Goal: Transaction & Acquisition: Purchase product/service

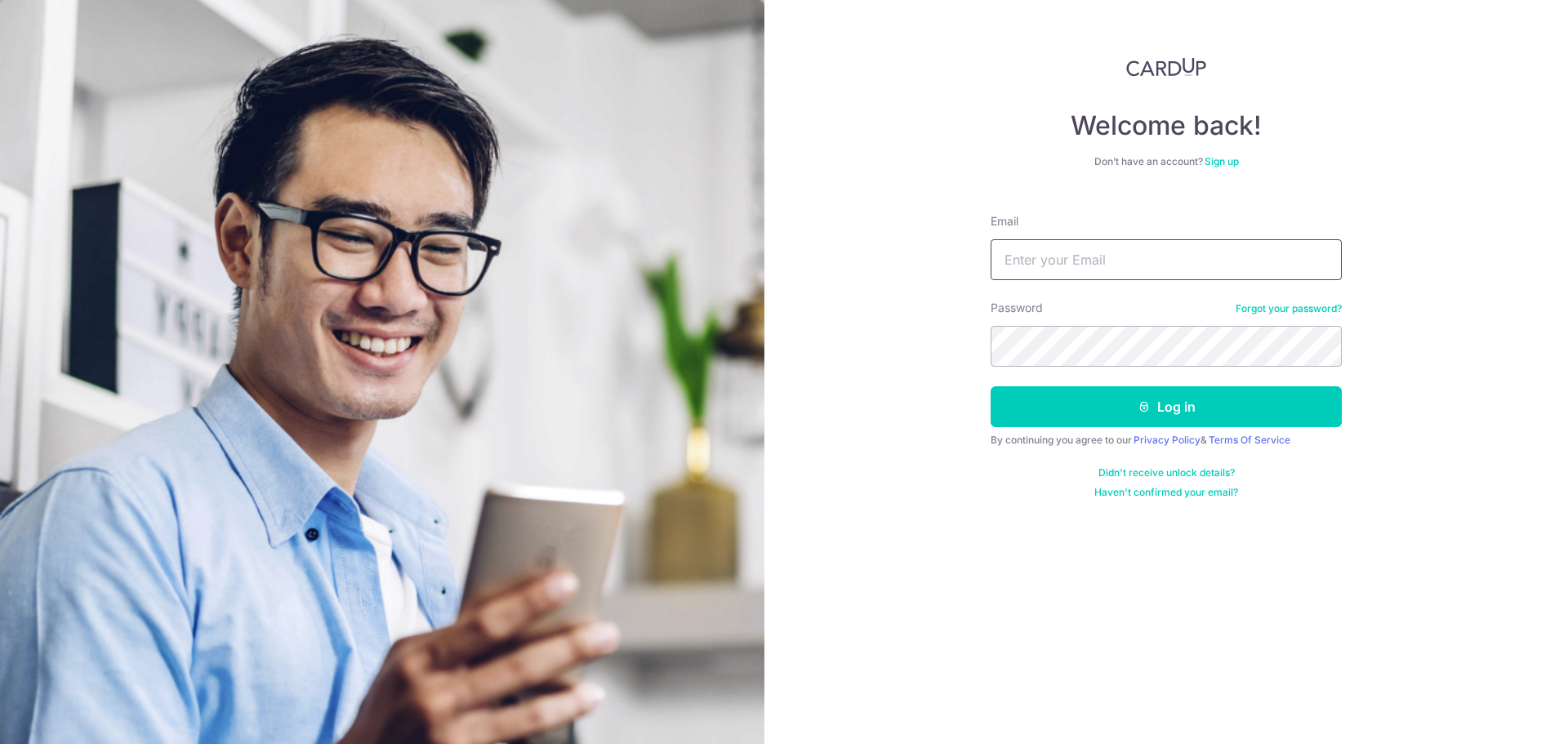
drag, startPoint x: 1031, startPoint y: 252, endPoint x: 1037, endPoint y: 264, distance: 13.4
click at [1031, 251] on input "Email" at bounding box center [1166, 260] width 352 height 40
type input "ah_nat@yahoo.com"
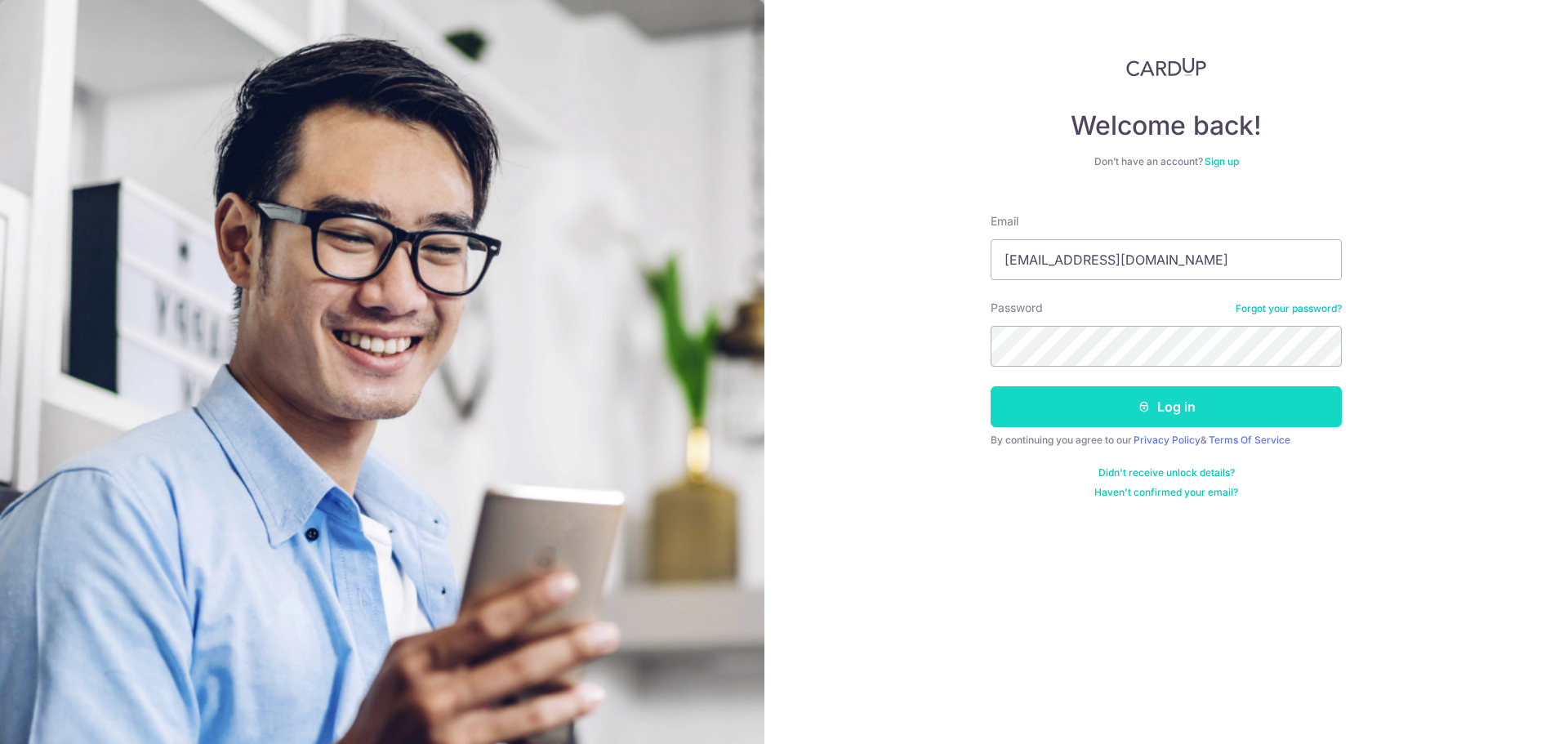
click at [1122, 397] on button "Log in" at bounding box center [1166, 406] width 352 height 40
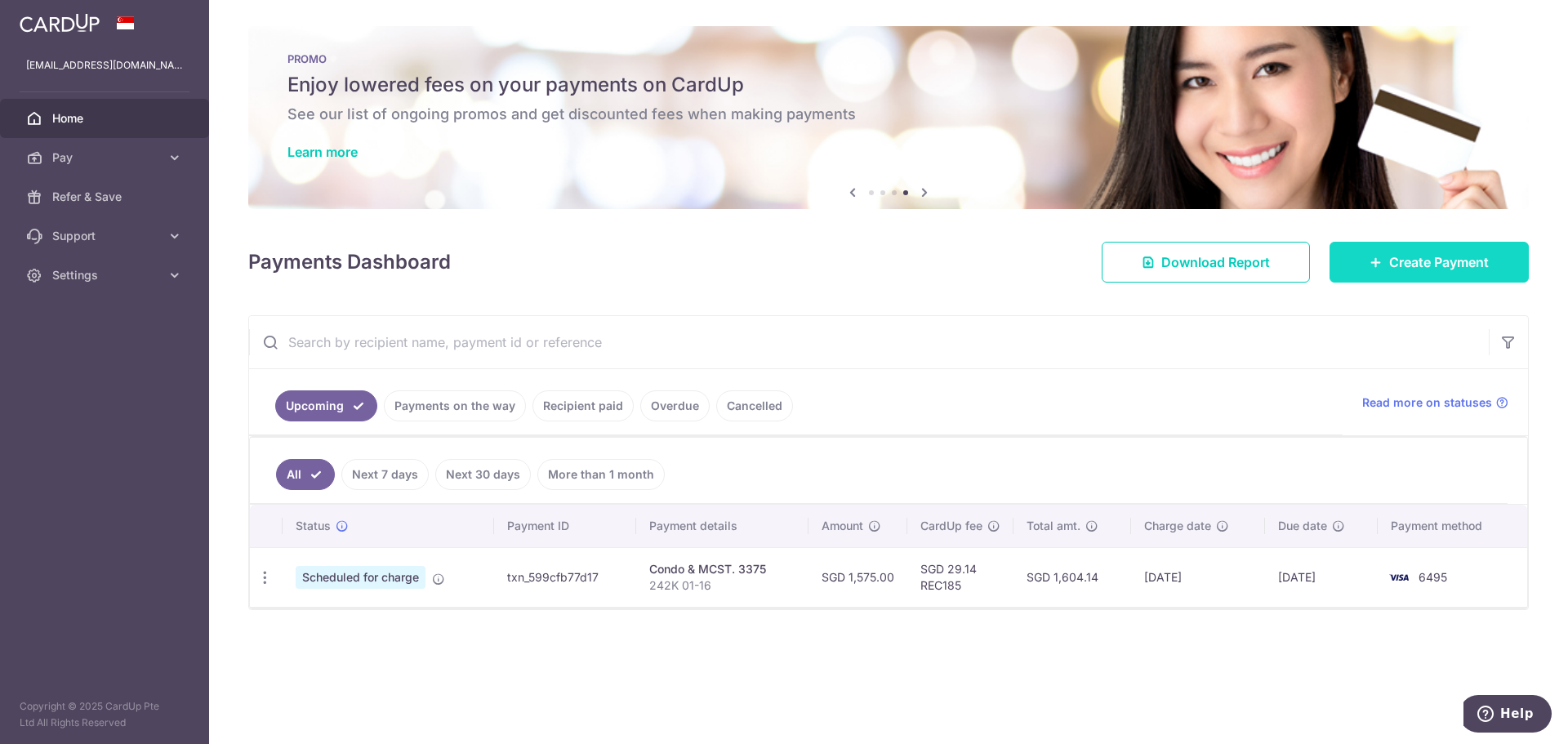
click at [1391, 272] on link "Create Payment" at bounding box center [1429, 262] width 199 height 40
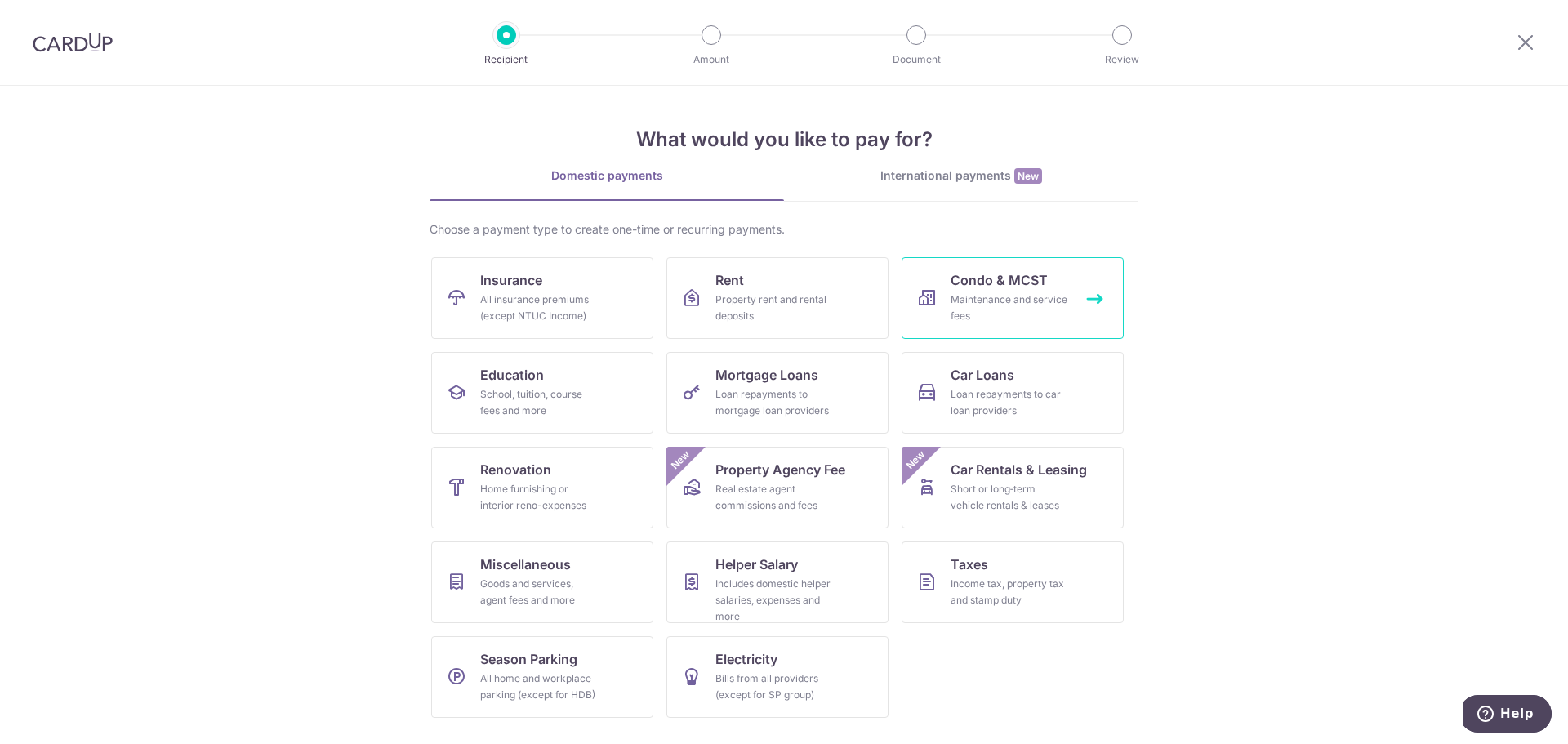
drag, startPoint x: 1014, startPoint y: 303, endPoint x: 1035, endPoint y: 329, distance: 33.4
click at [1014, 303] on div "Maintenance and service fees" at bounding box center [1010, 308] width 118 height 33
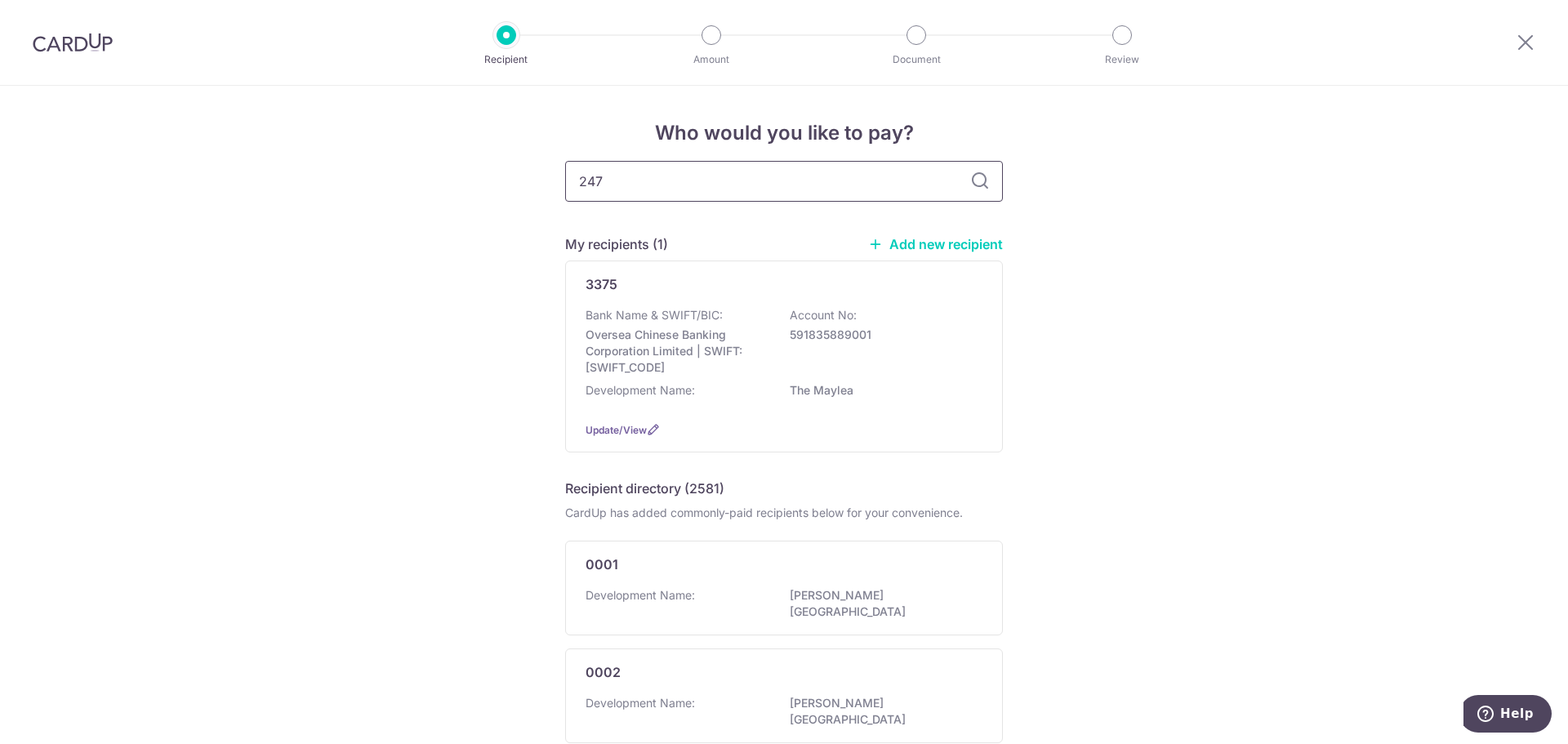
type input "2475"
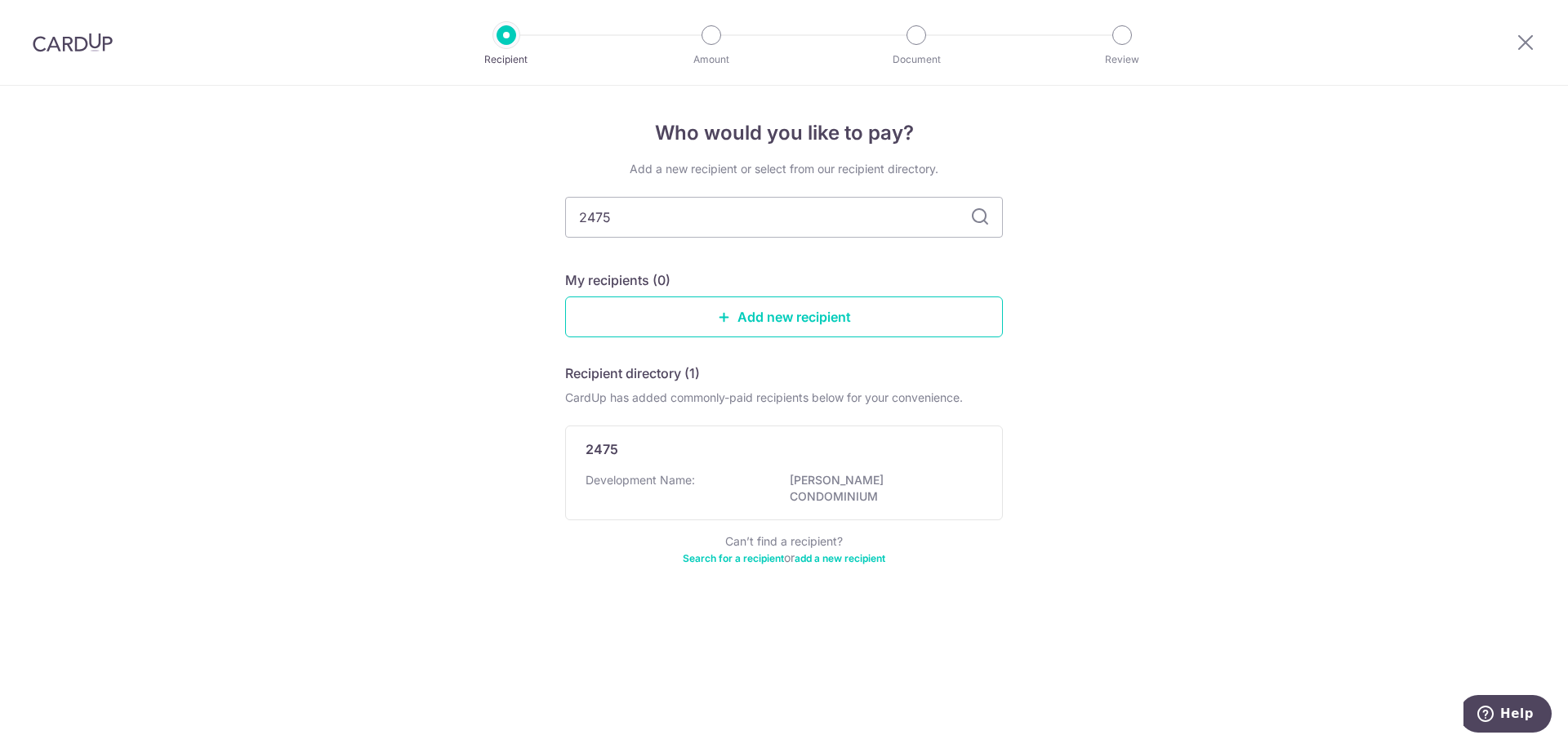
click at [984, 180] on div "Add a new recipient or select from our recipient directory. 2475 My recipients …" at bounding box center [784, 373] width 438 height 425
click at [980, 223] on icon at bounding box center [980, 217] width 19 height 19
click at [980, 217] on icon at bounding box center [980, 217] width 19 height 19
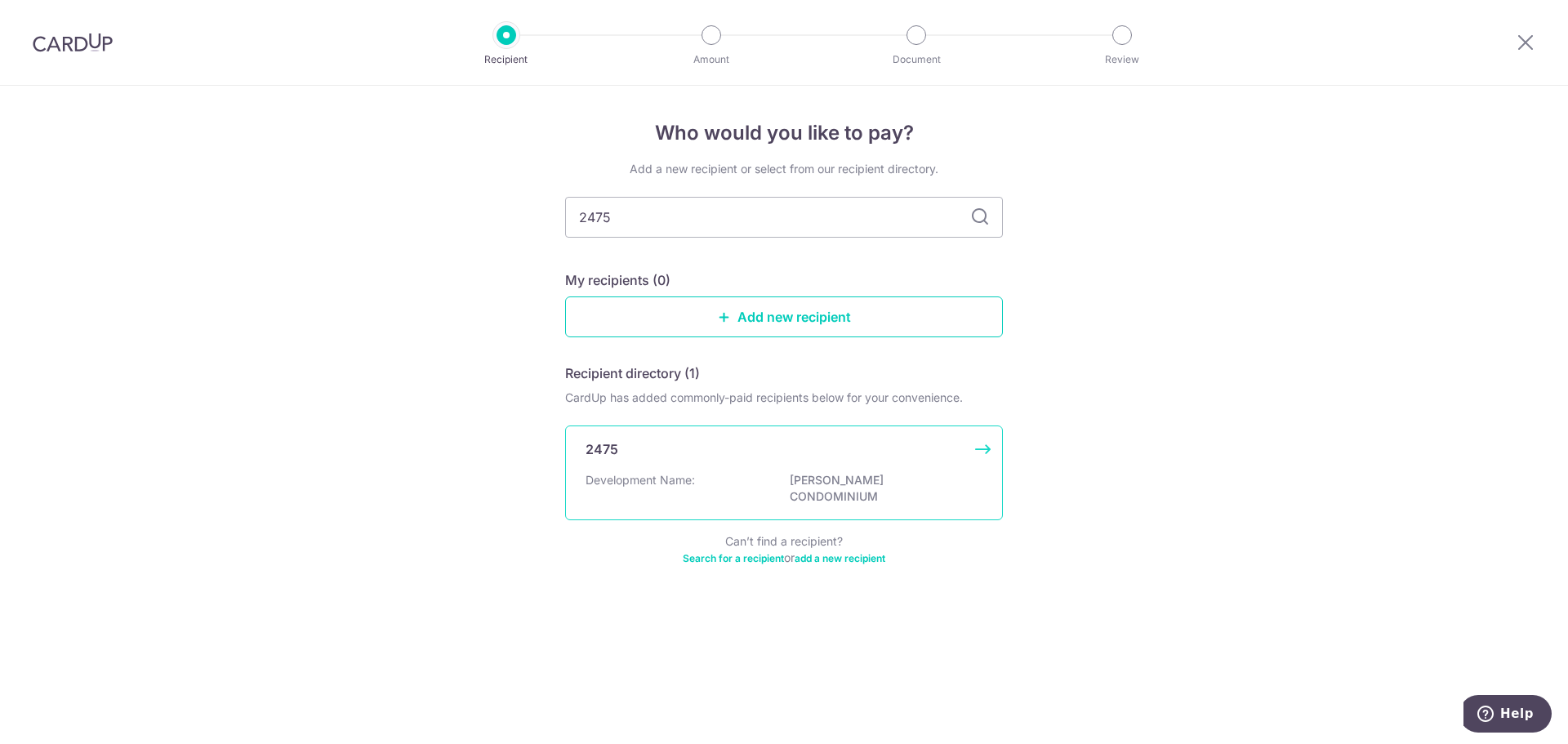
click at [867, 484] on p "LE HILL CONDOMINIUM" at bounding box center [881, 488] width 183 height 33
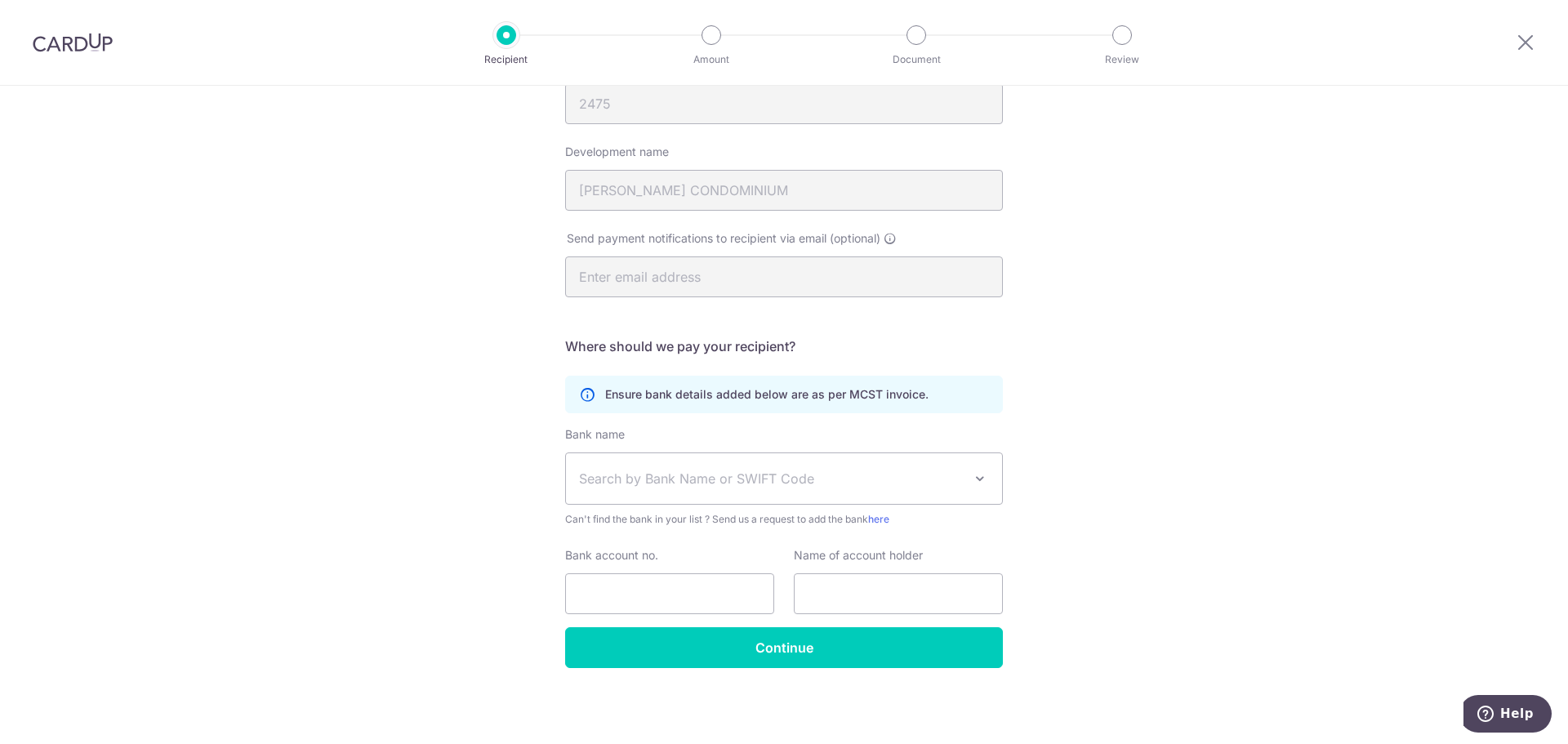
scroll to position [206, 0]
click at [976, 482] on span at bounding box center [980, 477] width 19 height 19
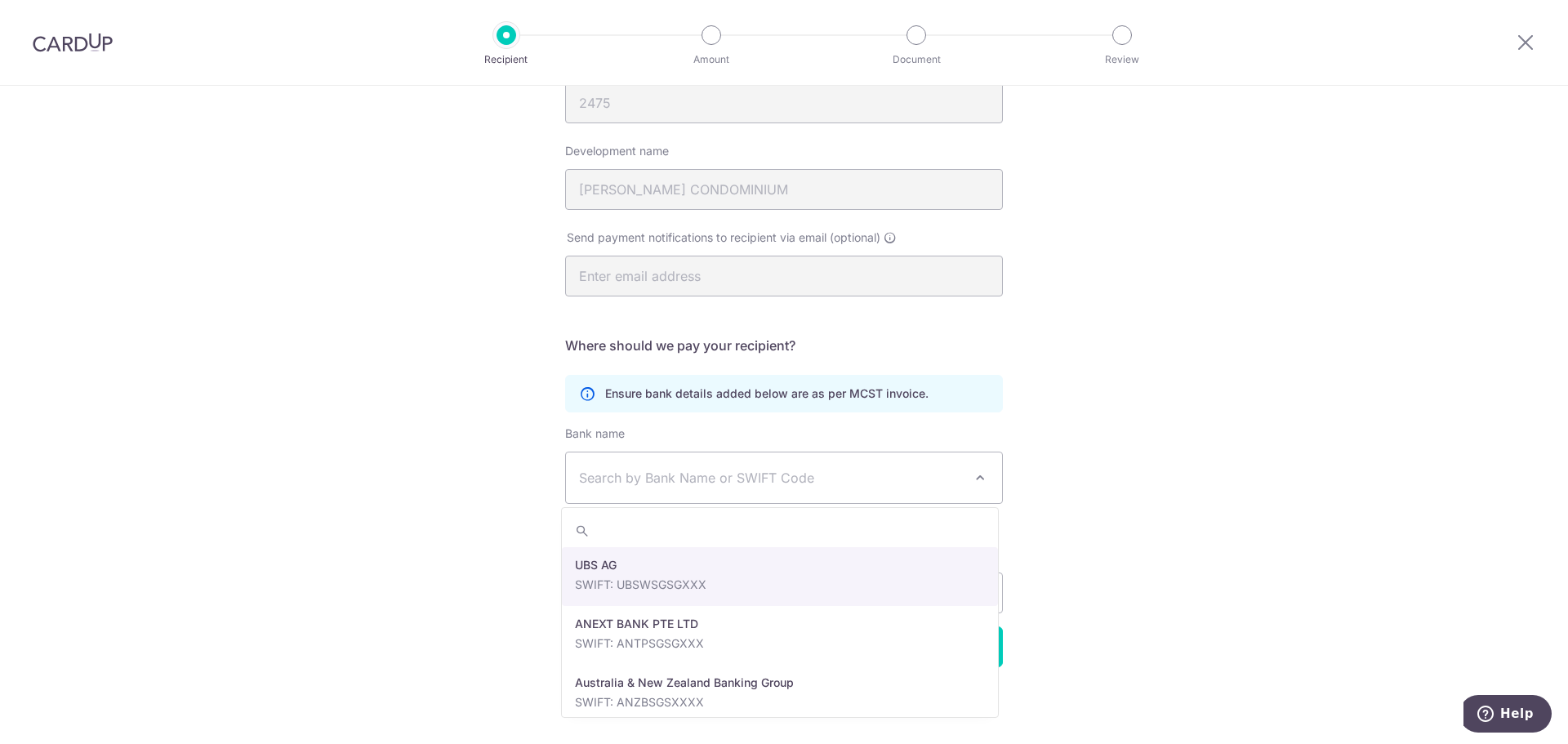
click at [1081, 523] on div "Who would you like to pay? Your recipient does not need a CardUp account to rec…" at bounding box center [784, 312] width 1568 height 864
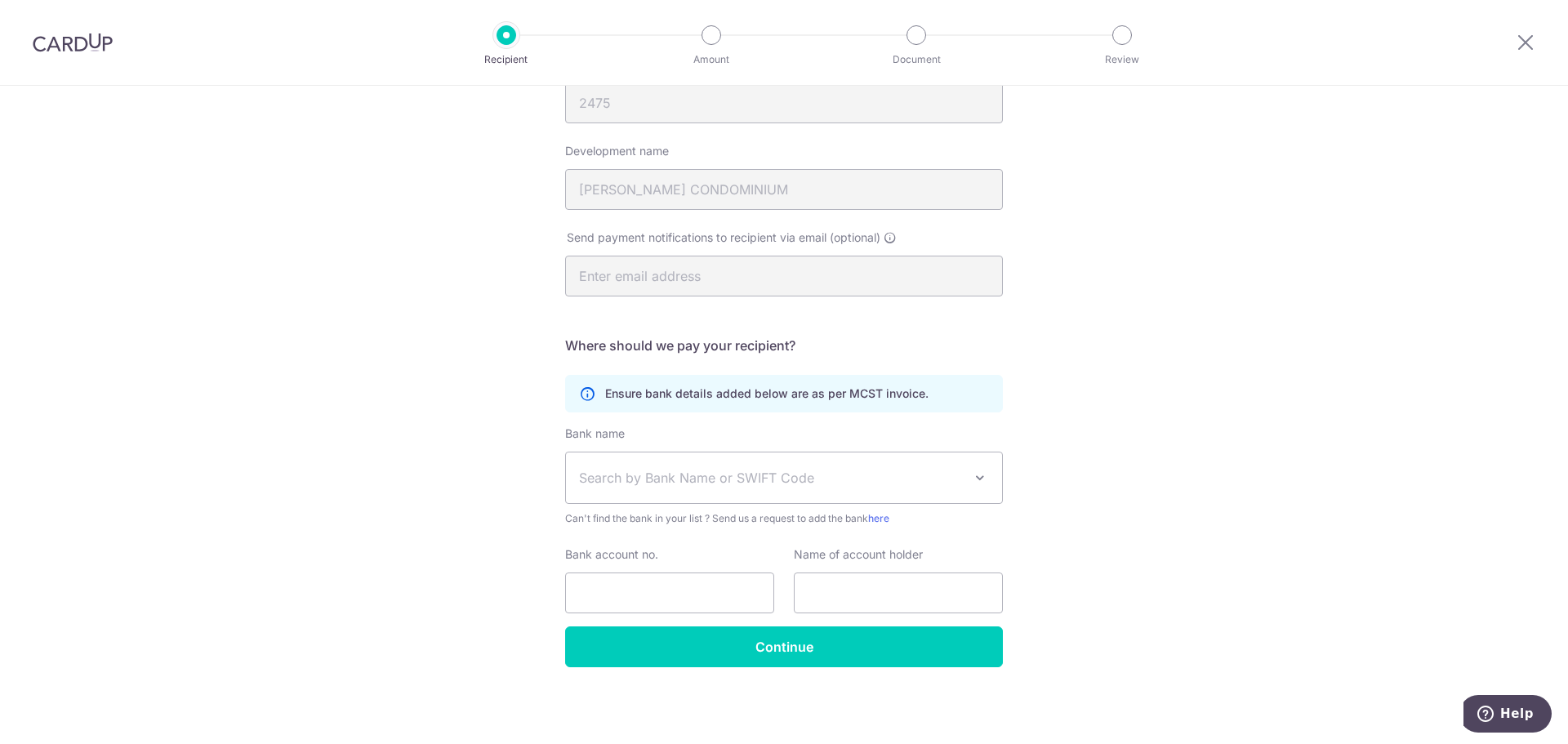
click at [964, 483] on span "Search by Bank Name or SWIFT Code" at bounding box center [784, 478] width 438 height 52
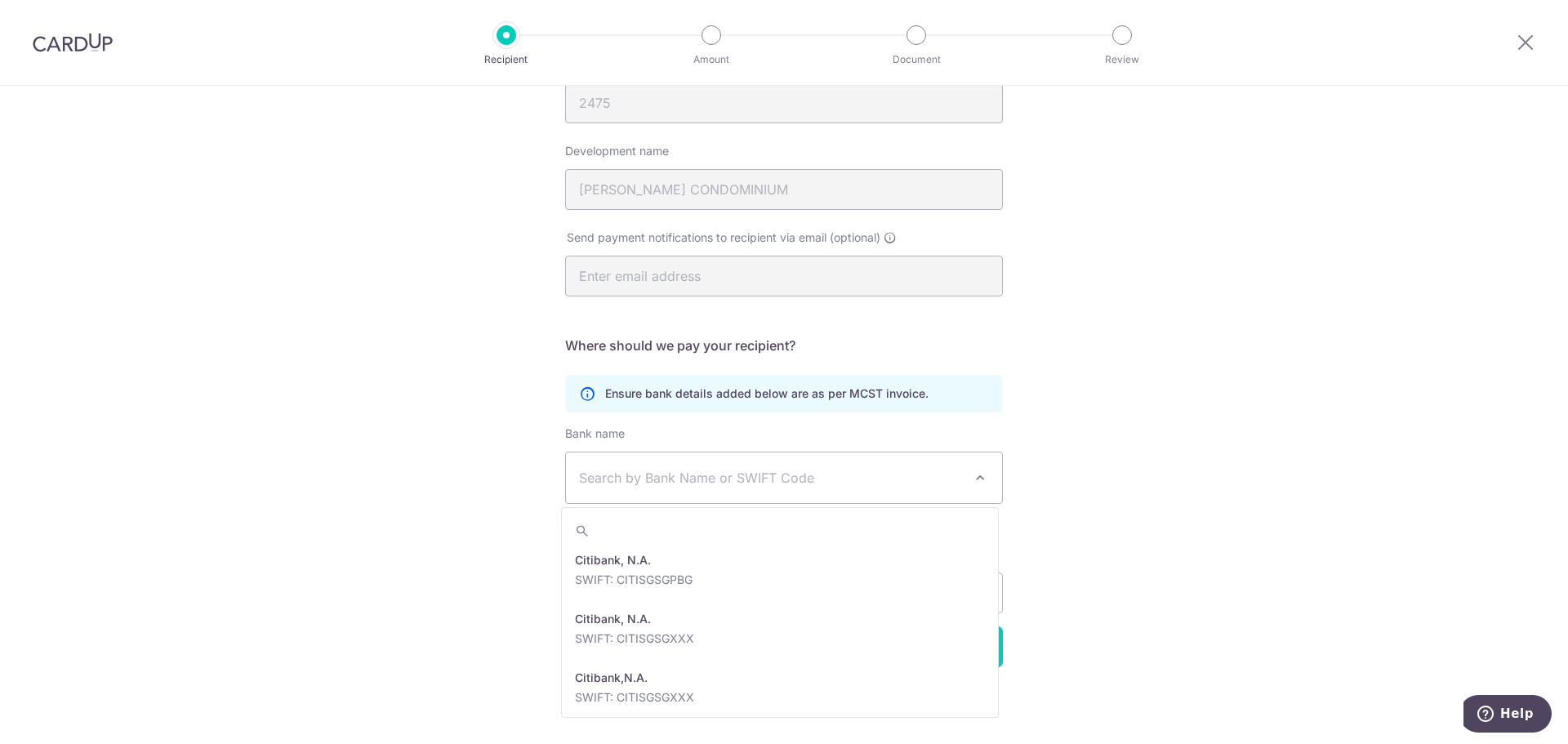
scroll to position [980, 0]
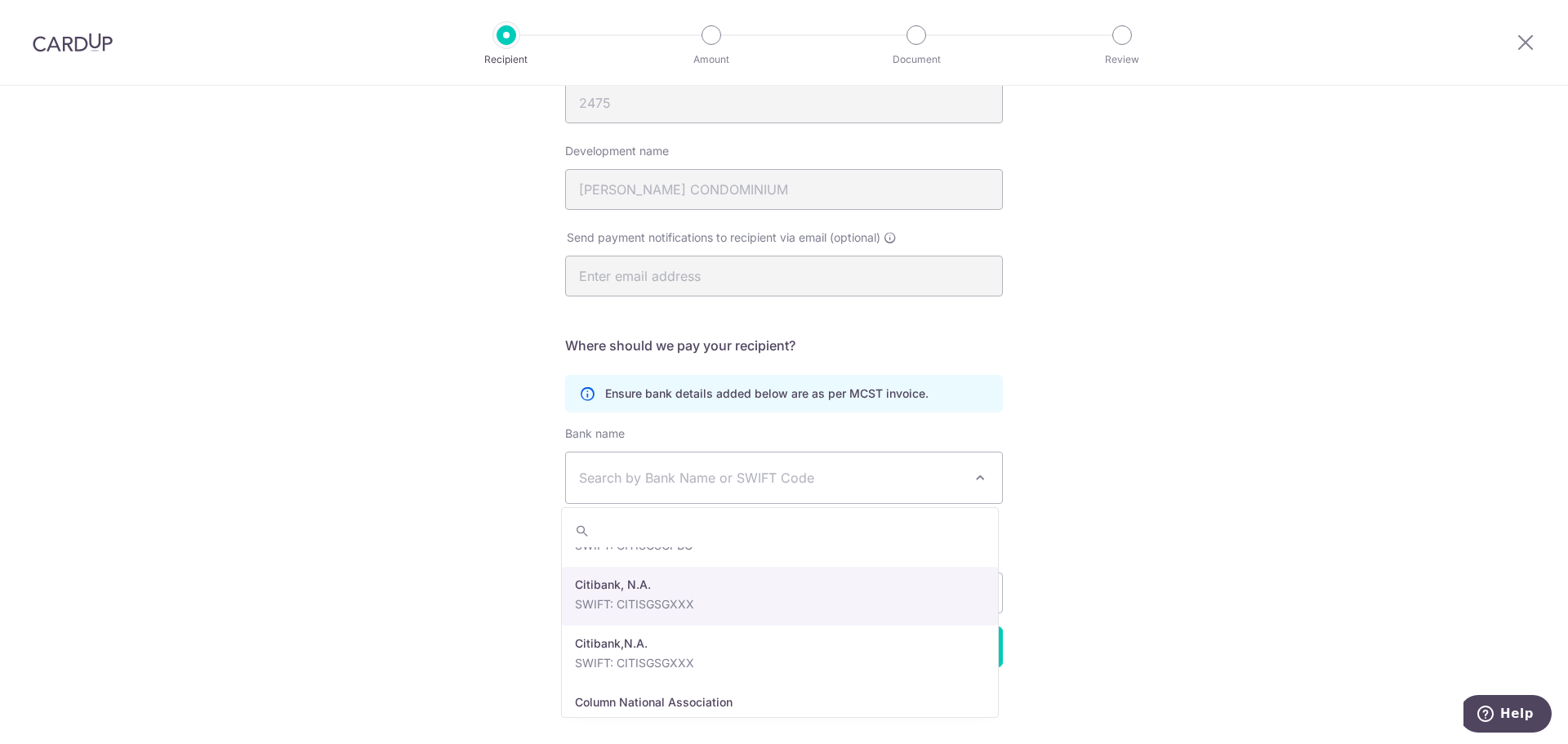
click at [760, 486] on span "Search by Bank Name or SWIFT Code" at bounding box center [783, 478] width 436 height 51
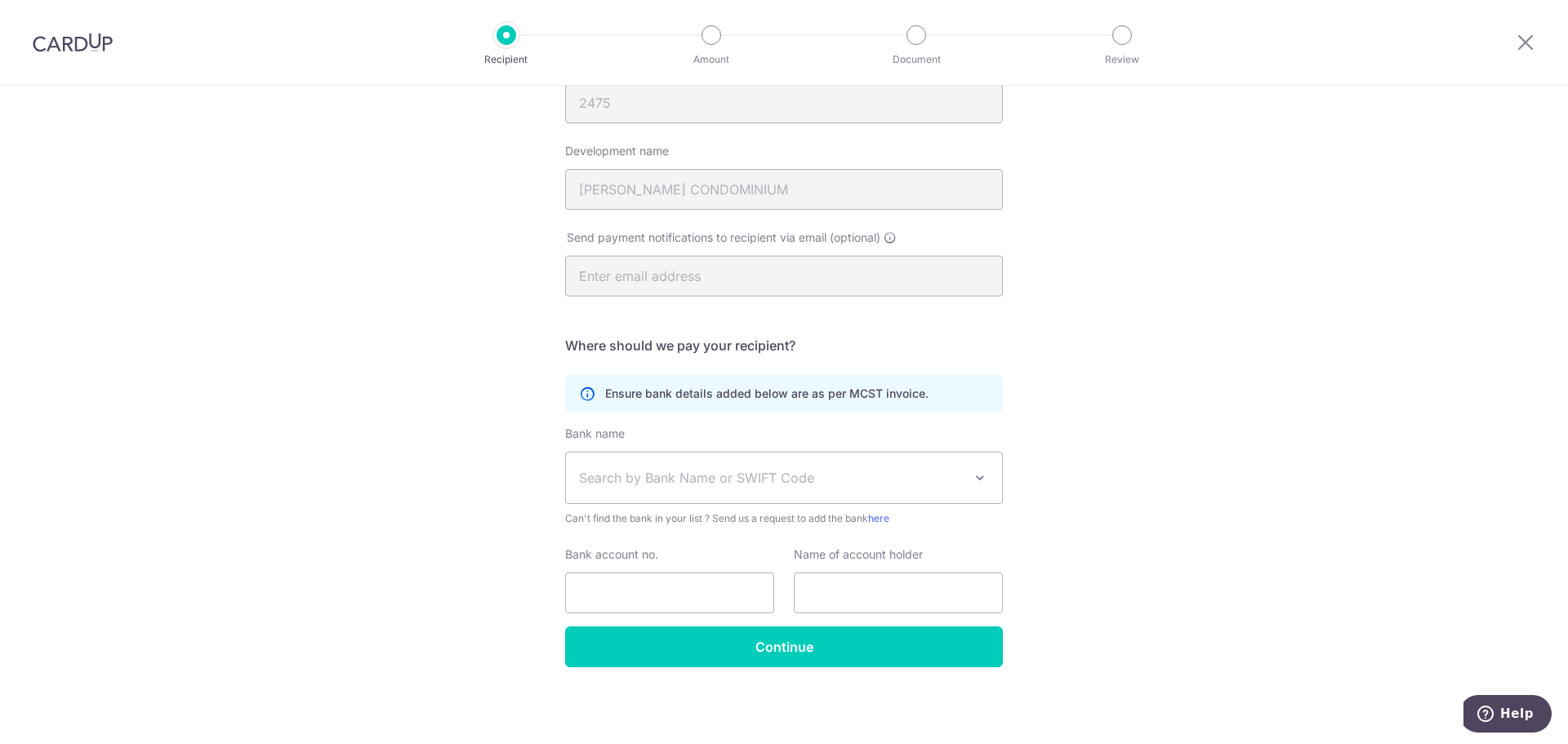
click at [753, 469] on span "Search by Bank Name or SWIFT Code" at bounding box center [771, 477] width 384 height 19
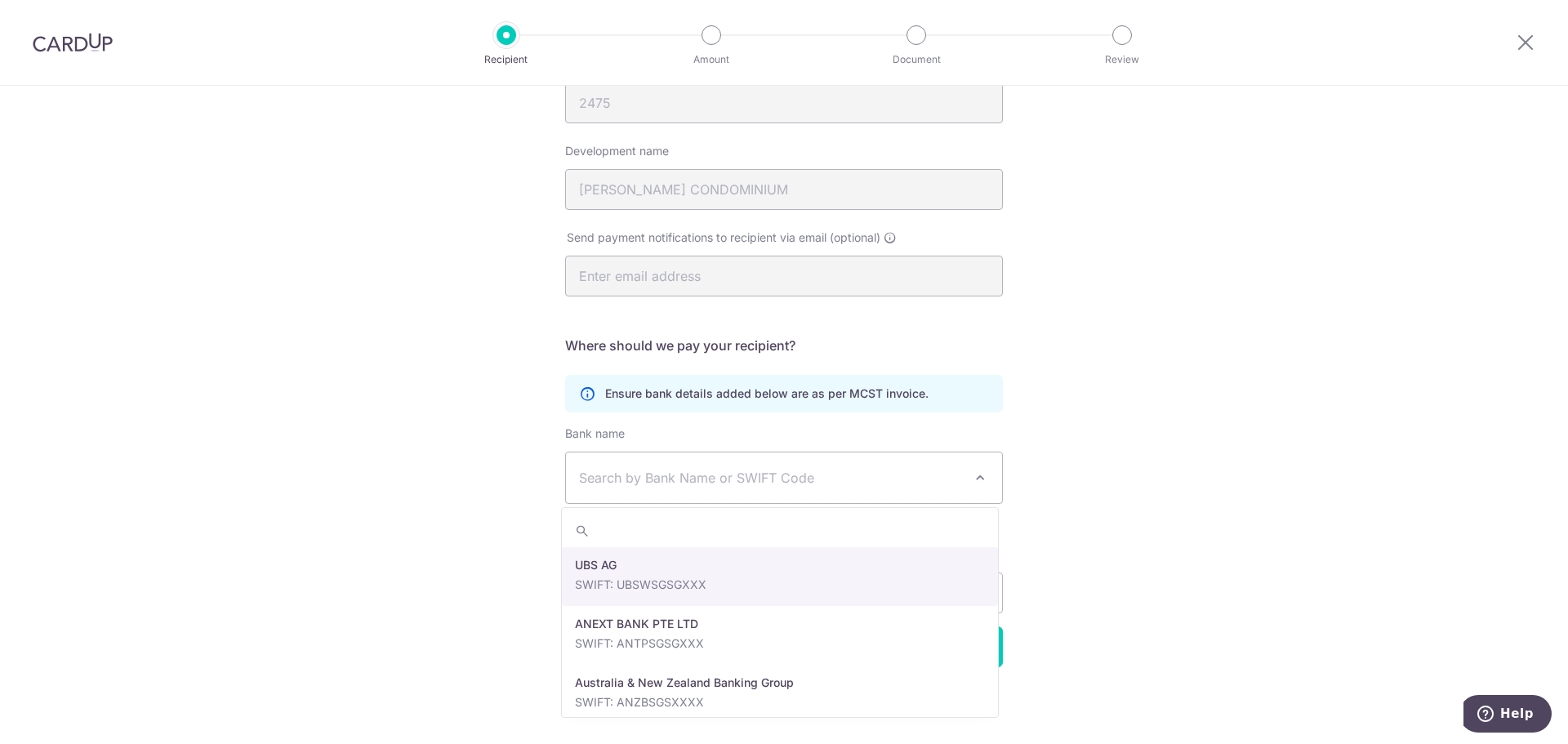
click at [753, 469] on span "Search by Bank Name or SWIFT Code" at bounding box center [771, 477] width 384 height 19
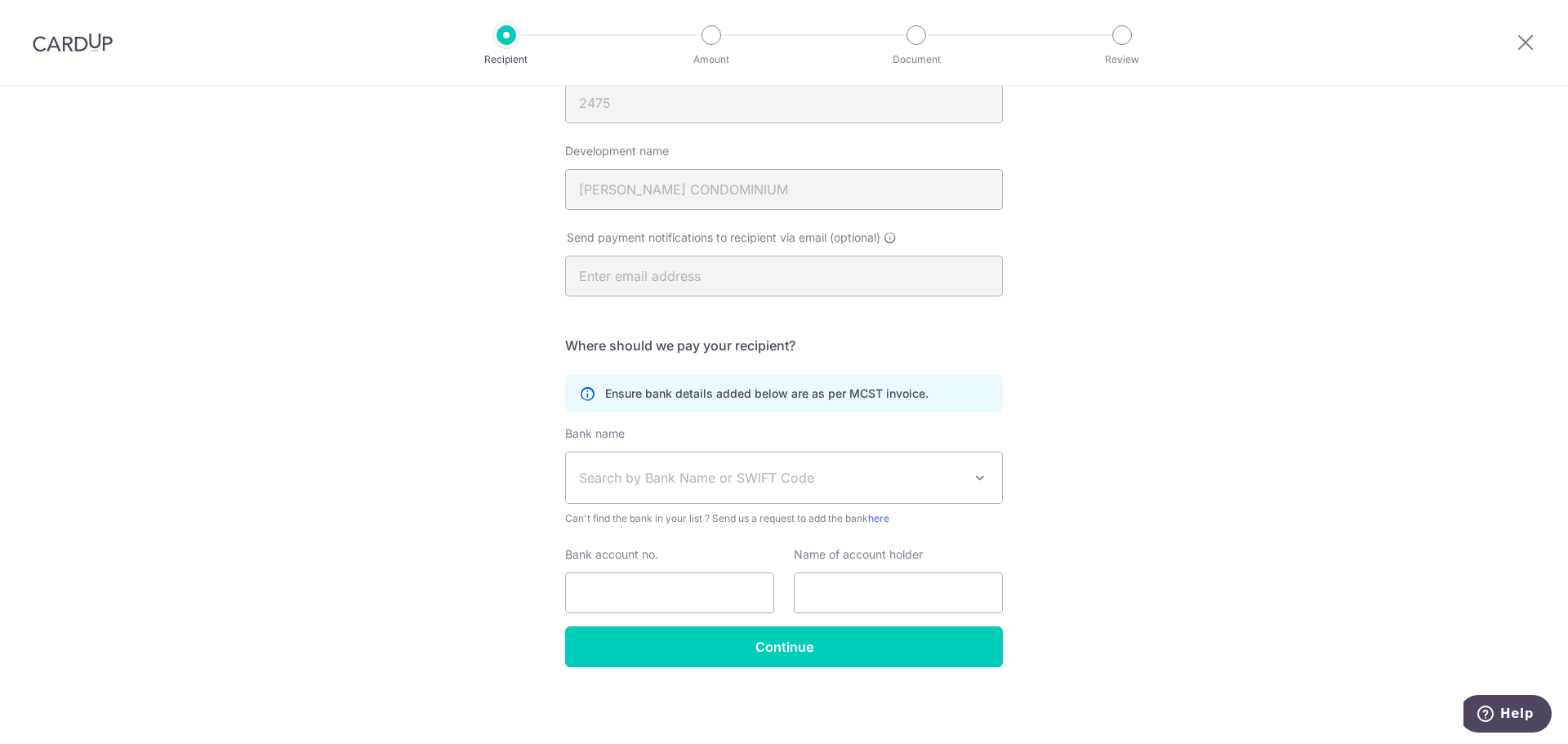
click at [753, 469] on span "Search by Bank Name or SWIFT Code" at bounding box center [771, 477] width 384 height 19
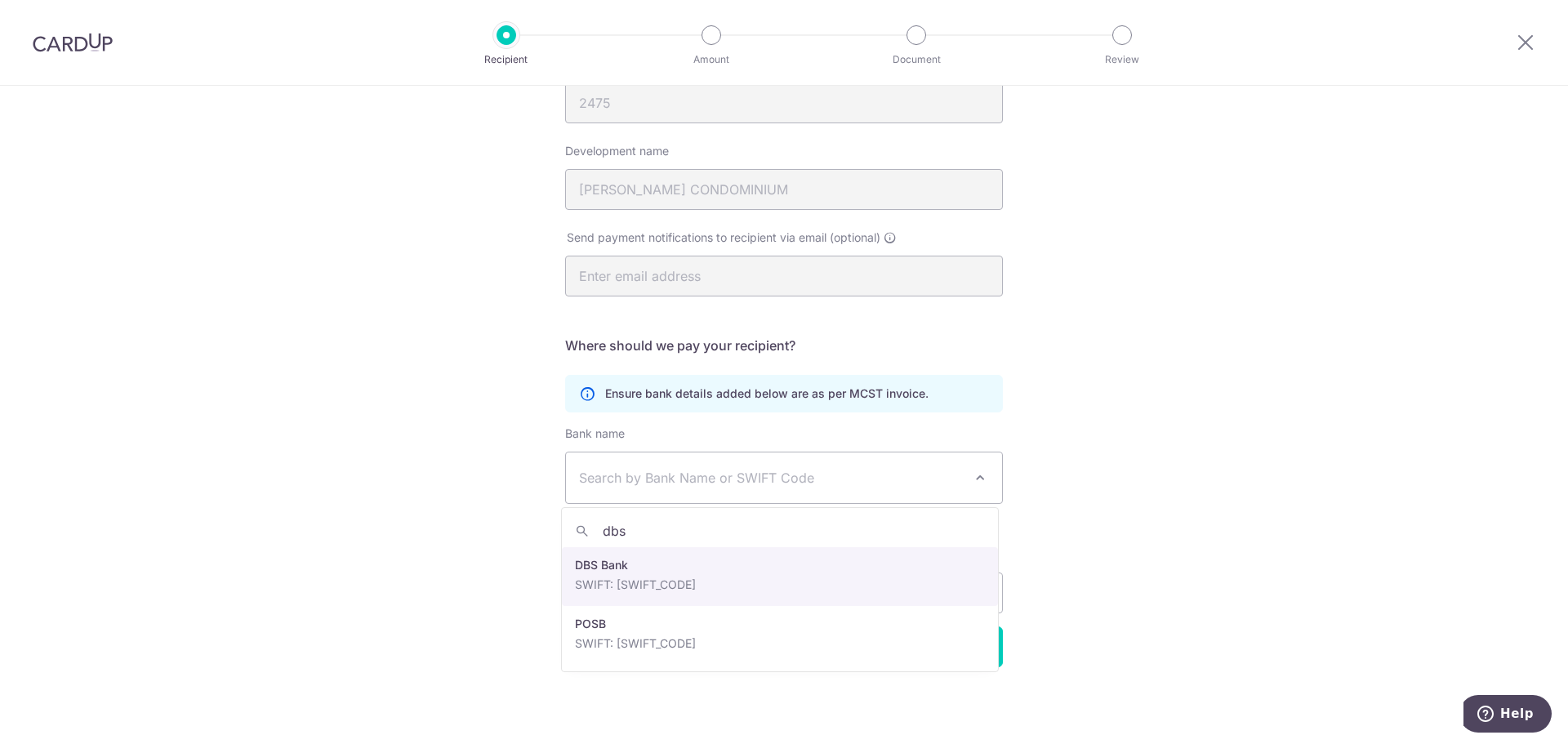
type input "dbs"
select select "6"
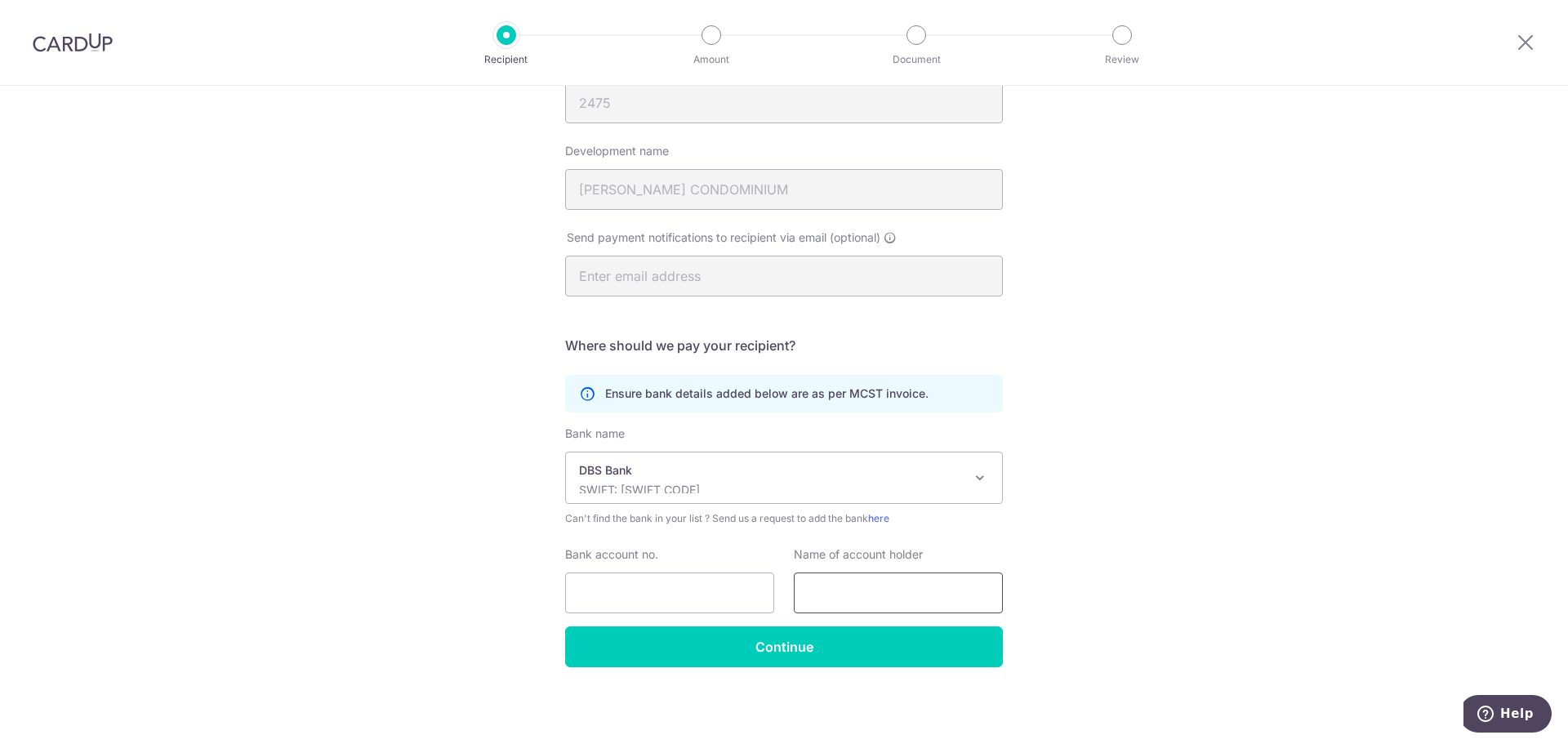
click at [825, 586] on input "text" at bounding box center [899, 592] width 209 height 40
click at [1126, 599] on div "Who would you like to pay? Your recipient does not need a CardUp account to rec…" at bounding box center [784, 312] width 1568 height 864
click at [825, 597] on input "text" at bounding box center [899, 592] width 209 height 40
type input "N"
click at [825, 597] on input "text" at bounding box center [899, 592] width 209 height 40
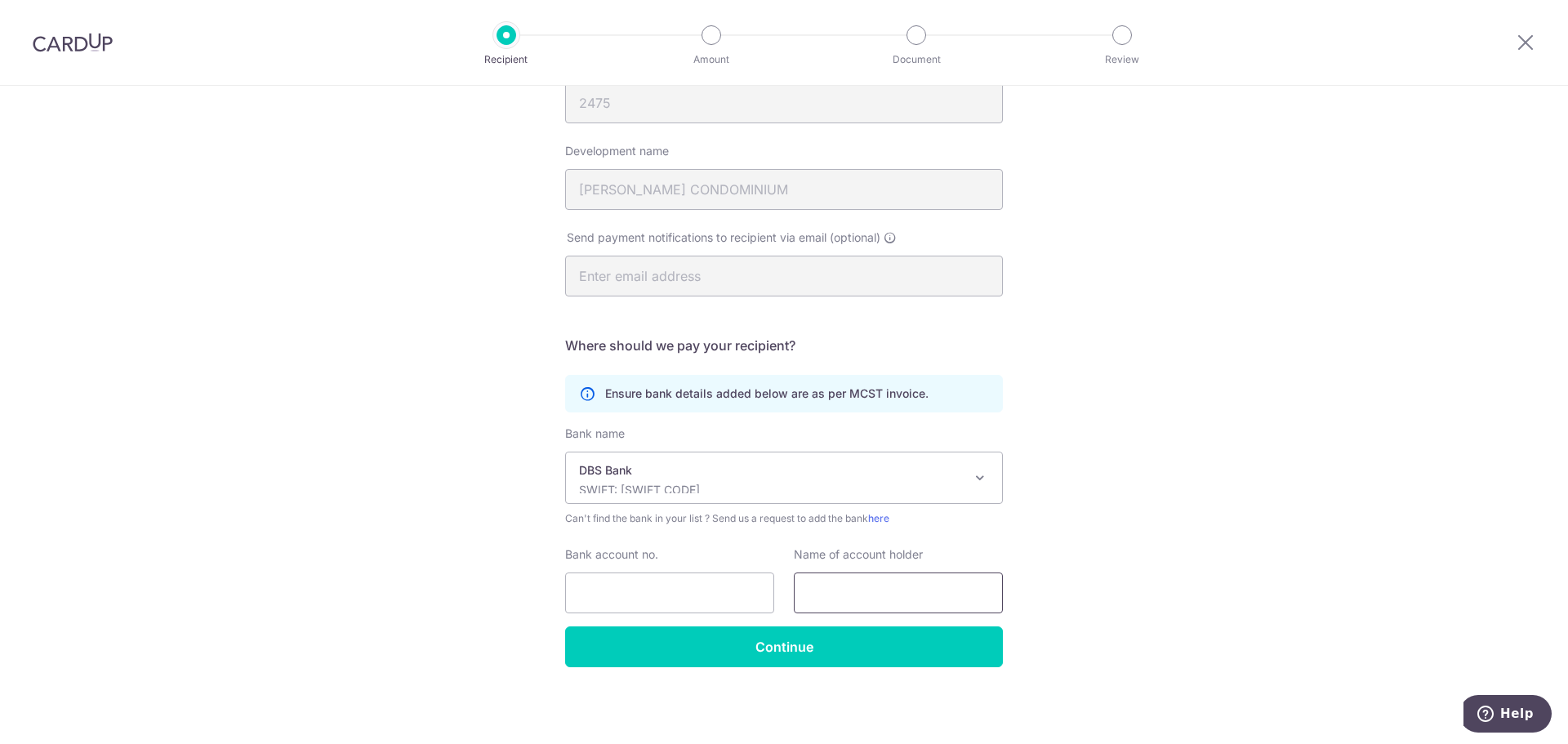
click at [824, 597] on input "text" at bounding box center [899, 592] width 209 height 40
type input "MCST 2475"
click at [680, 575] on input "Bank account no." at bounding box center [670, 592] width 209 height 40
click at [597, 591] on input "Bank account no." at bounding box center [670, 592] width 209 height 40
click at [1098, 542] on div "Who would you like to pay? Your recipient does not need a CardUp account to rec…" at bounding box center [784, 312] width 1568 height 864
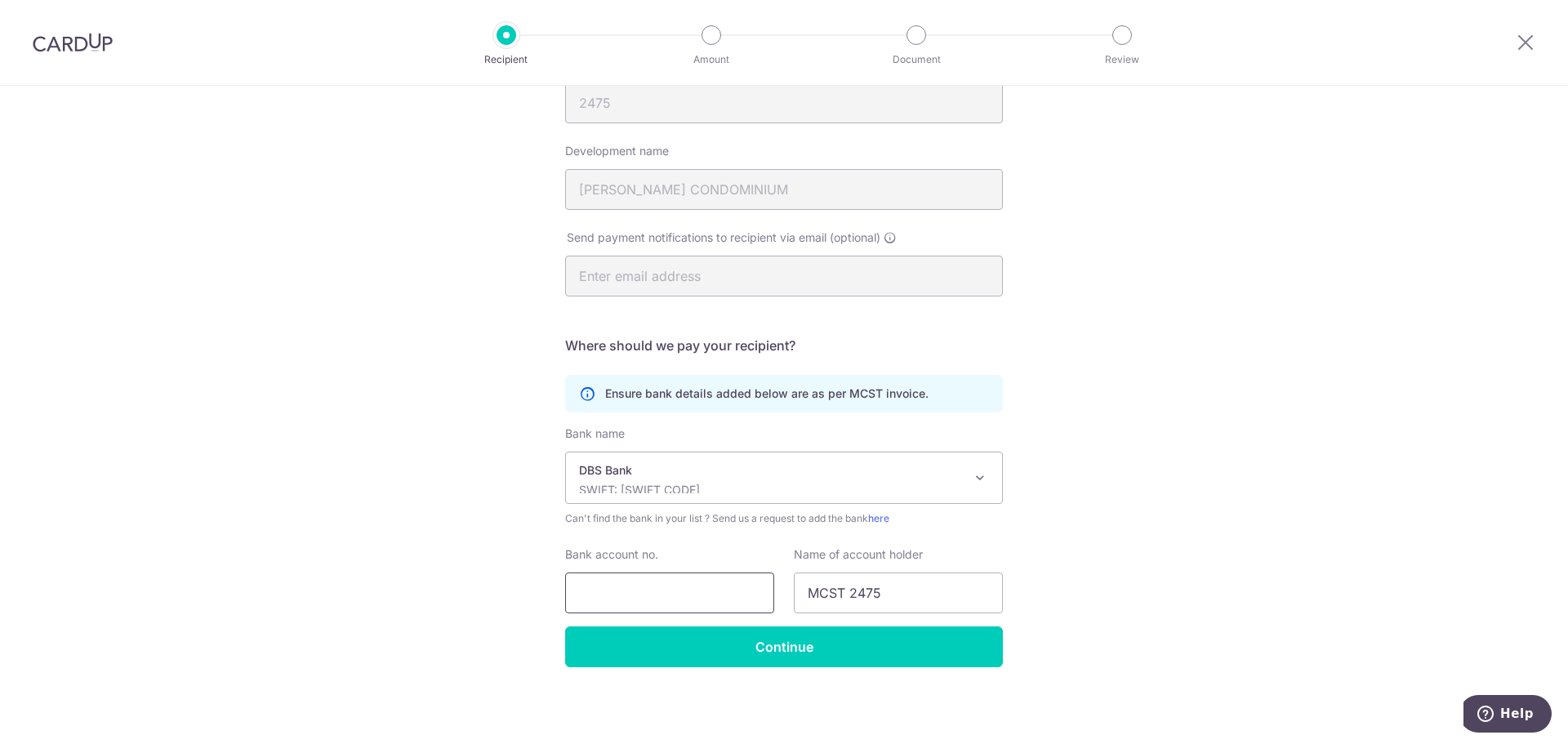
drag, startPoint x: 711, startPoint y: 592, endPoint x: 875, endPoint y: 601, distance: 164.2
click at [711, 592] on input "Bank account no." at bounding box center [670, 592] width 209 height 40
type input "0650151170"
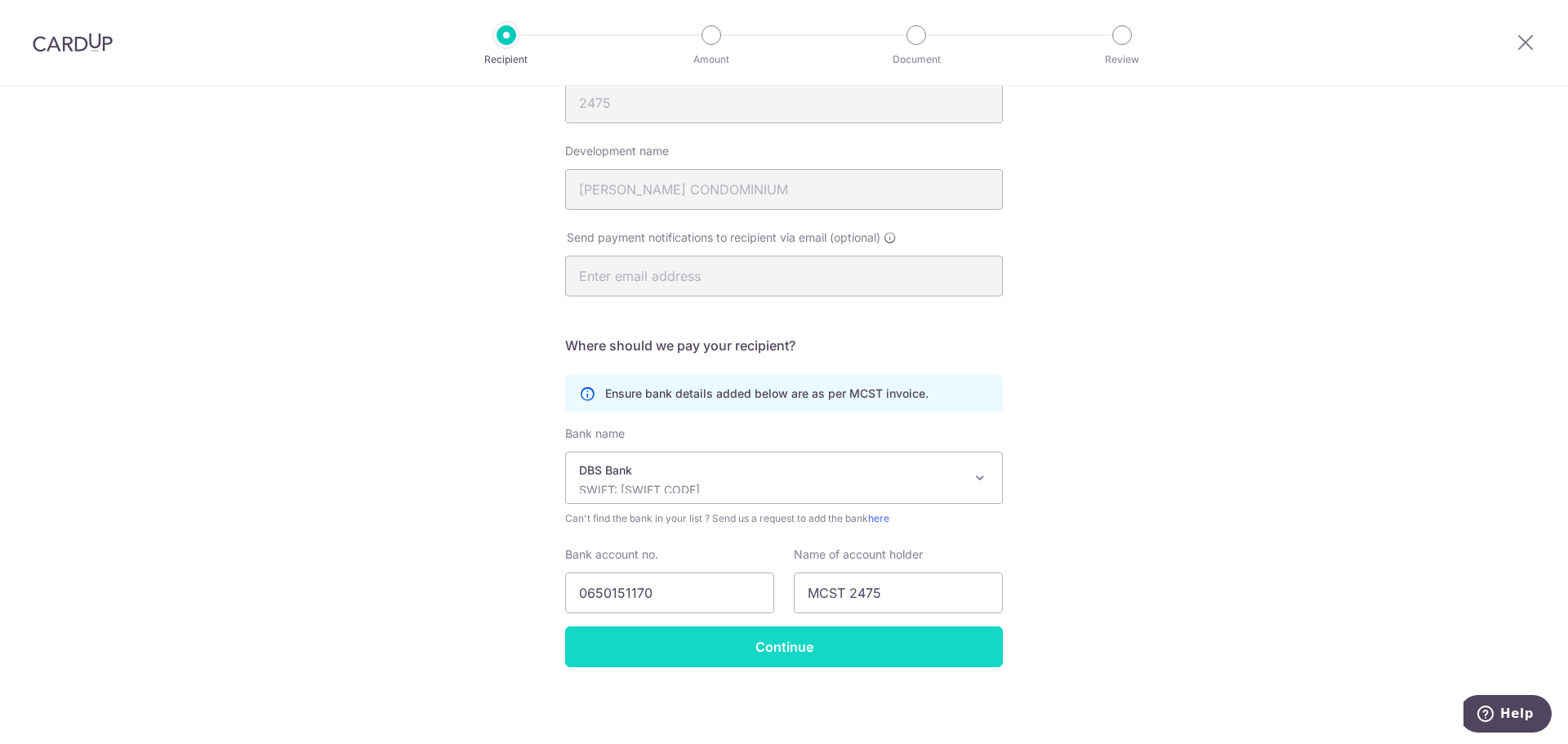
click at [885, 632] on input "Continue" at bounding box center [784, 646] width 438 height 40
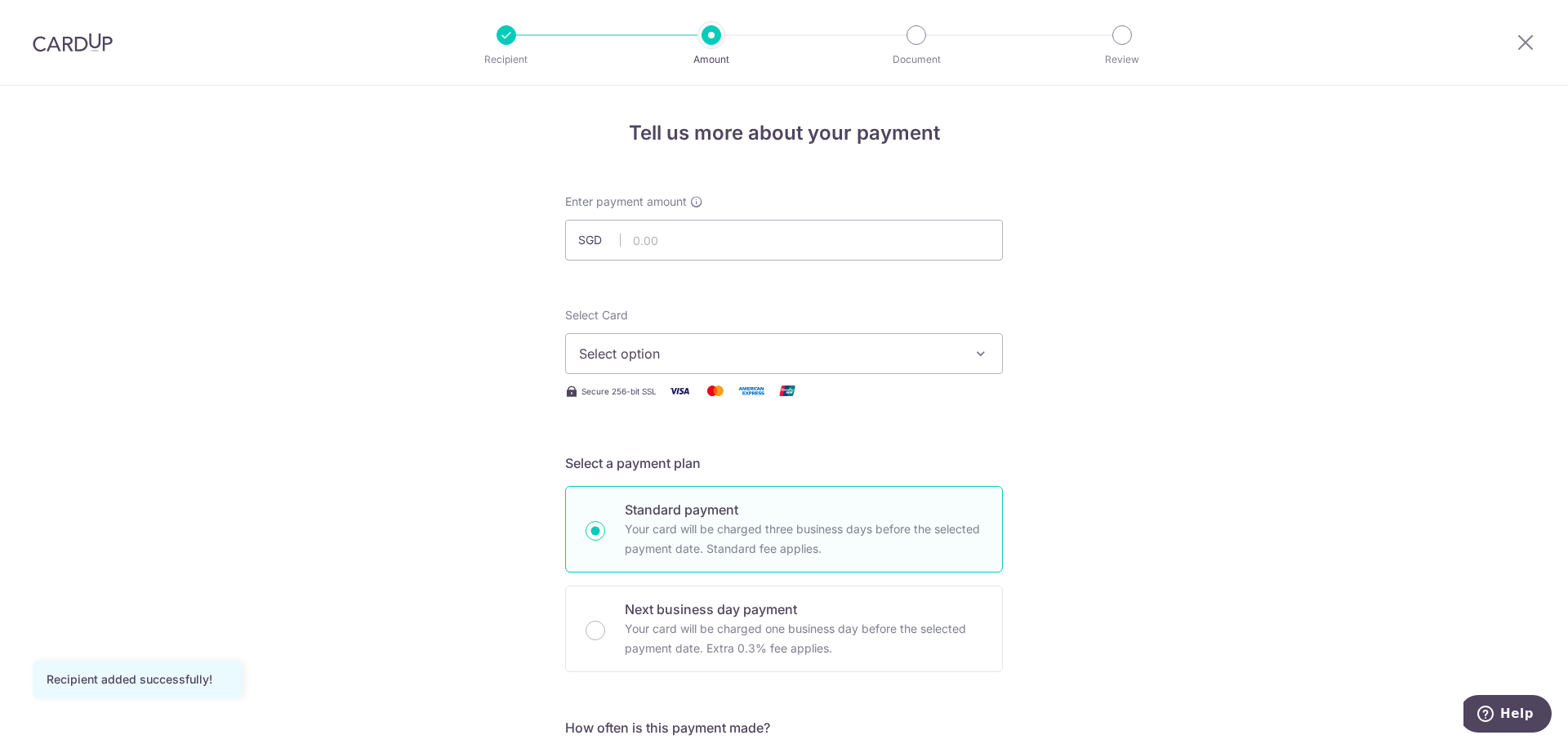
click at [933, 358] on span "Select option" at bounding box center [770, 353] width 381 height 19
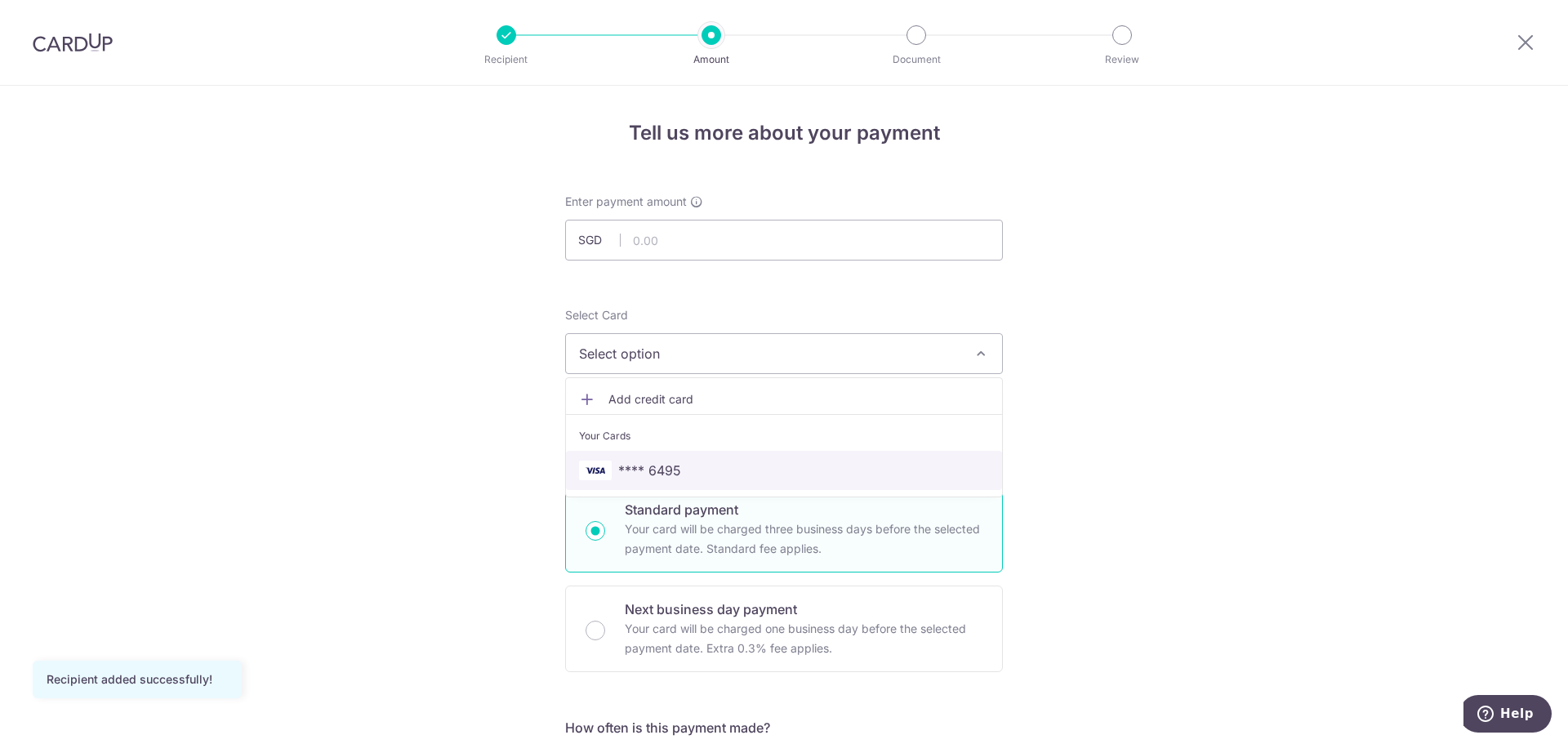
click at [728, 464] on span "**** 6495" at bounding box center [784, 469] width 410 height 19
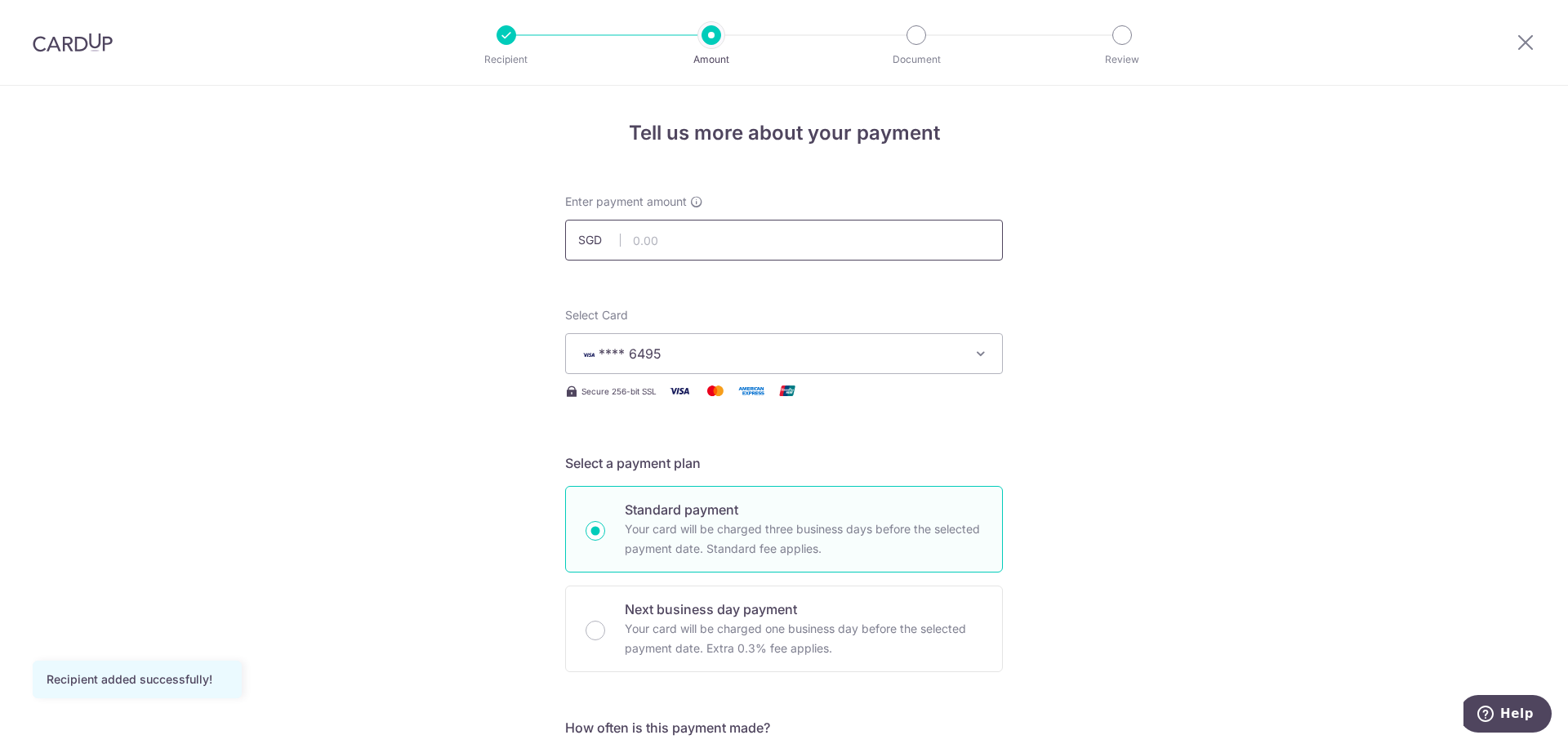
click at [778, 238] on input "text" at bounding box center [784, 240] width 438 height 40
type input "1,197.00"
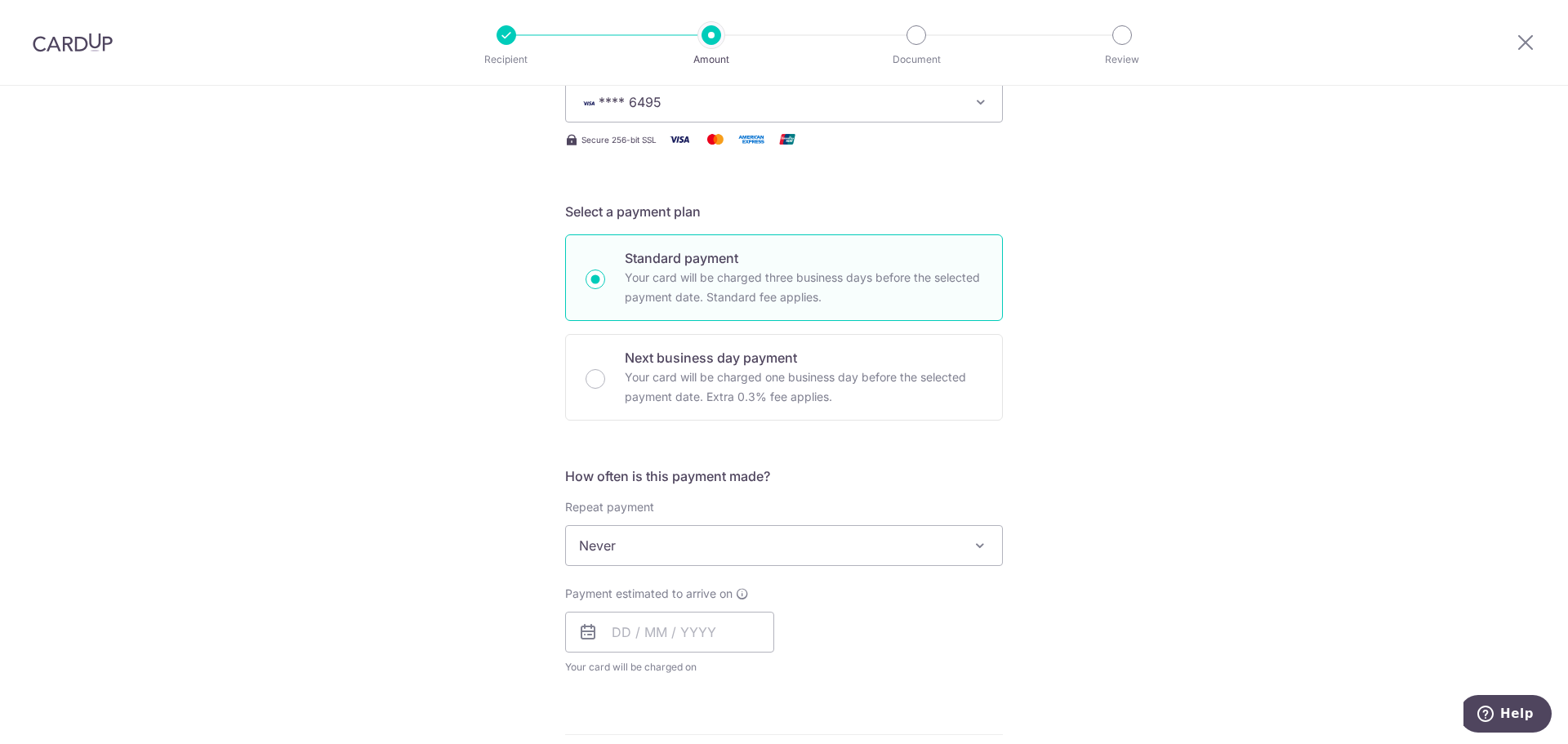
scroll to position [327, 0]
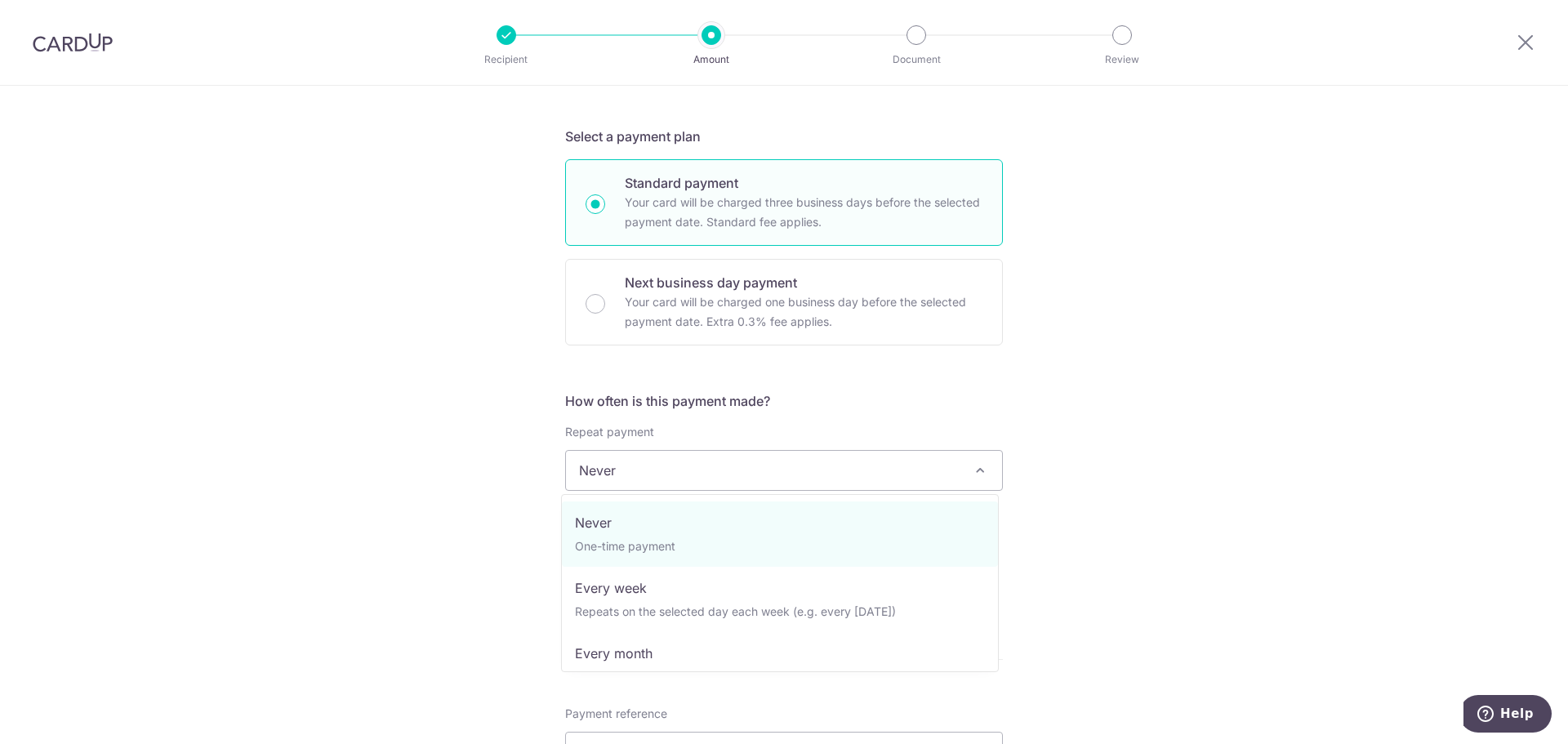
click at [902, 474] on span "Never" at bounding box center [783, 470] width 436 height 40
click at [1153, 513] on div "Tell us more about your payment Enter payment amount SGD 1,197.00 1197.00 Recip…" at bounding box center [784, 497] width 1568 height 1477
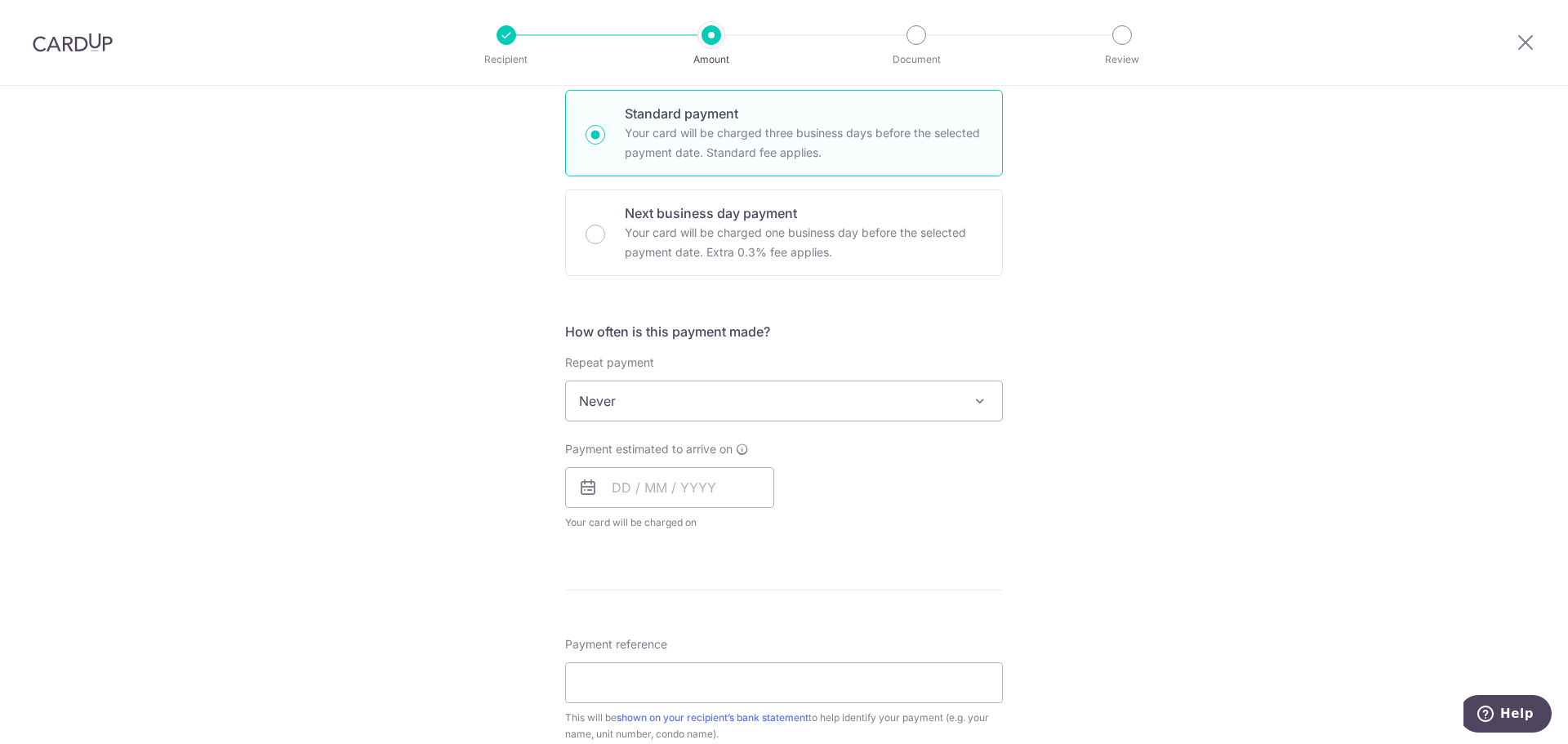
scroll to position [490, 0]
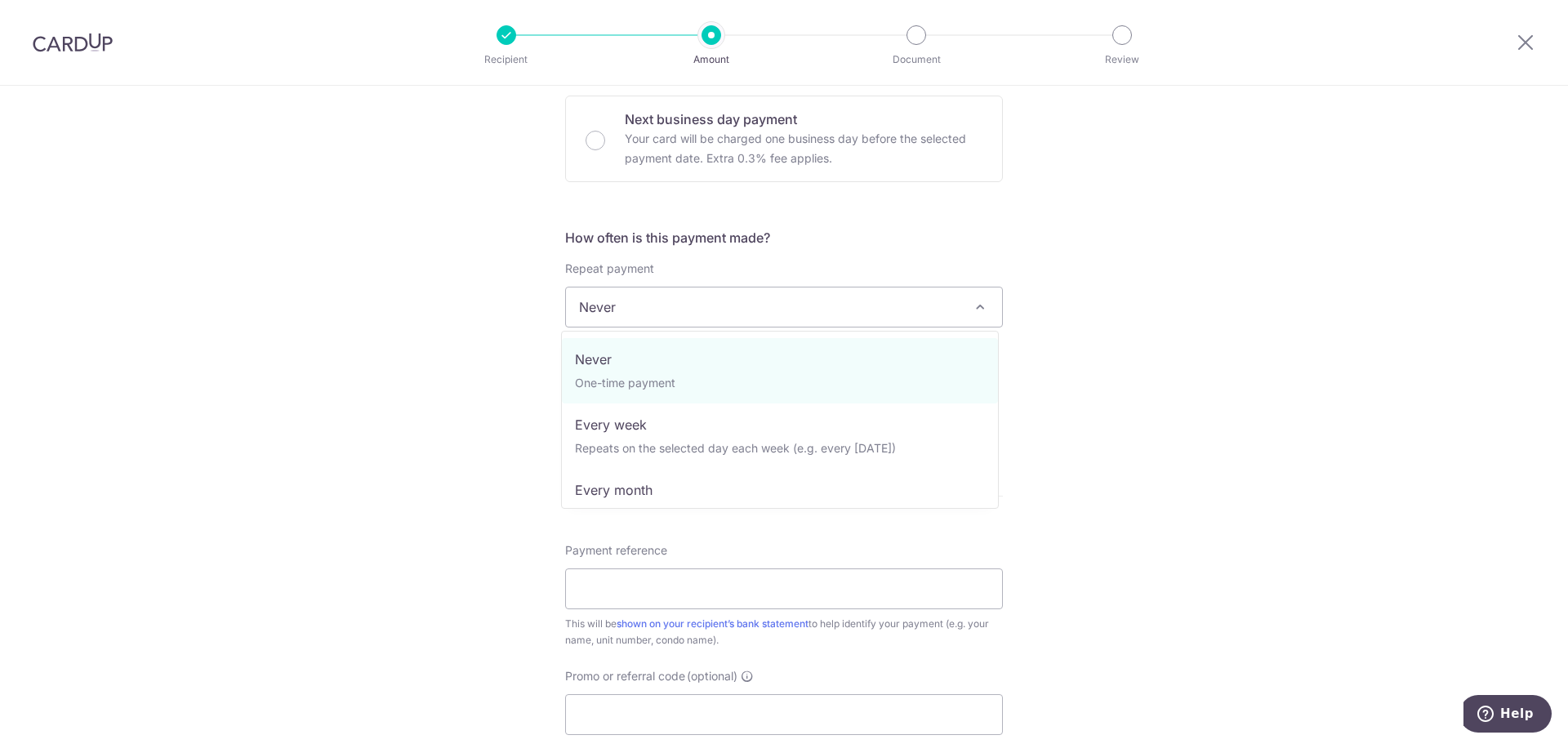
click at [901, 300] on span "Never" at bounding box center [783, 307] width 436 height 40
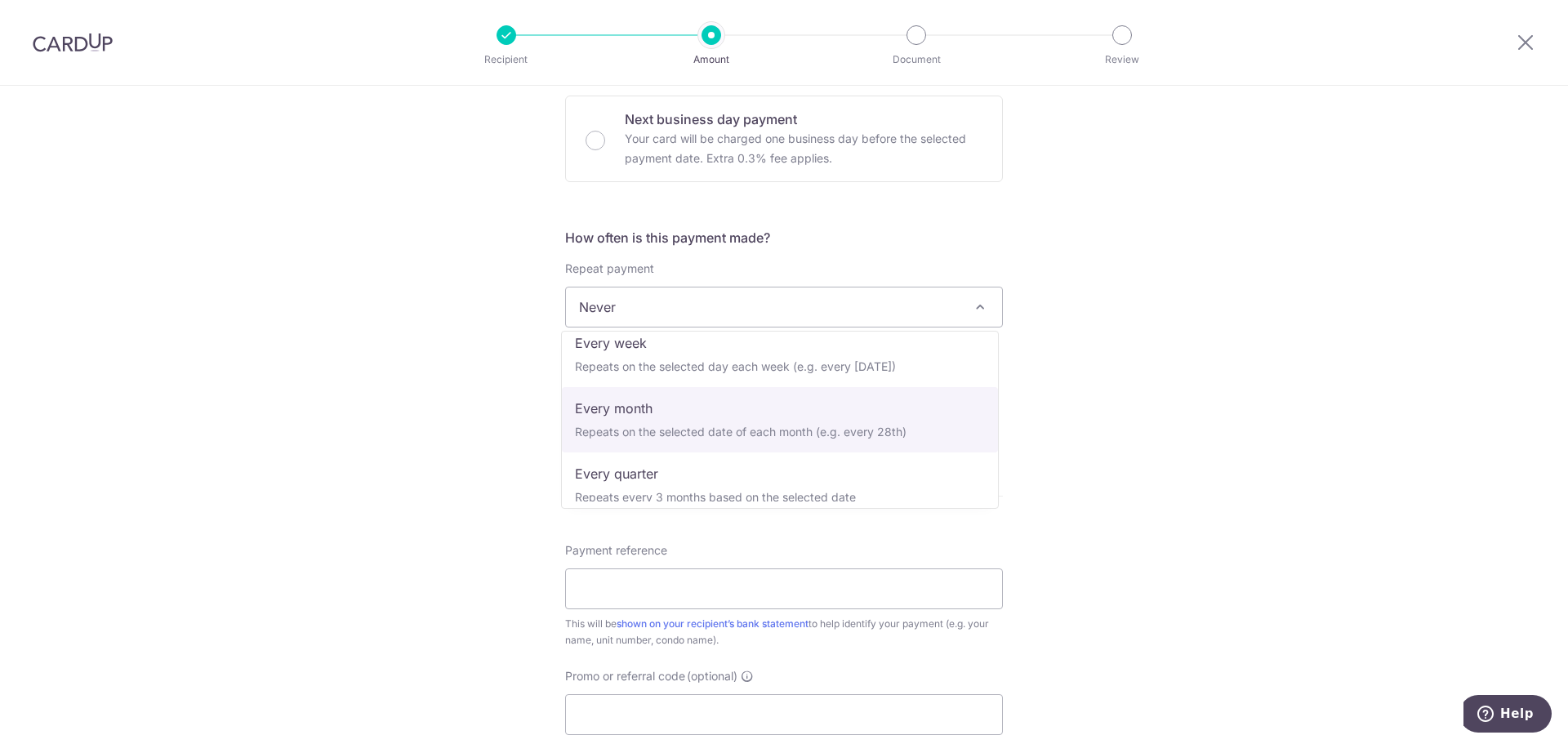
scroll to position [163, 0]
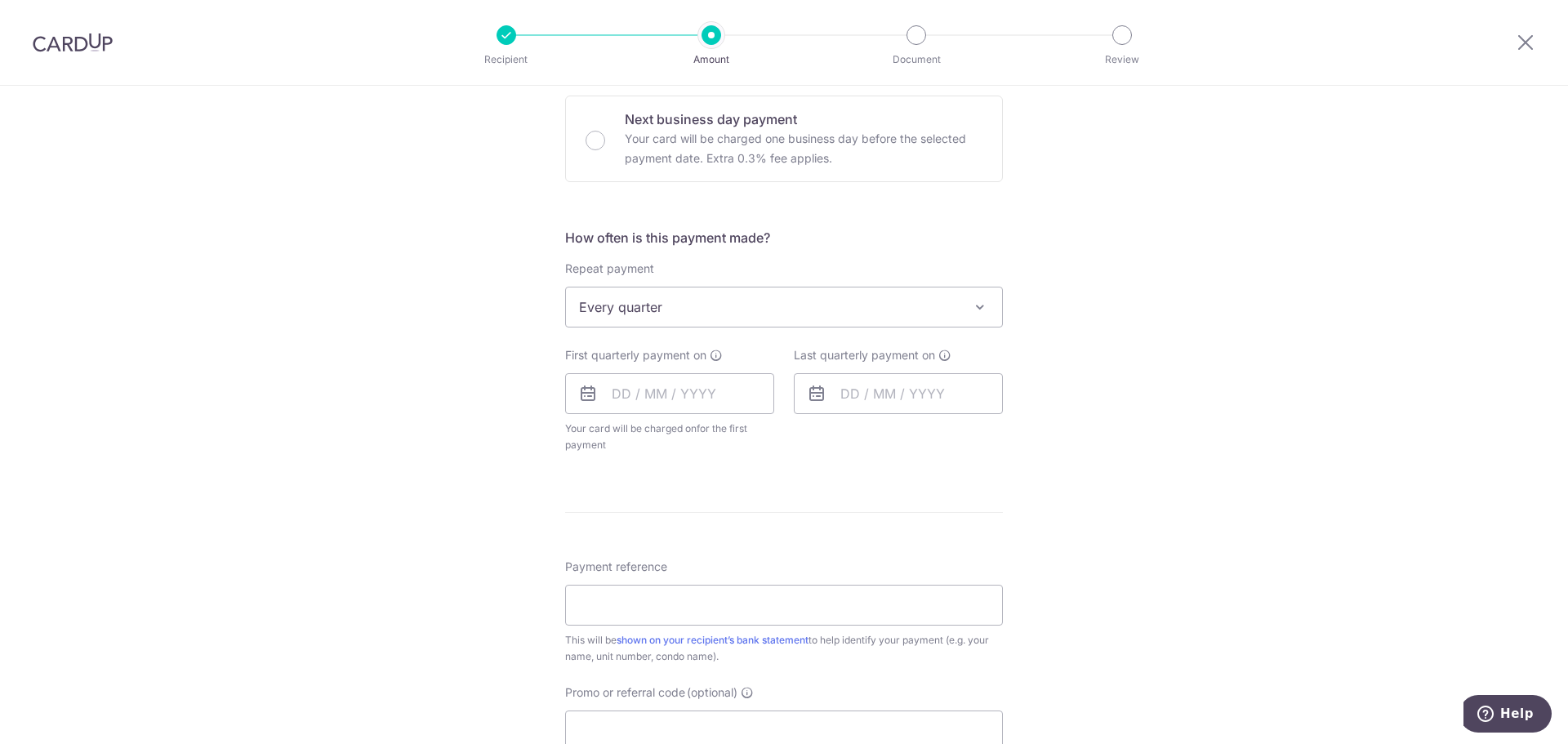
select select "4"
click at [1157, 412] on div "Tell us more about your payment Enter payment amount SGD 1,197.00 1197.00 Recip…" at bounding box center [784, 342] width 1568 height 1493
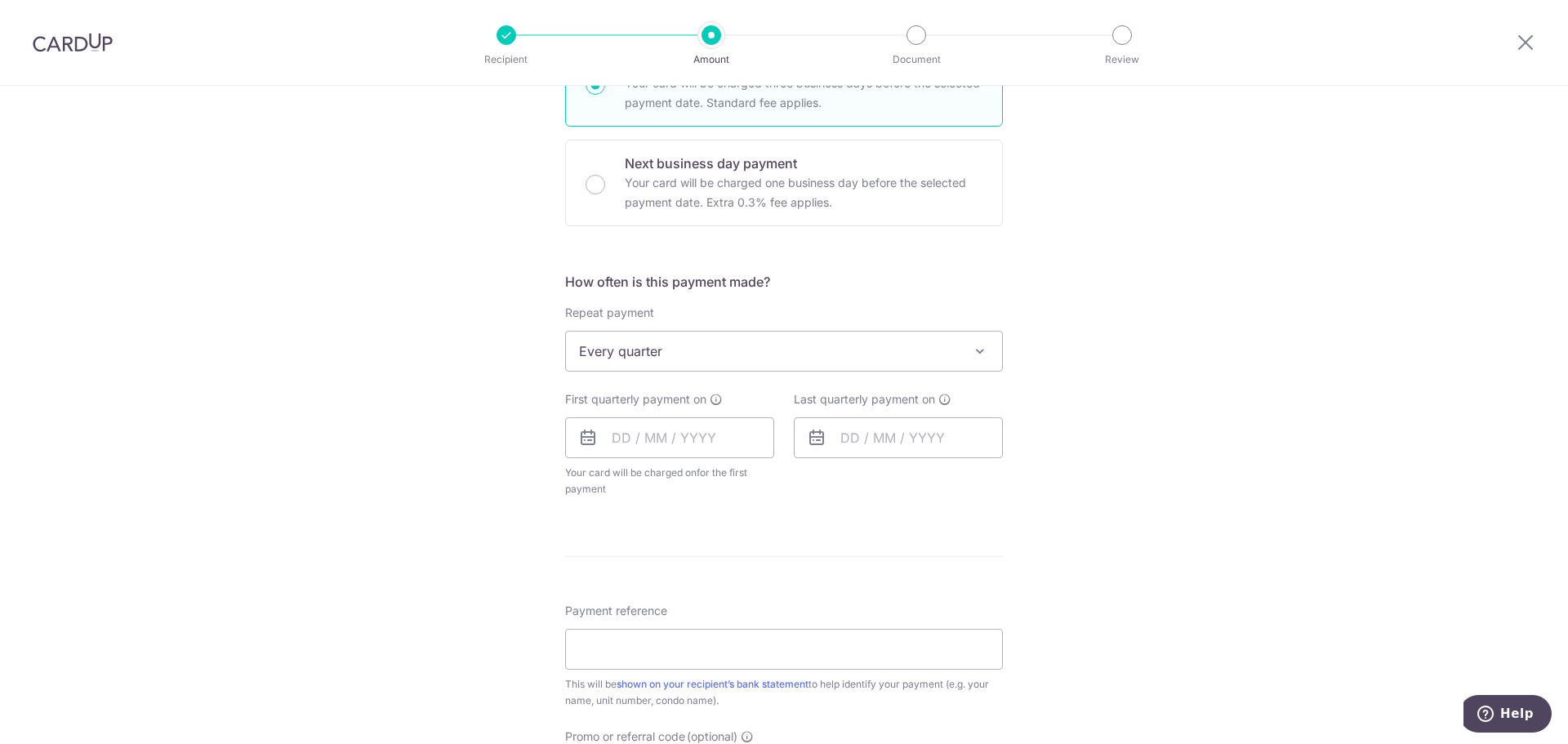
scroll to position [408, 0]
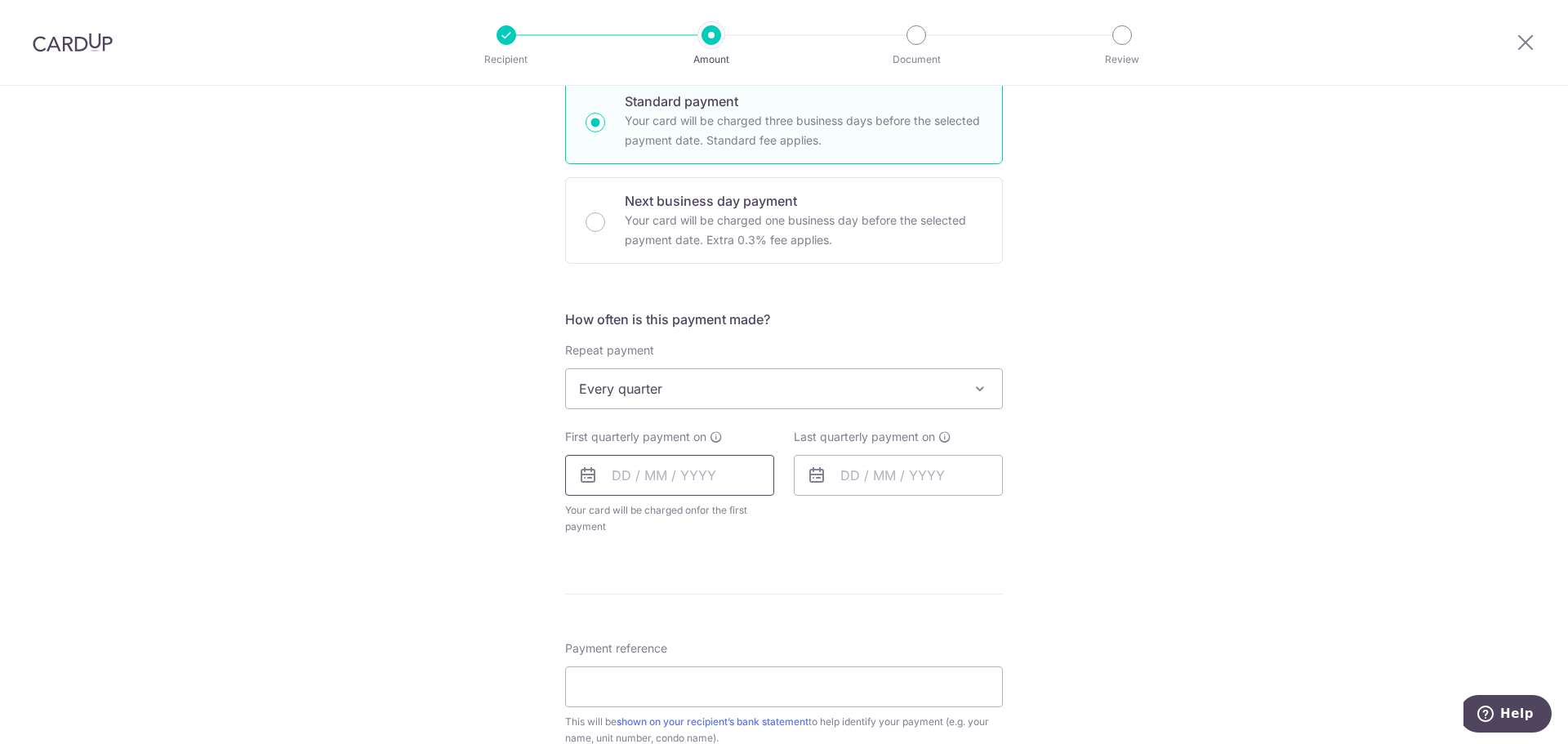
click at [700, 468] on input "text" at bounding box center [670, 475] width 209 height 40
click at [730, 660] on link "18" at bounding box center [729, 656] width 26 height 26
type input "[DATE]"
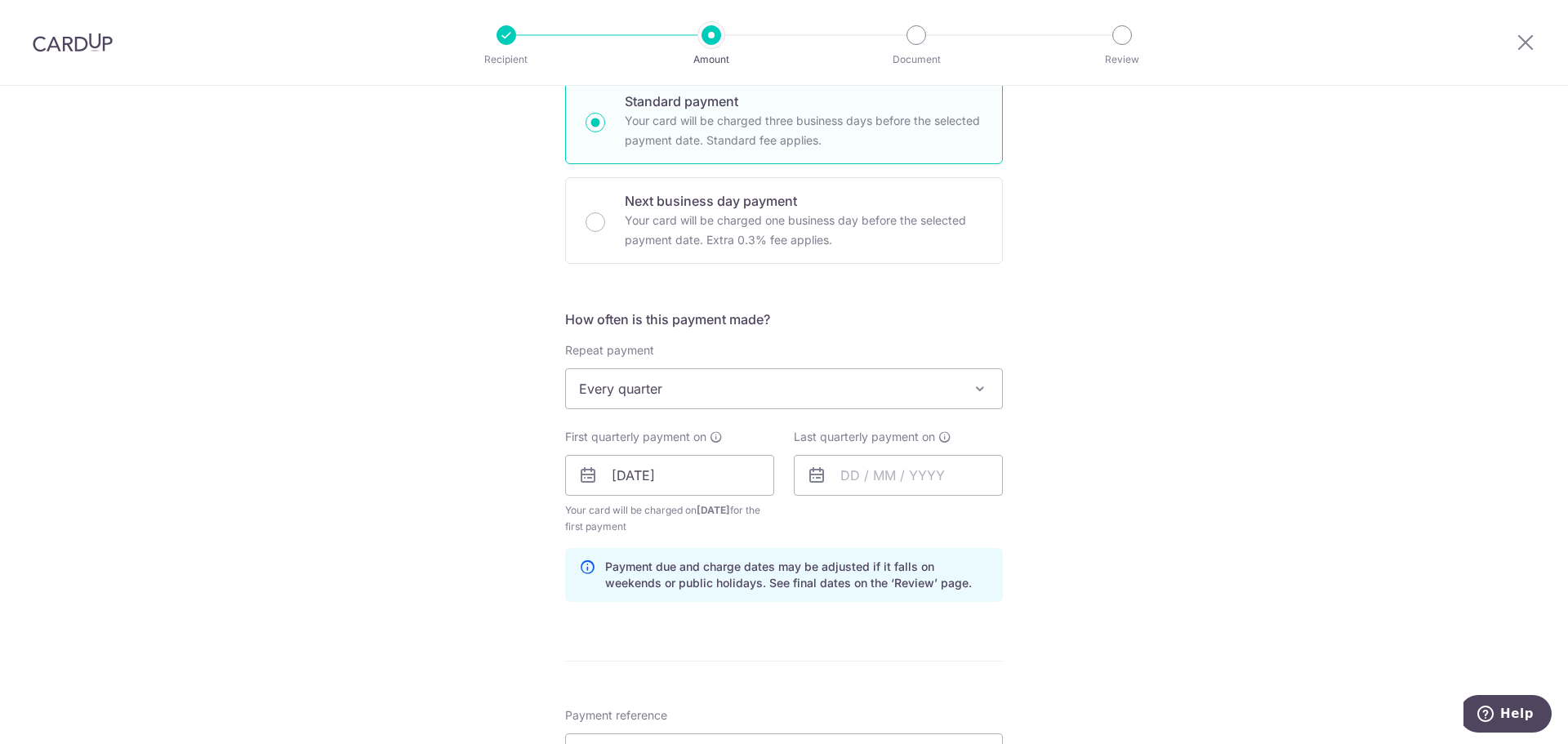
click at [1130, 527] on div "Tell us more about your payment Enter payment amount SGD 1,197.00 1197.00 Recip…" at bounding box center [784, 458] width 1568 height 1560
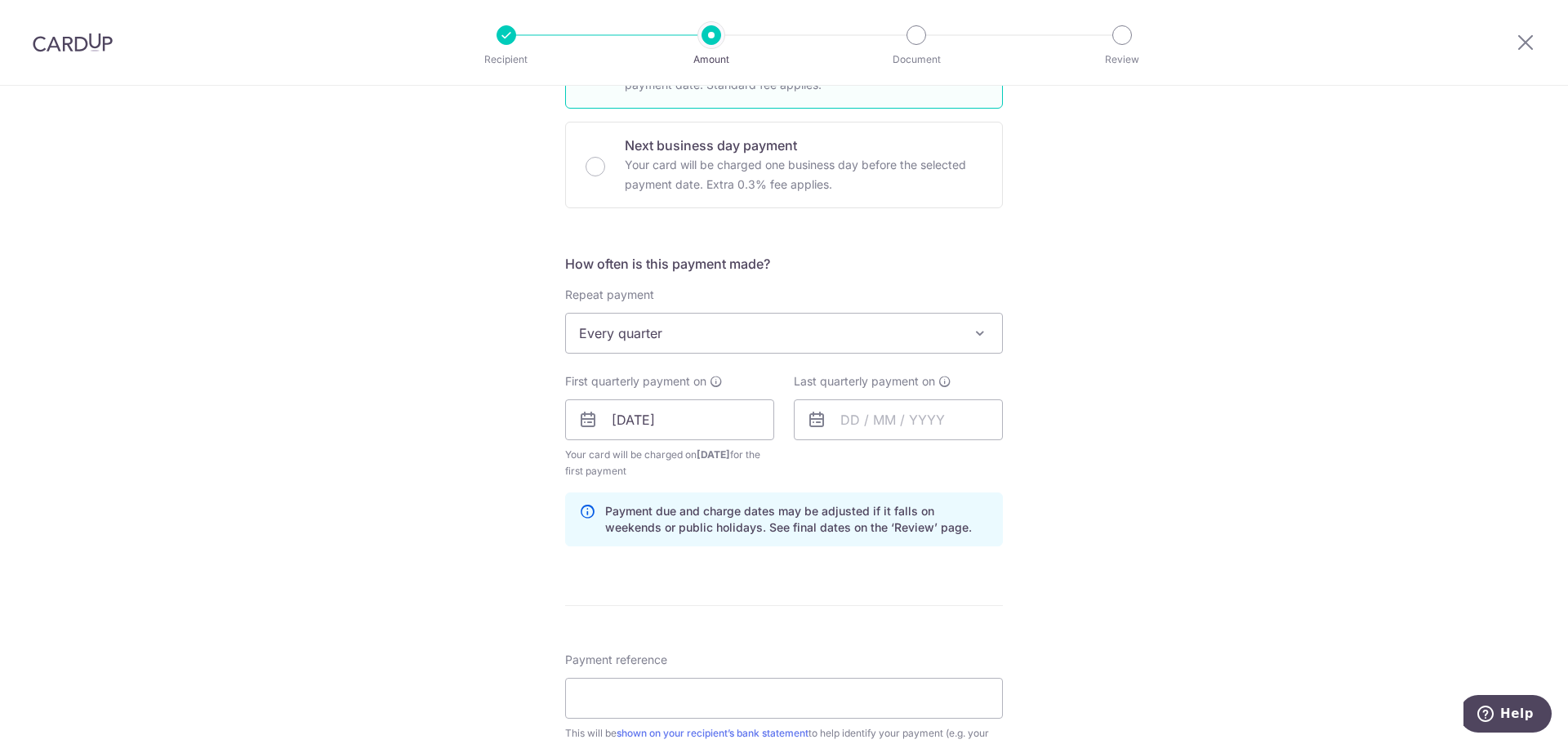
scroll to position [490, 0]
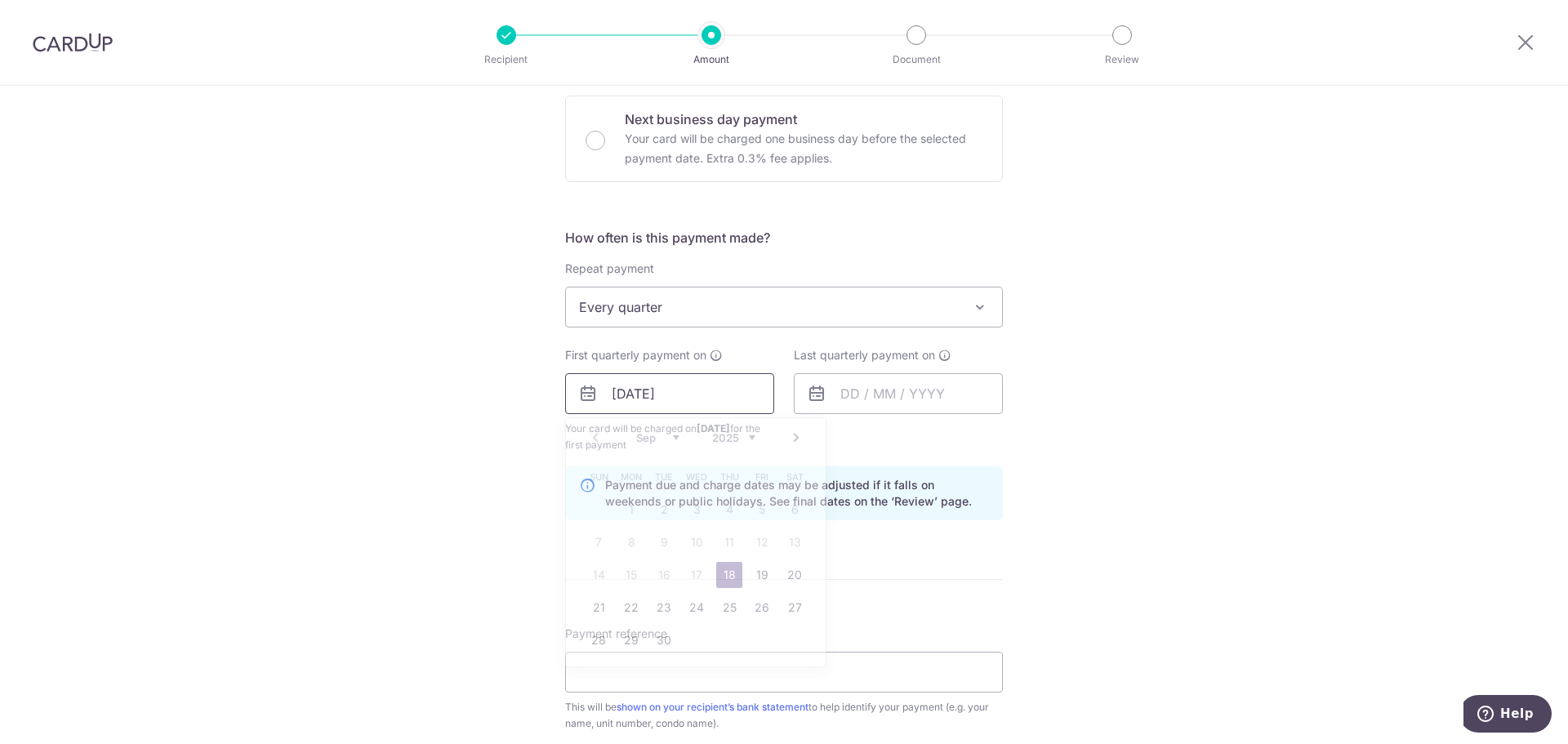
click at [715, 388] on input "[DATE]" at bounding box center [670, 393] width 209 height 40
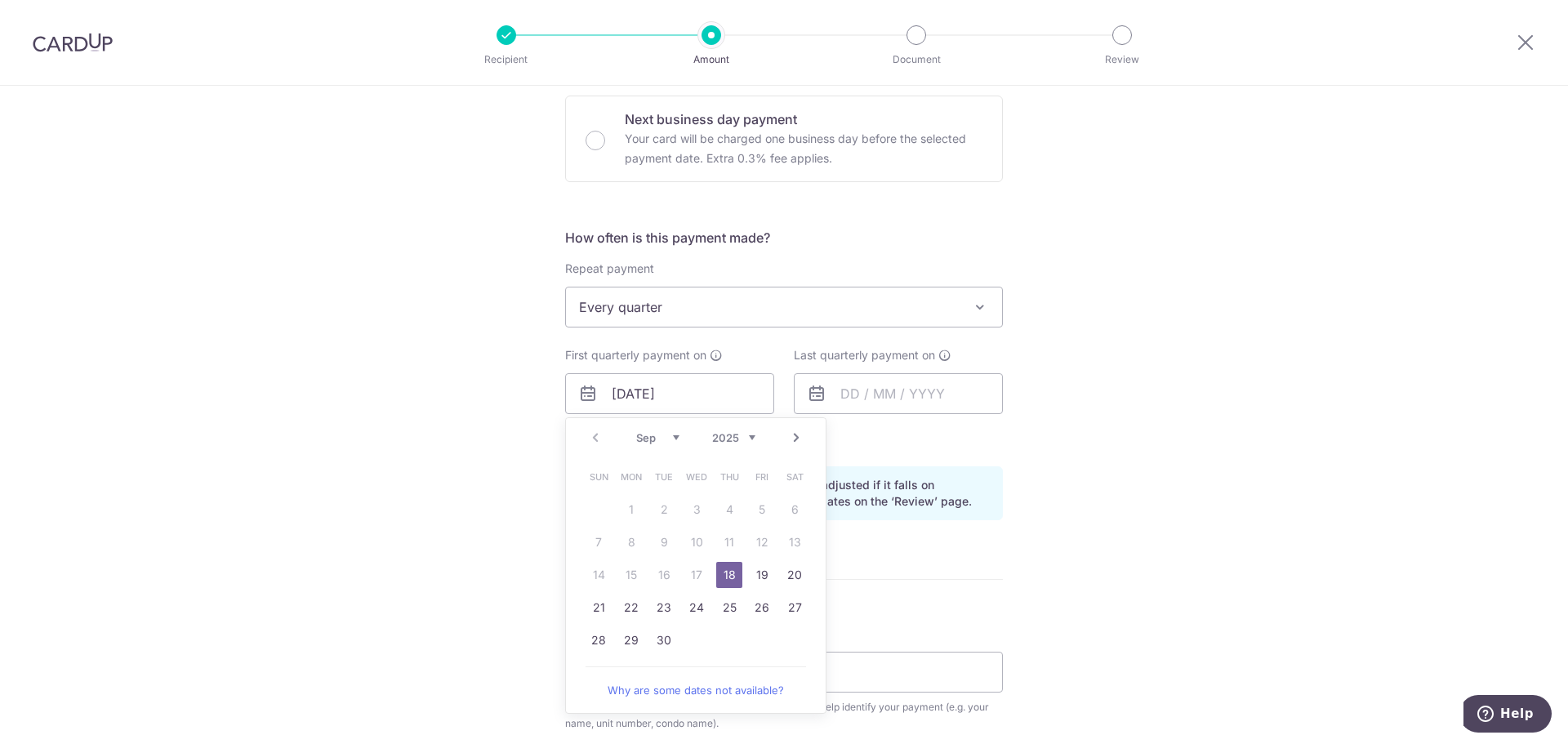
click at [1118, 402] on div "Tell us more about your payment Enter payment amount SGD 1,197.00 1197.00 Recip…" at bounding box center [784, 376] width 1568 height 1560
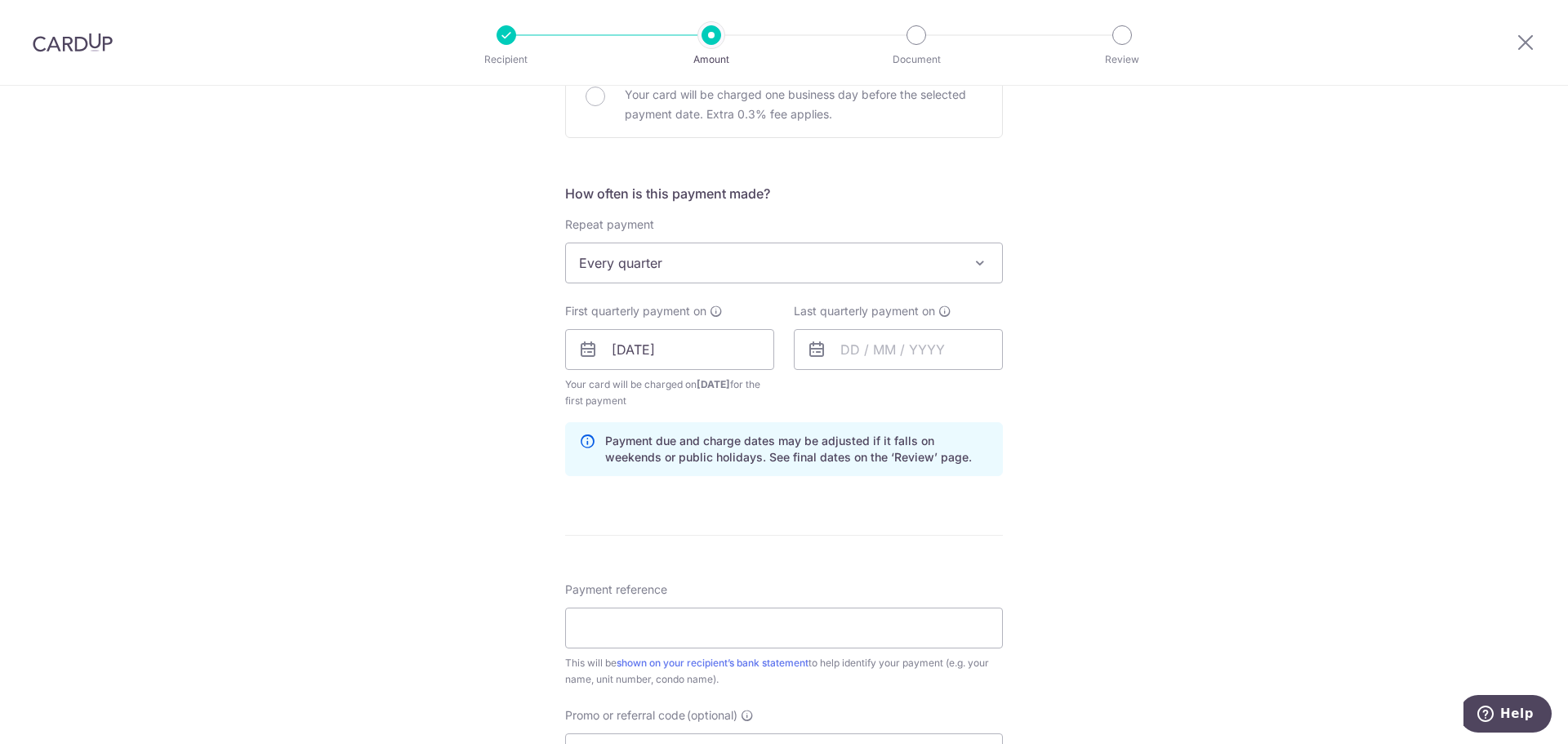
scroll to position [571, 0]
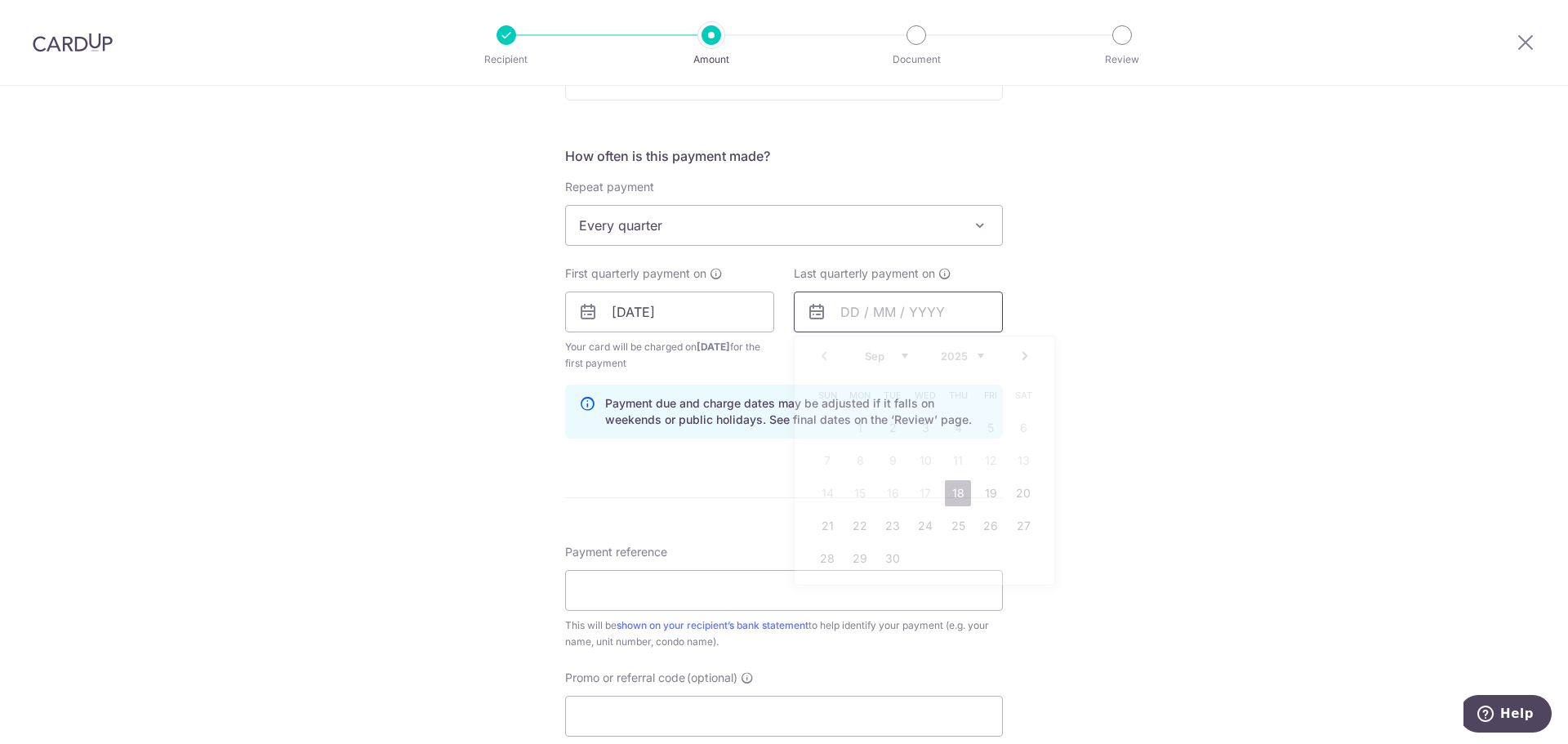
click at [946, 309] on input "text" at bounding box center [899, 312] width 209 height 40
click at [1023, 356] on link "Next" at bounding box center [1024, 356] width 19 height 19
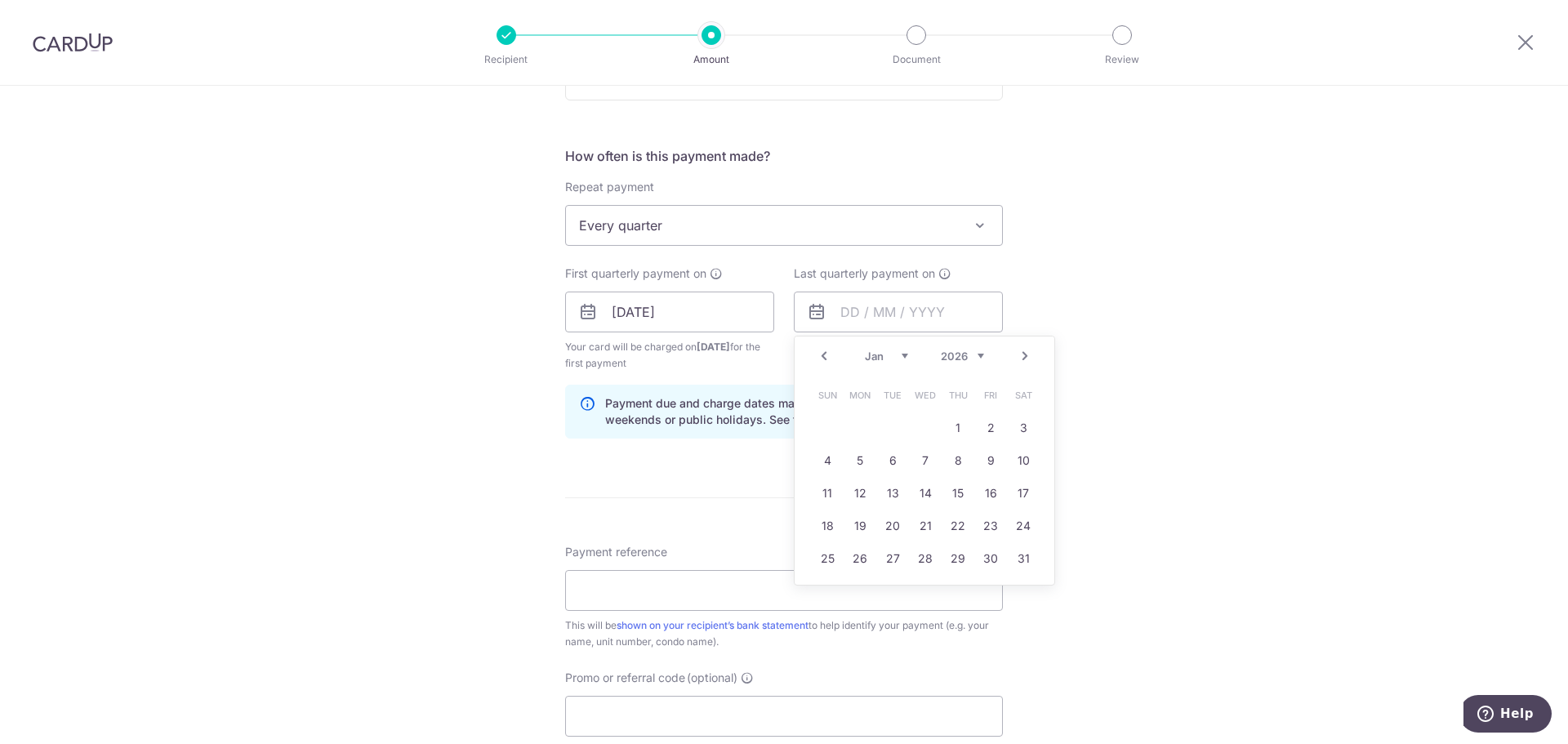
click at [1023, 356] on link "Next" at bounding box center [1024, 356] width 19 height 19
click at [923, 488] on link "18" at bounding box center [925, 493] width 26 height 26
type input "[DATE]"
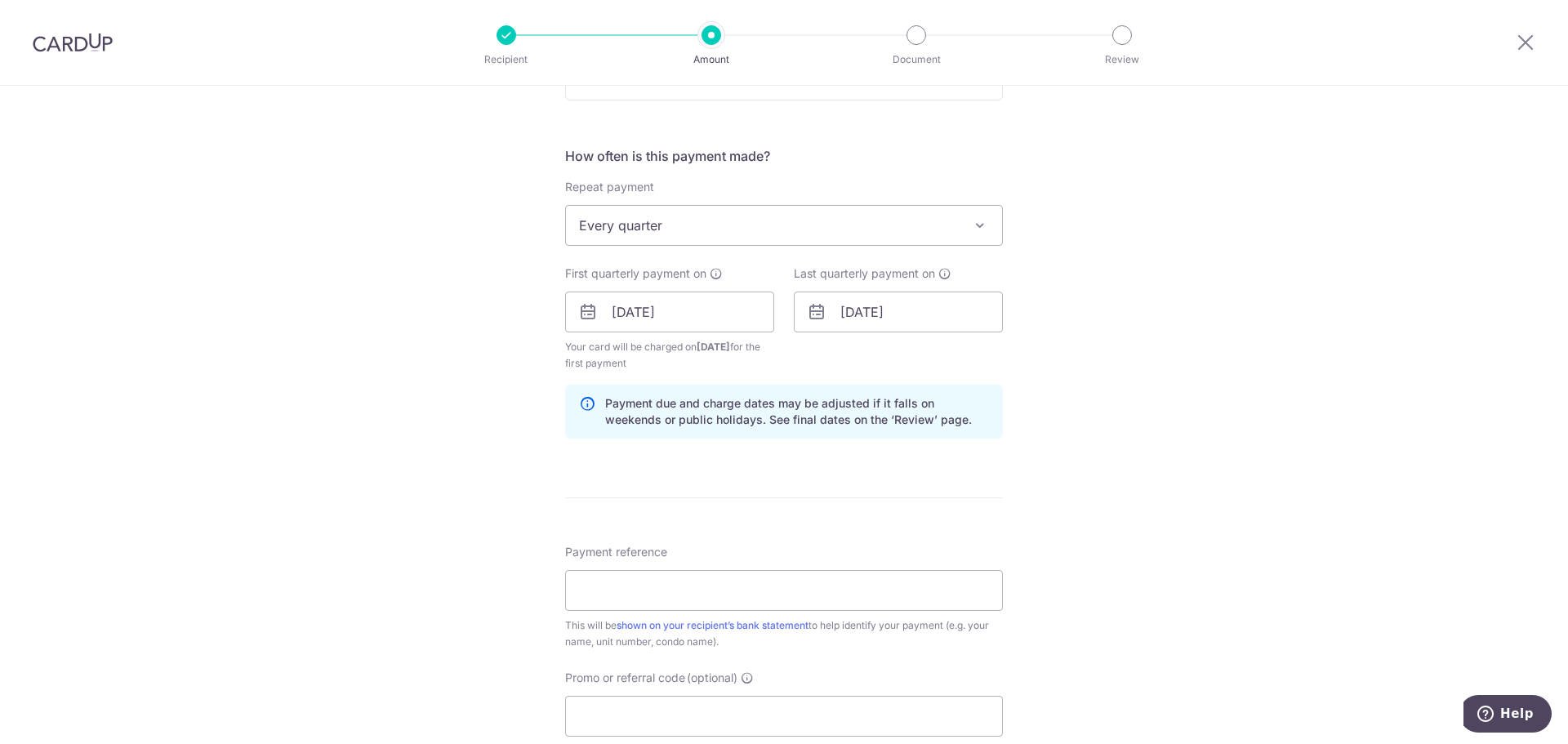
click at [1083, 468] on div "Tell us more about your payment Enter payment amount SGD 1,197.00 1197.00 Recip…" at bounding box center [784, 294] width 1568 height 1560
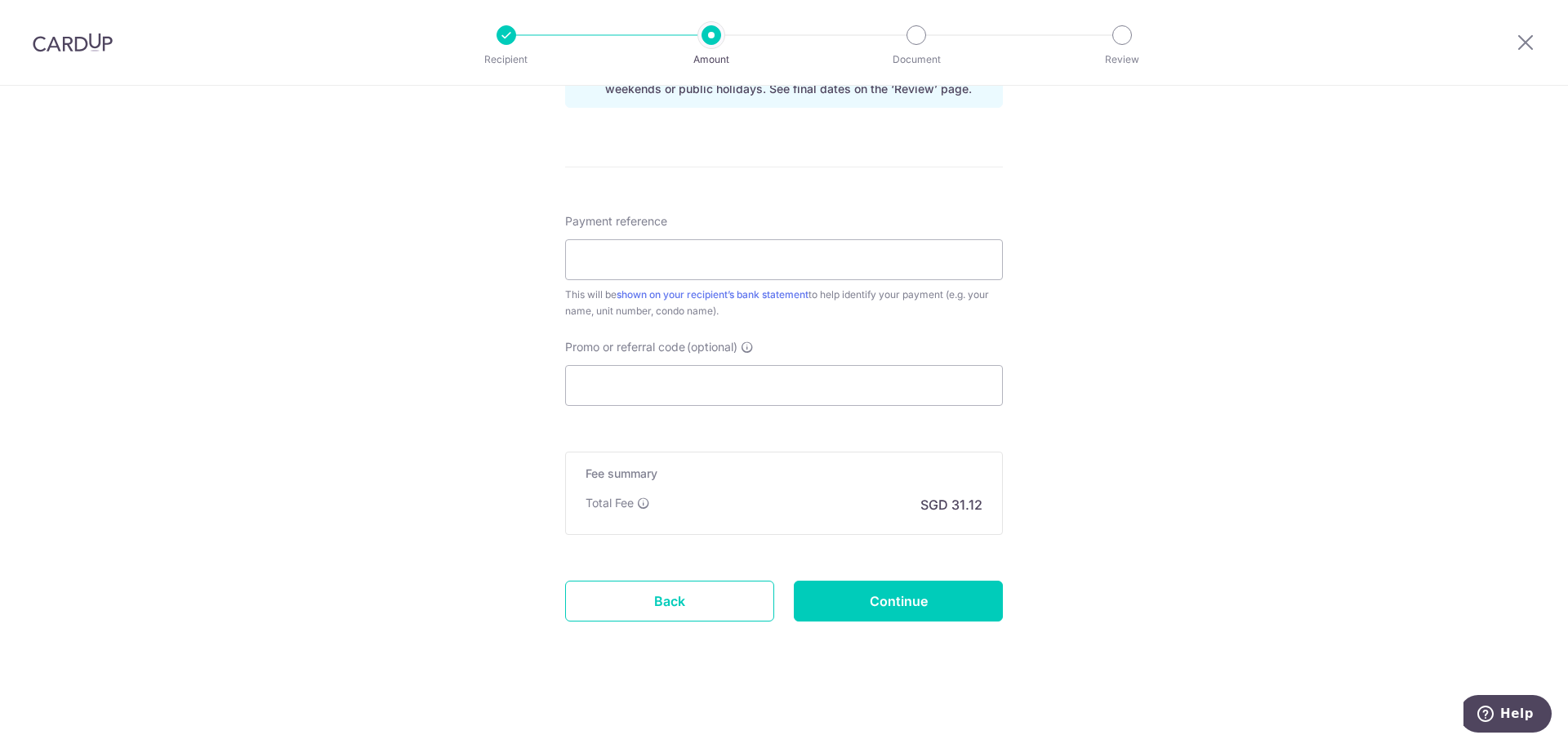
scroll to position [821, 0]
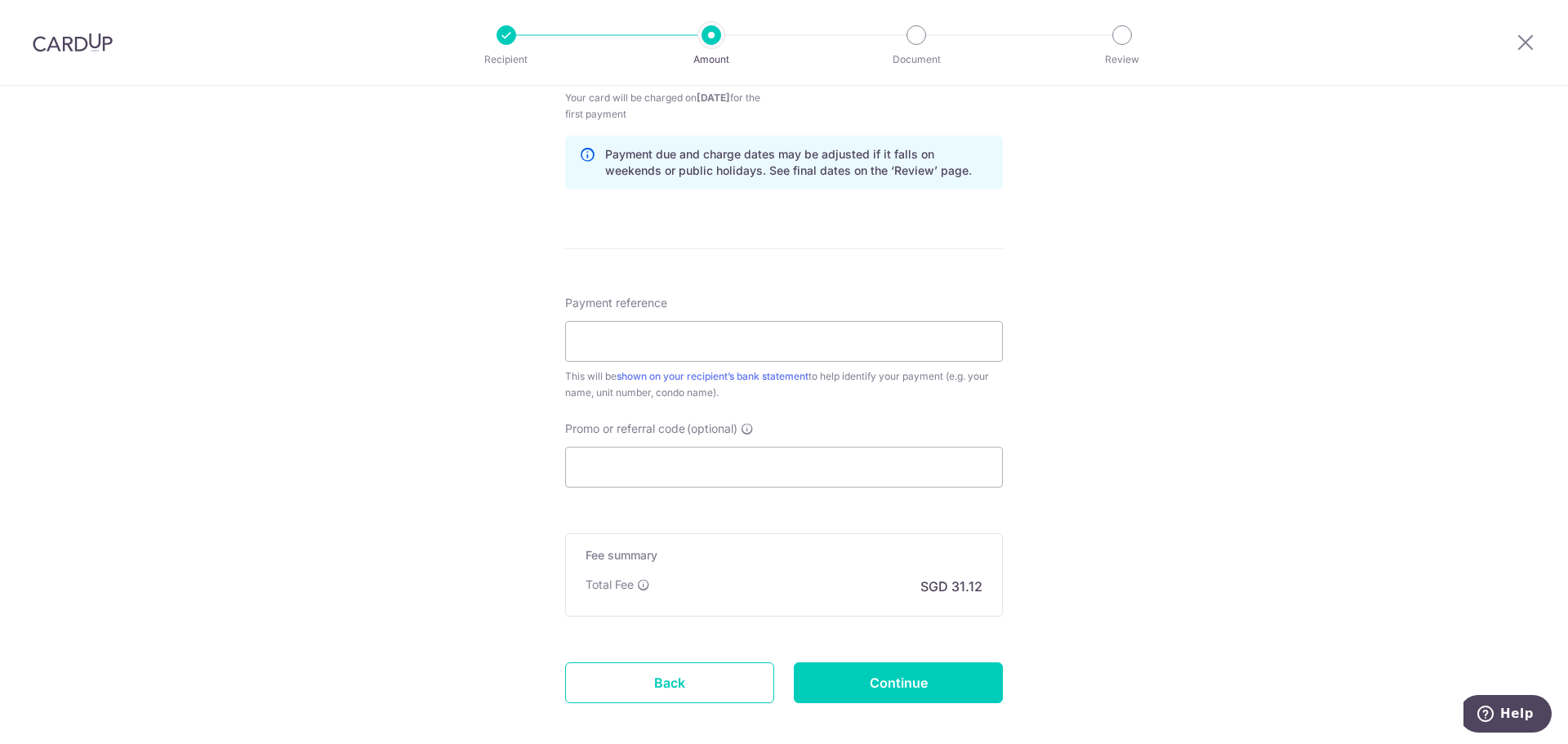
drag, startPoint x: 701, startPoint y: 343, endPoint x: 491, endPoint y: 440, distance: 231.3
click at [408, 413] on div "Tell us more about your payment Enter payment amount SGD 1,197.00 1197.00 Recip…" at bounding box center [784, 45] width 1568 height 1560
paste input "3HOME25R"
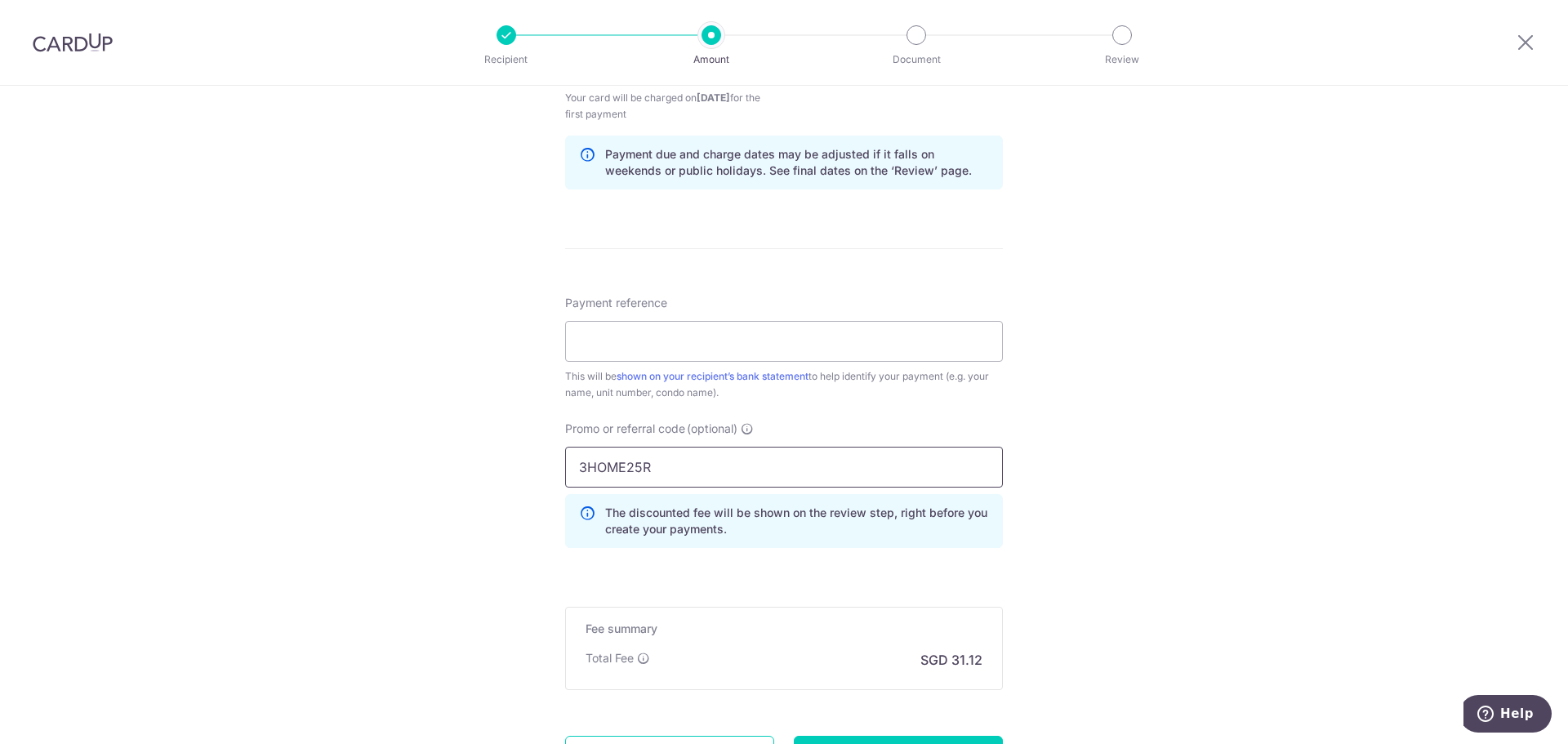
type input "3HOME25R"
click at [1248, 451] on div "Tell us more about your payment Enter payment amount SGD 1,197.00 1197.00 Recip…" at bounding box center [784, 82] width 1568 height 1634
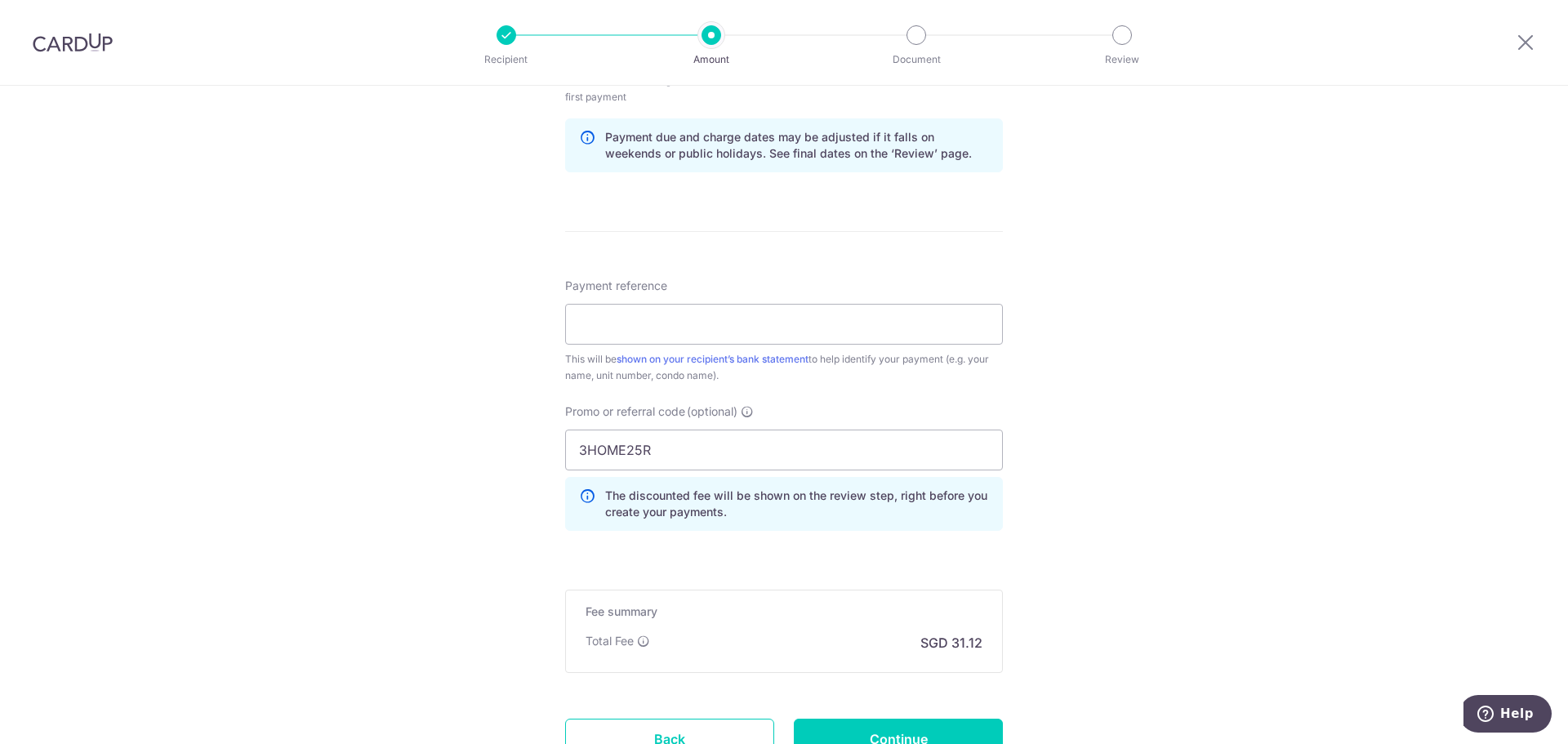
scroll to position [812, 0]
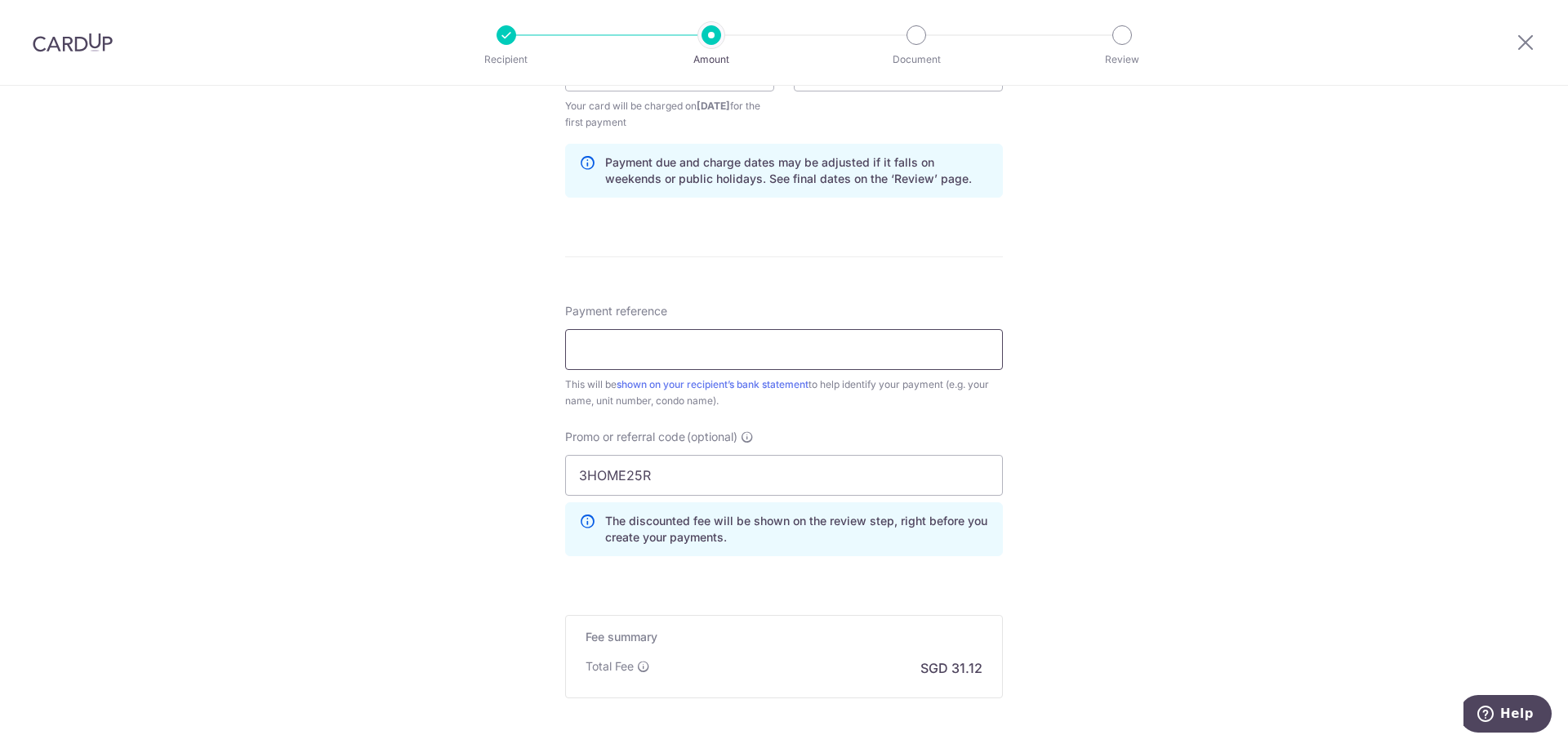
click at [723, 353] on input "Payment reference" at bounding box center [784, 349] width 438 height 40
type input "4"
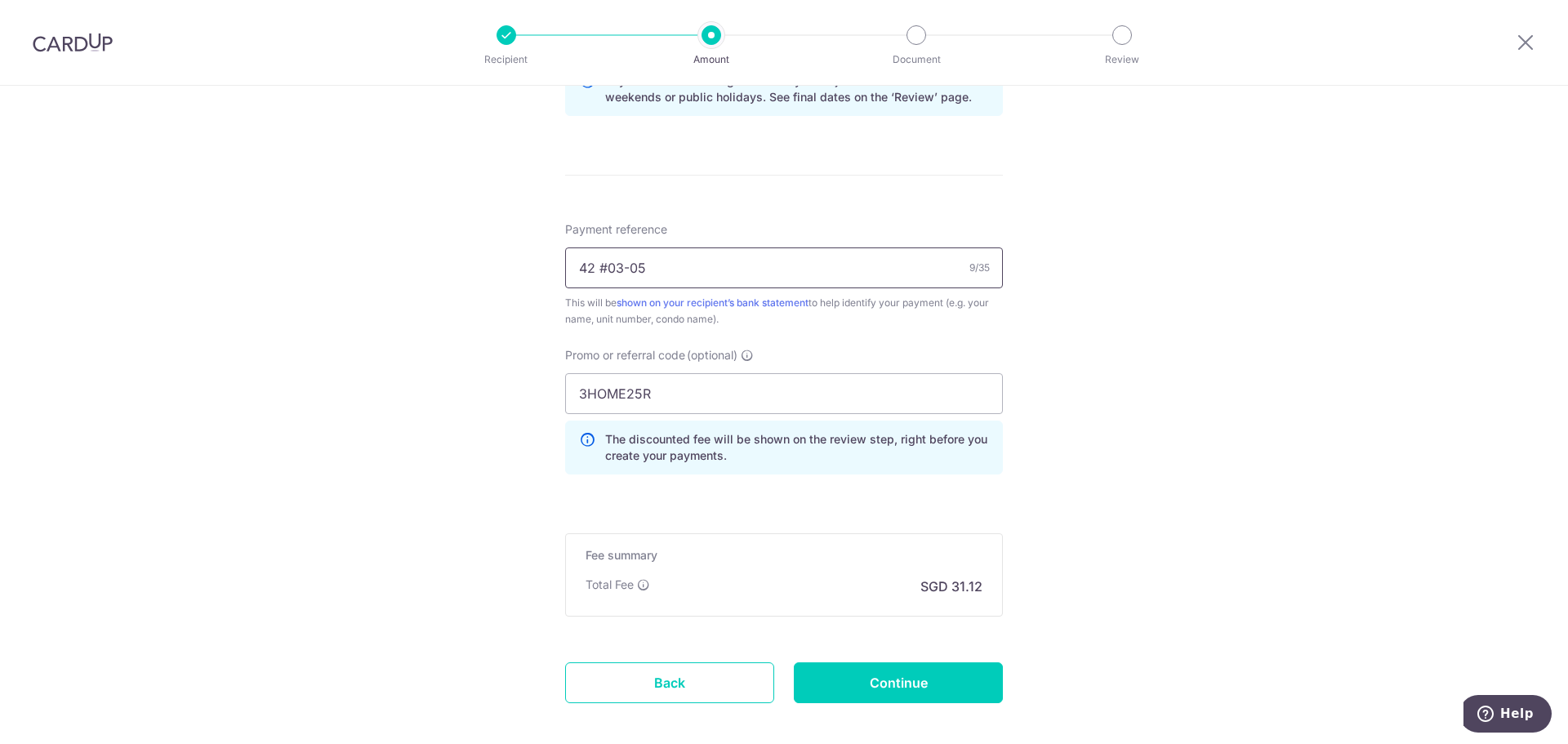
scroll to position [976, 0]
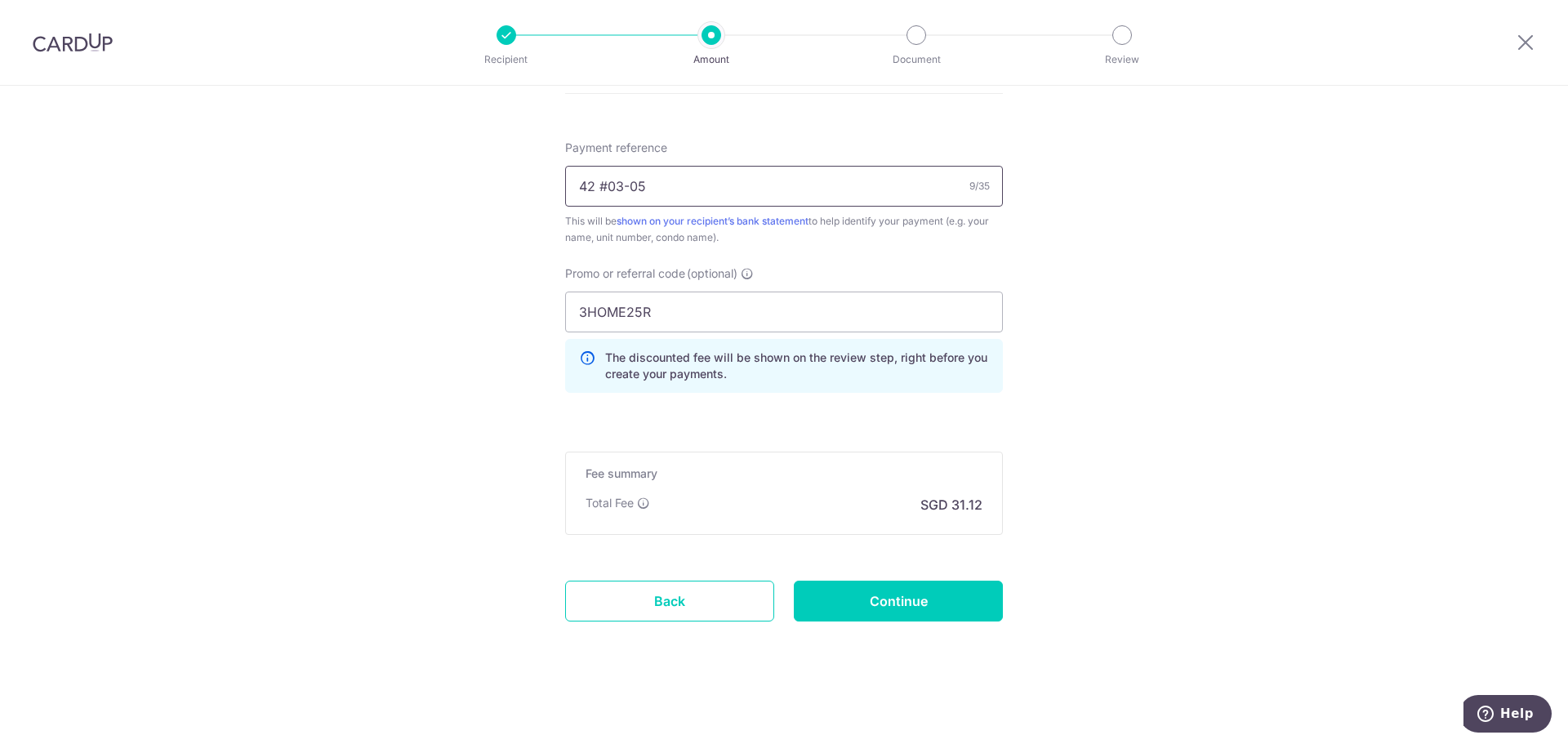
click at [576, 185] on input "42 #03-05" at bounding box center [784, 186] width 438 height 40
type input "Blk 42 #03-05"
click at [921, 599] on input "Continue" at bounding box center [899, 601] width 209 height 40
type input "Create Schedule"
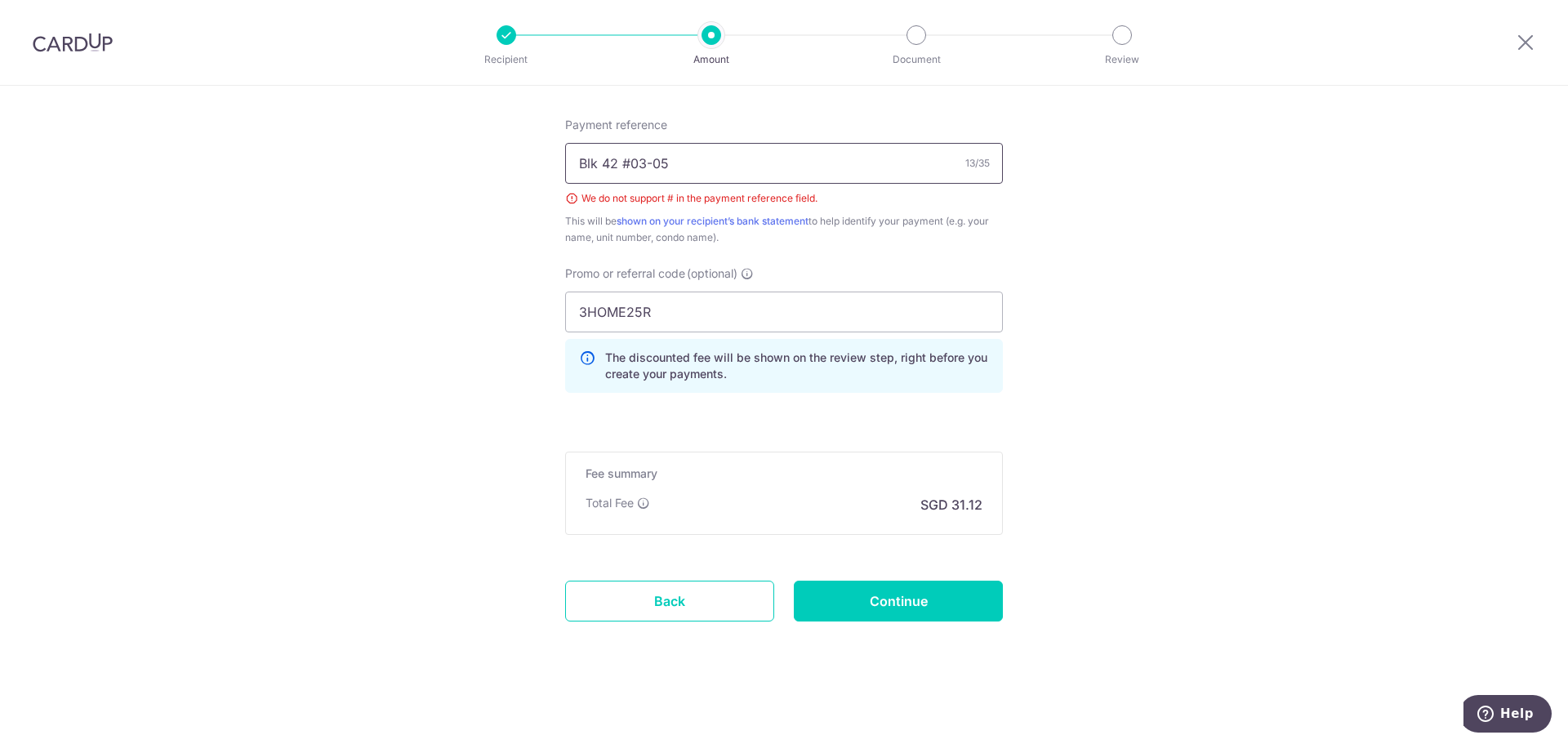
click at [625, 158] on input "Blk 42 #03-05" at bounding box center [784, 163] width 438 height 40
type input "Blk 42, 03-05"
click at [928, 606] on input "Continue" at bounding box center [899, 601] width 209 height 40
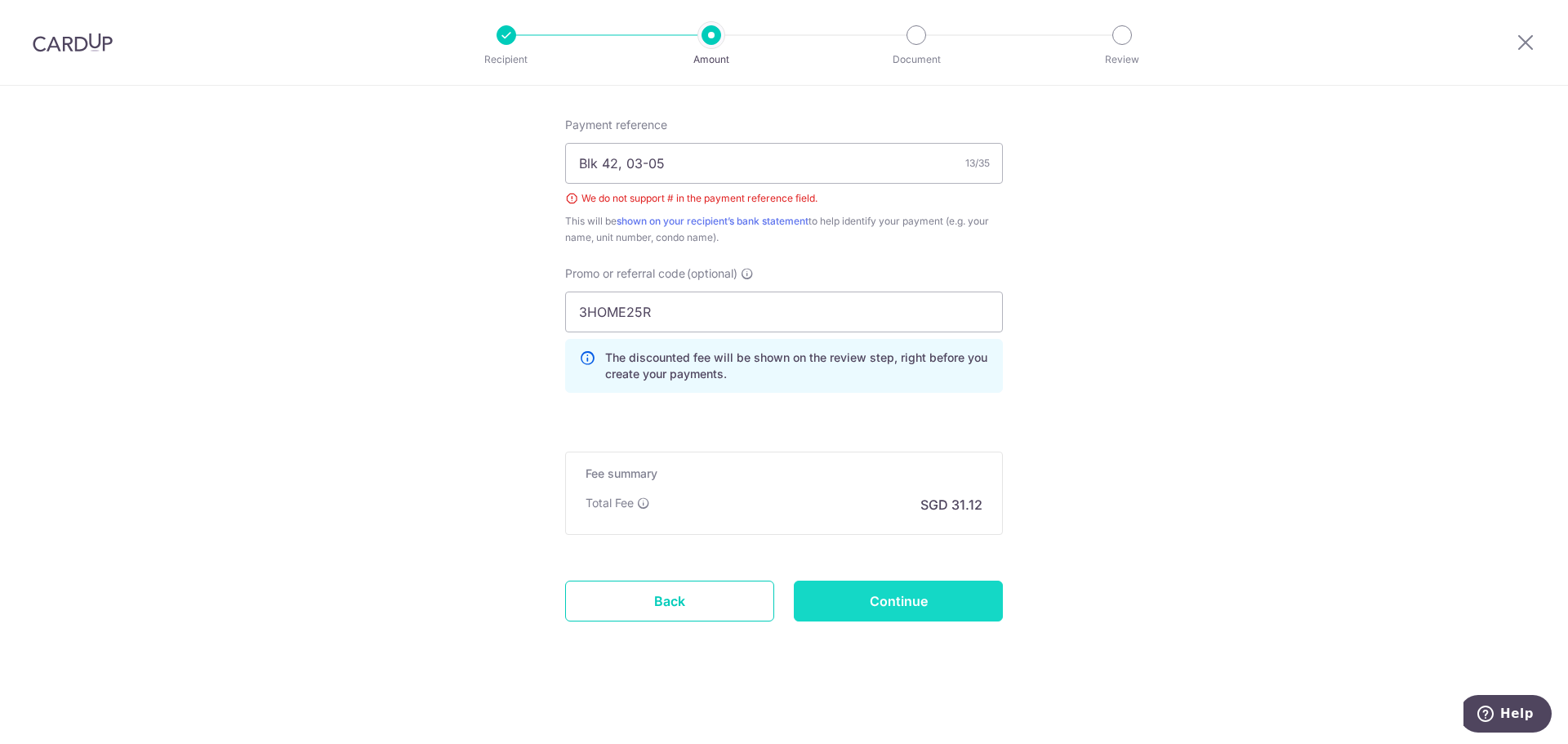
type input "Create Schedule"
click at [616, 162] on input "Blk 42, 03-05" at bounding box center [784, 163] width 438 height 40
type input "Blk 42 Unit 03-05"
click at [899, 591] on input "Continue" at bounding box center [899, 601] width 209 height 40
type input "Create Schedule"
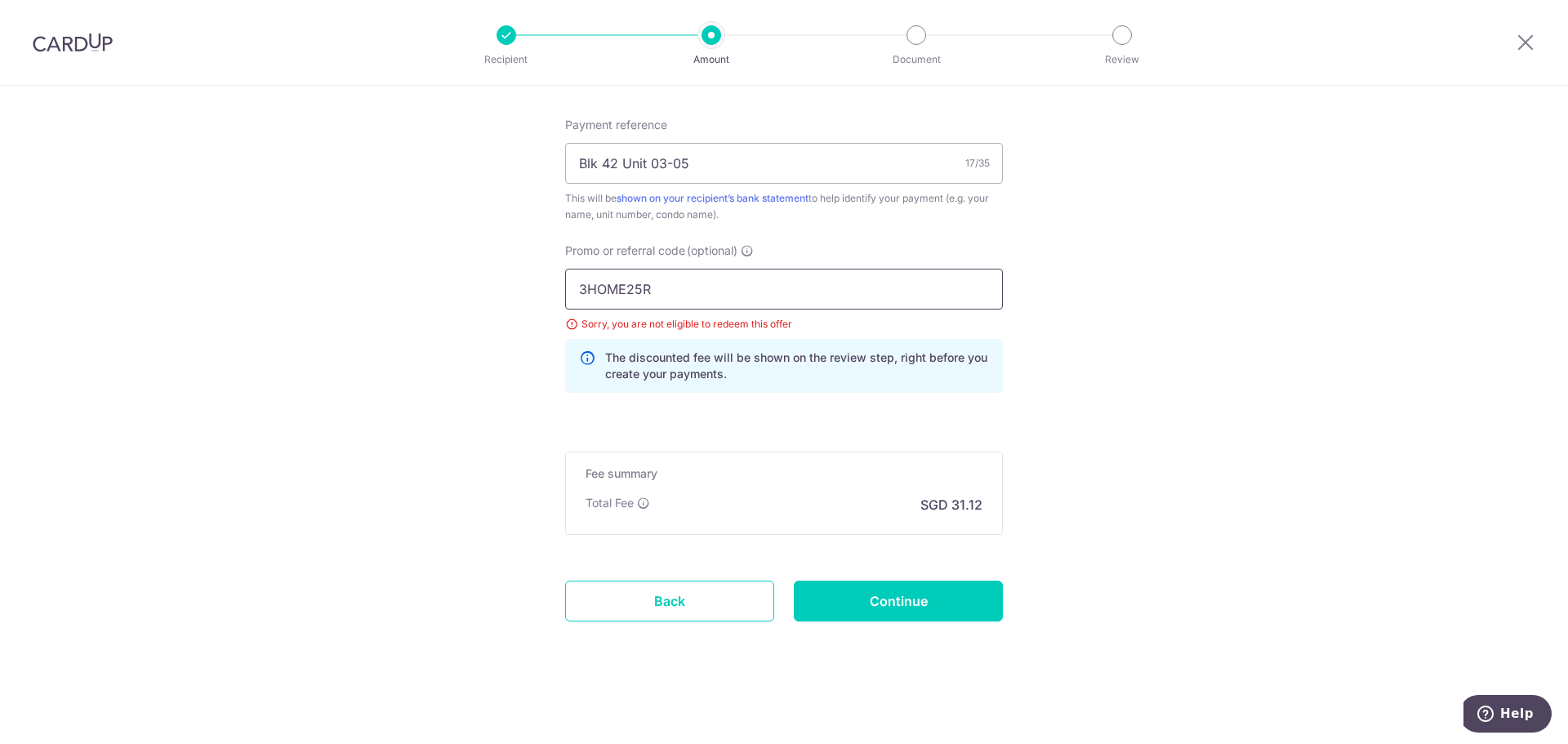
drag, startPoint x: 668, startPoint y: 291, endPoint x: 381, endPoint y: 240, distance: 291.5
paste input "REC185"
type input "REC185"
click at [907, 603] on input "Continue" at bounding box center [899, 601] width 209 height 40
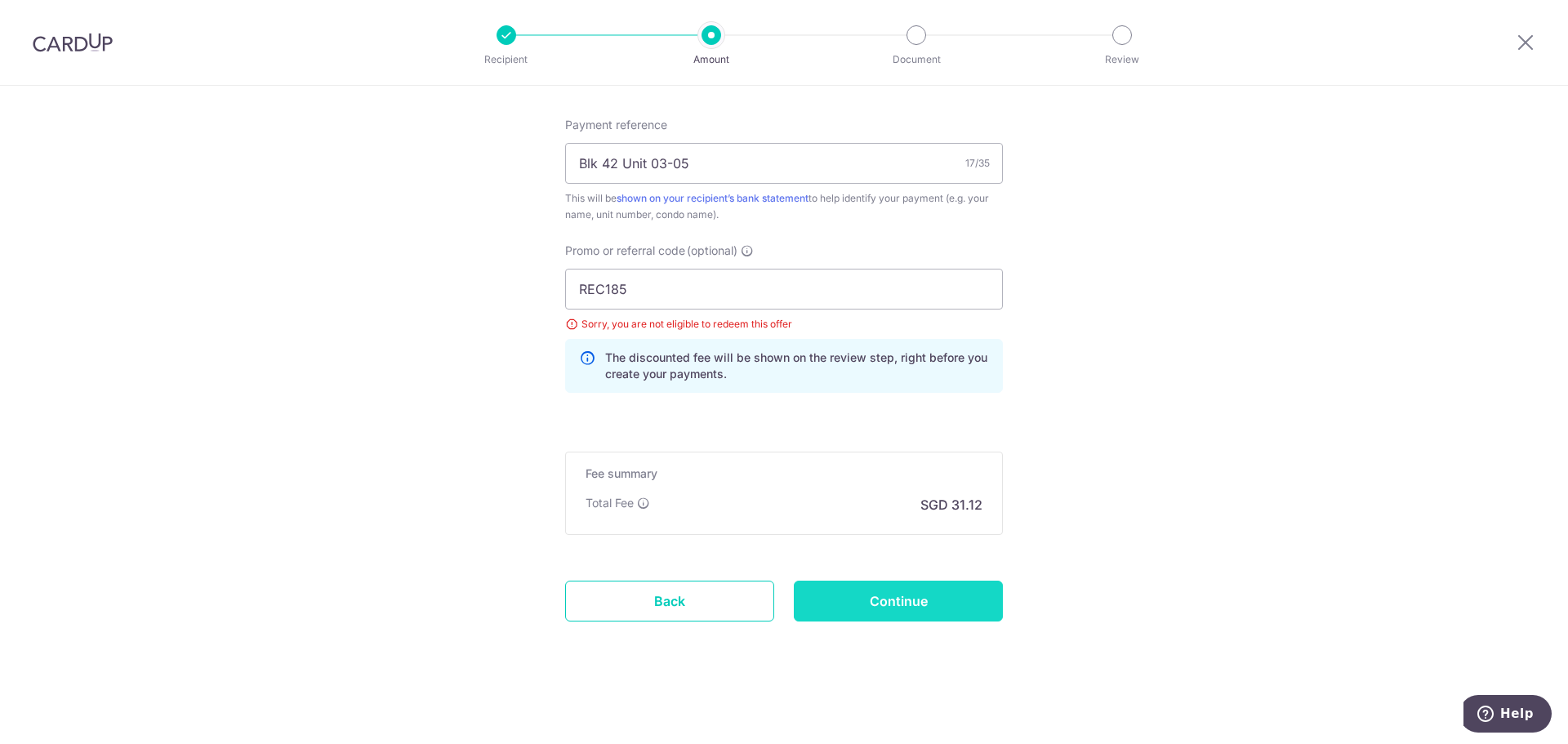
type input "Update Schedule"
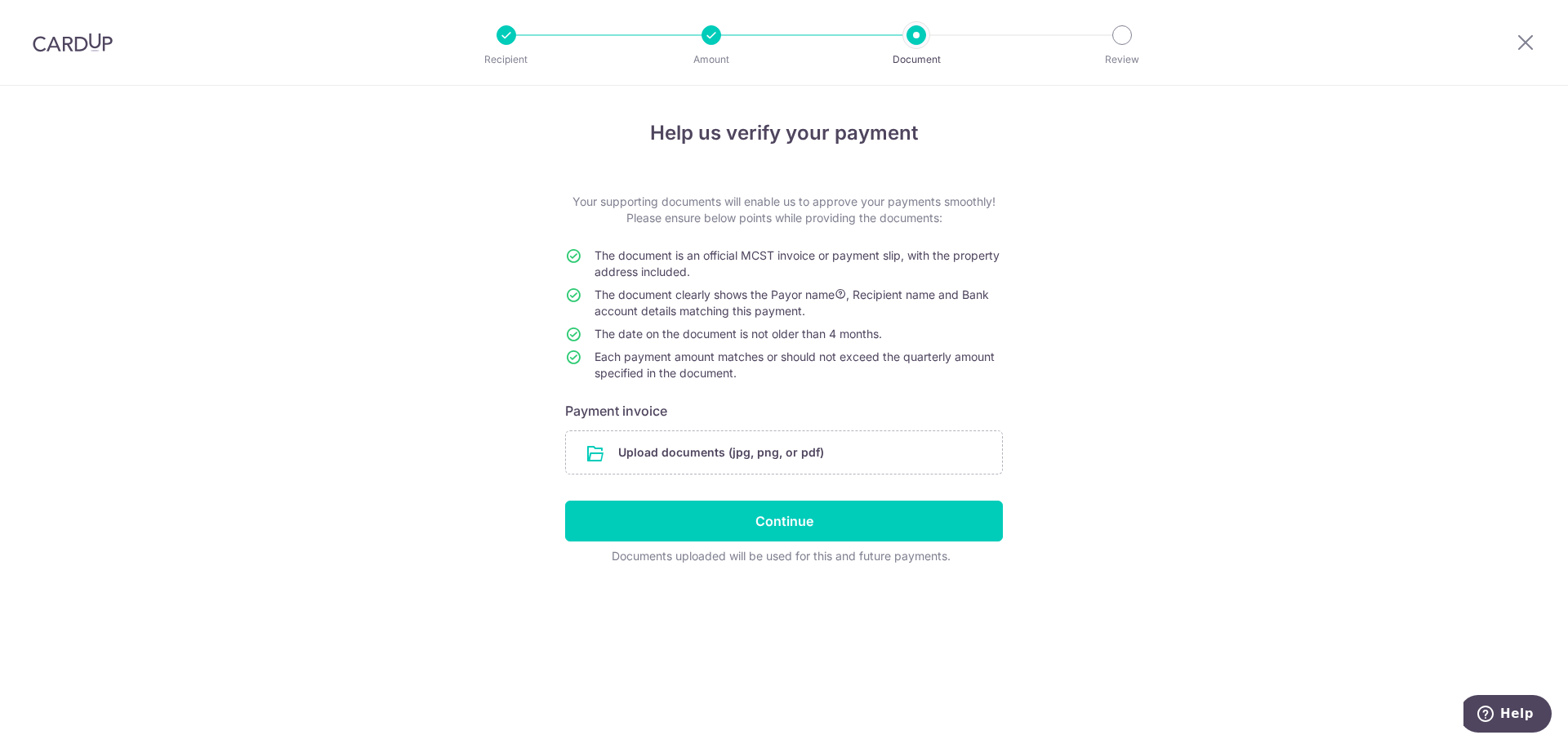
click at [1141, 339] on div "Help us verify your payment Your supporting documents will enable us to approve…" at bounding box center [784, 415] width 1568 height 658
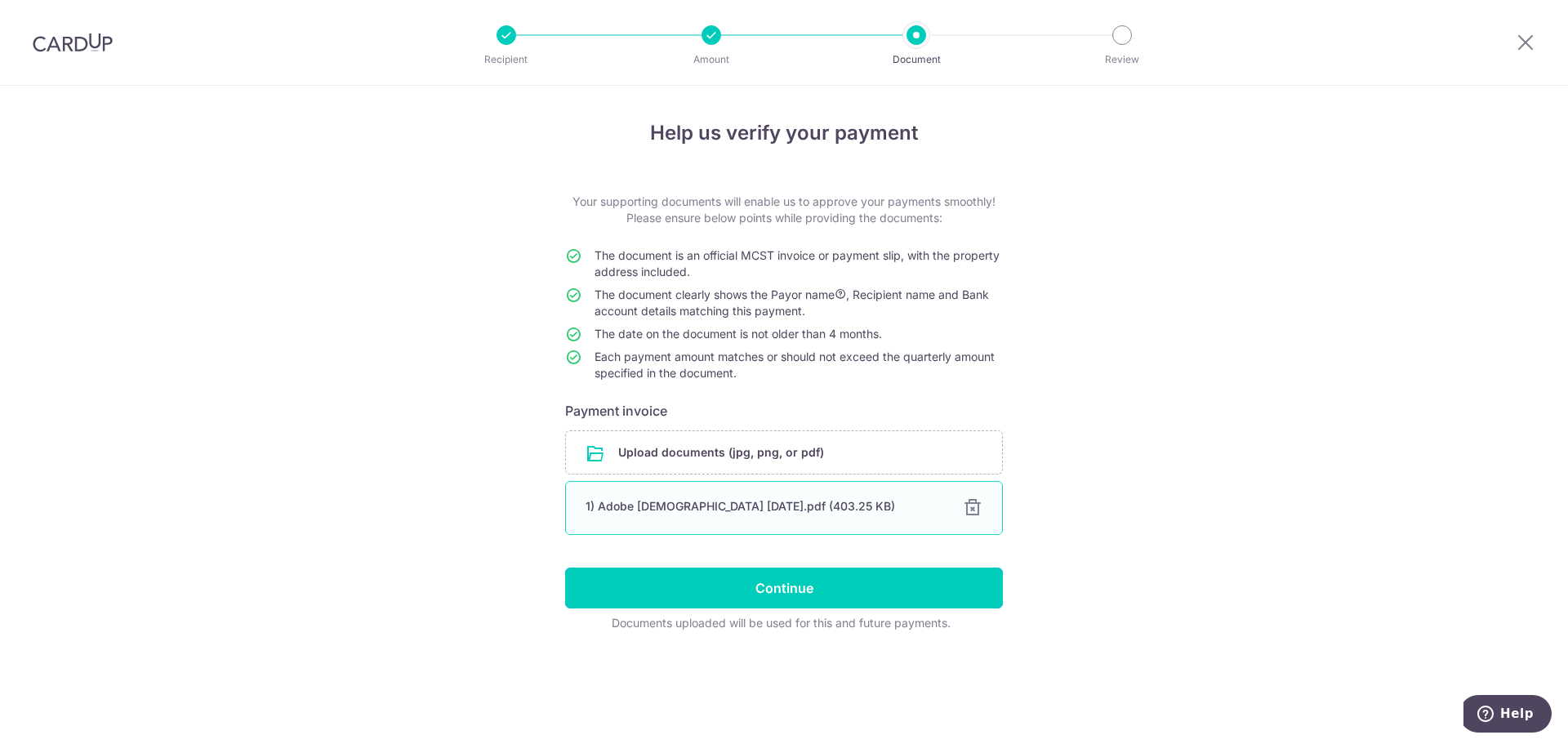
click at [763, 509] on div "1) Adobe [DEMOGRAPHIC_DATA] [DATE].pdf (403.25 KB)" at bounding box center [765, 506] width 357 height 16
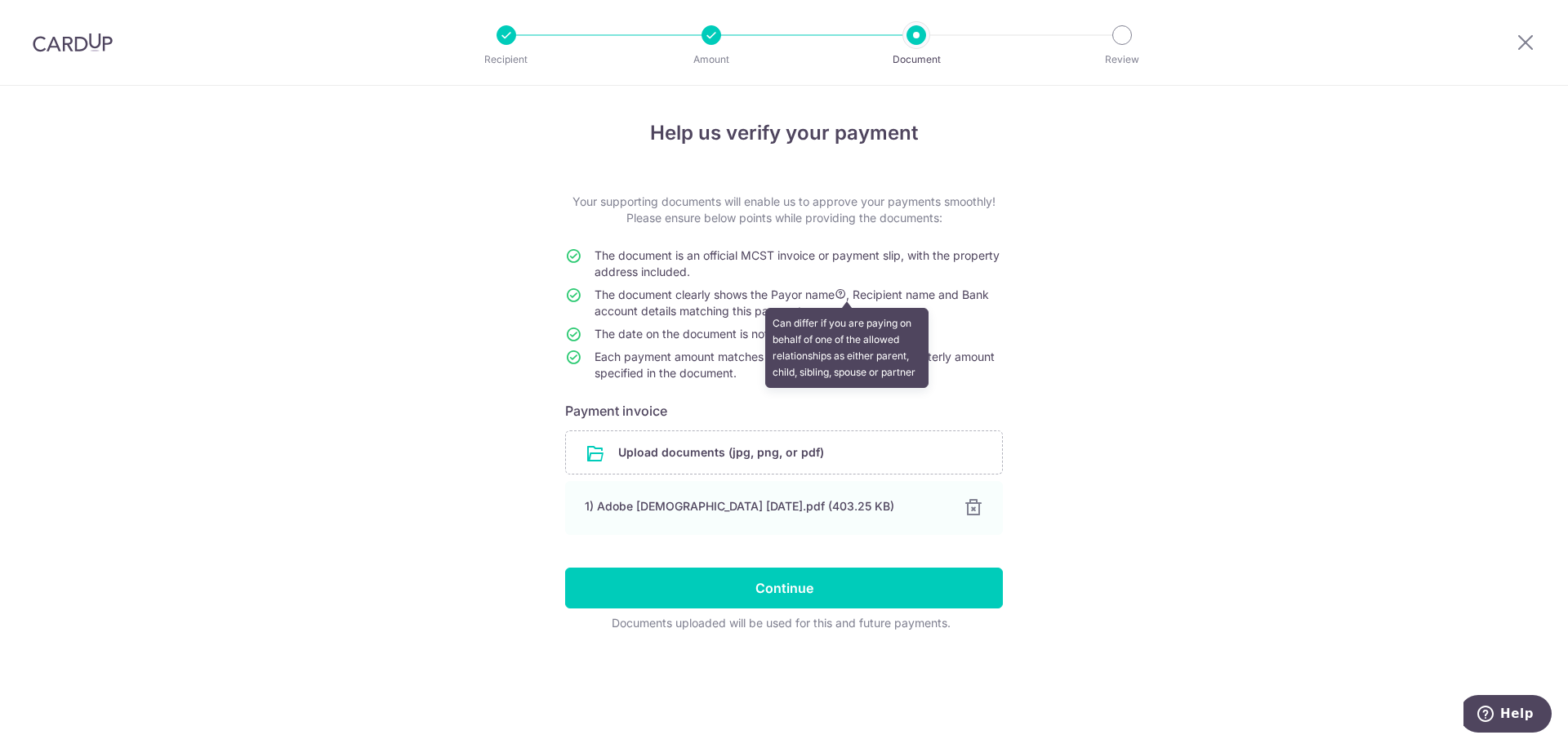
click at [846, 289] on icon at bounding box center [840, 294] width 12 height 12
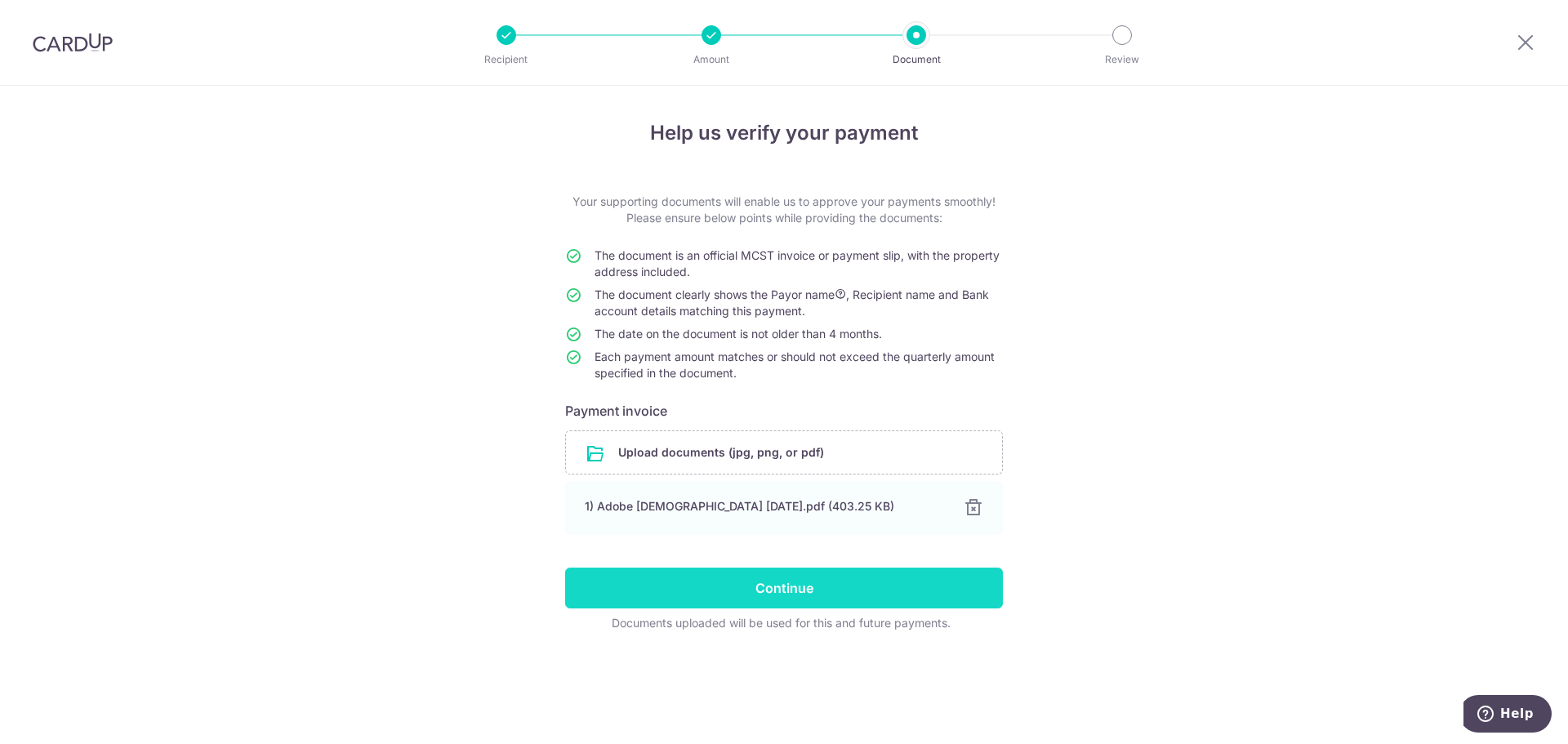
click at [782, 581] on input "Continue" at bounding box center [784, 587] width 438 height 40
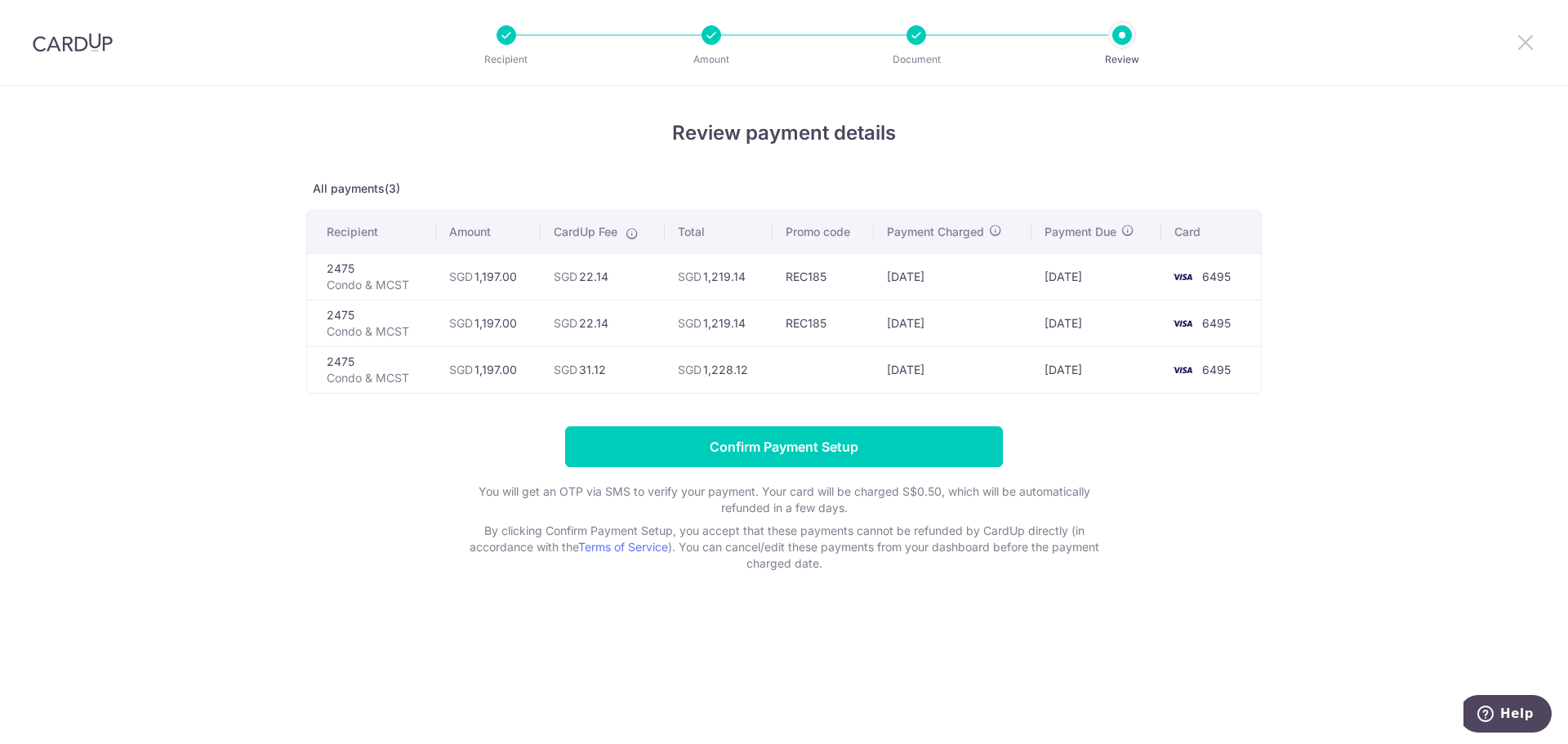
drag, startPoint x: 1526, startPoint y: 44, endPoint x: 869, endPoint y: 83, distance: 658.2
click at [1526, 44] on icon at bounding box center [1525, 42] width 19 height 20
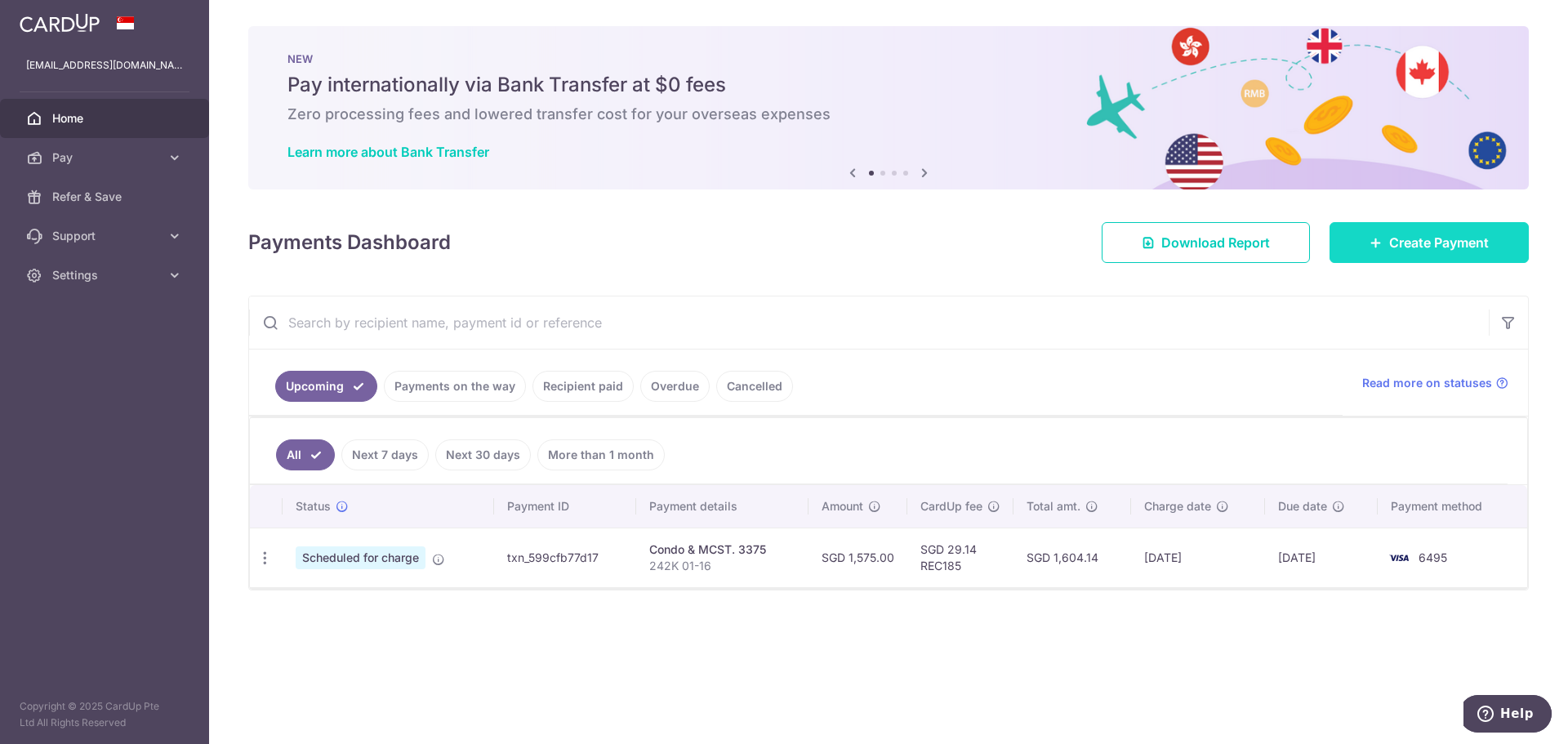
click at [1434, 238] on span "Create Payment" at bounding box center [1439, 242] width 99 height 19
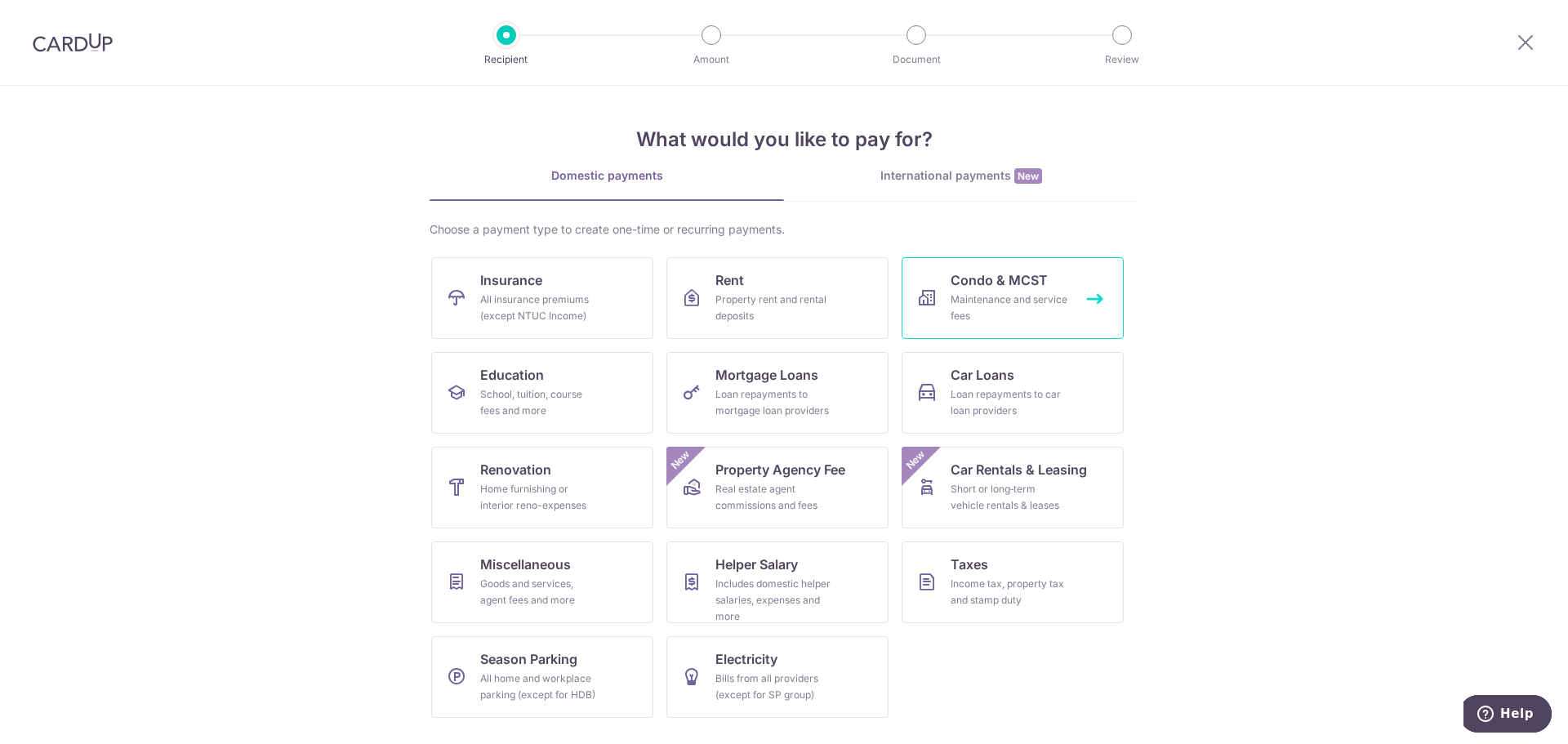
click at [1008, 296] on div "Maintenance and service fees" at bounding box center [1010, 308] width 118 height 33
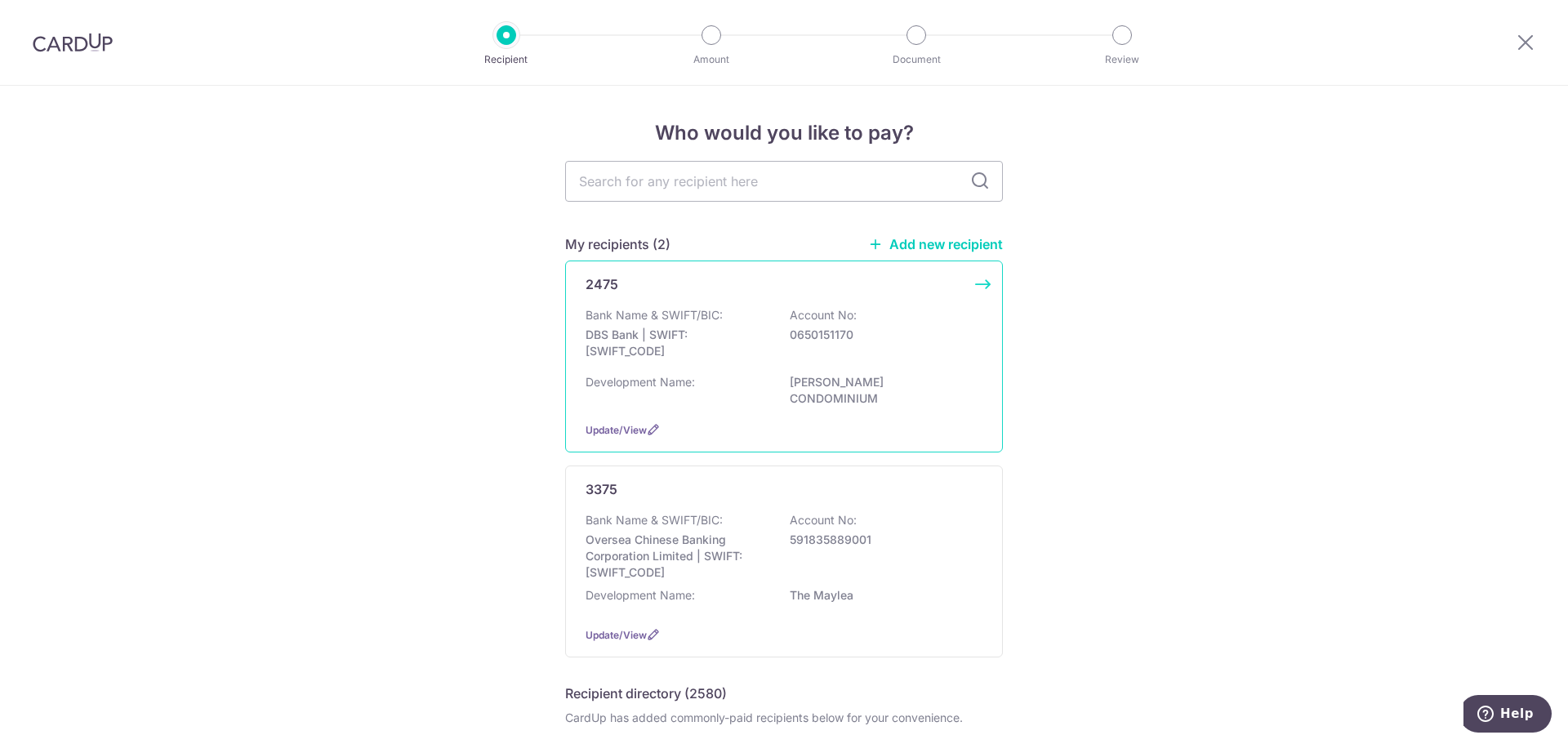
click at [776, 316] on div "Bank Name & SWIFT/BIC: DBS Bank | SWIFT: [SWIFT_CODE] Account No: 0650151170" at bounding box center [784, 337] width 397 height 61
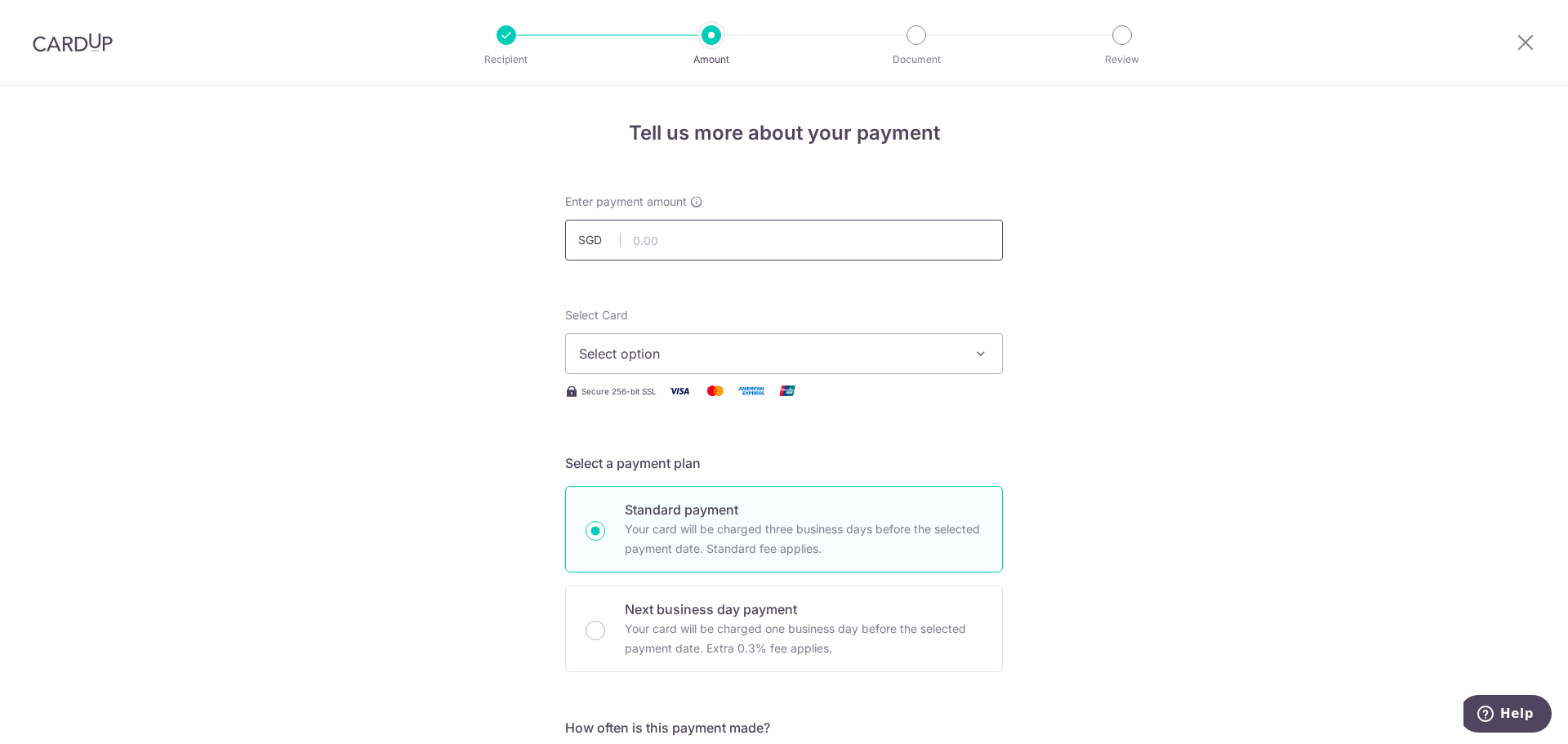
click at [760, 233] on input "text" at bounding box center [784, 240] width 438 height 40
type input "1,197.00"
click at [807, 345] on span "Select option" at bounding box center [770, 353] width 381 height 19
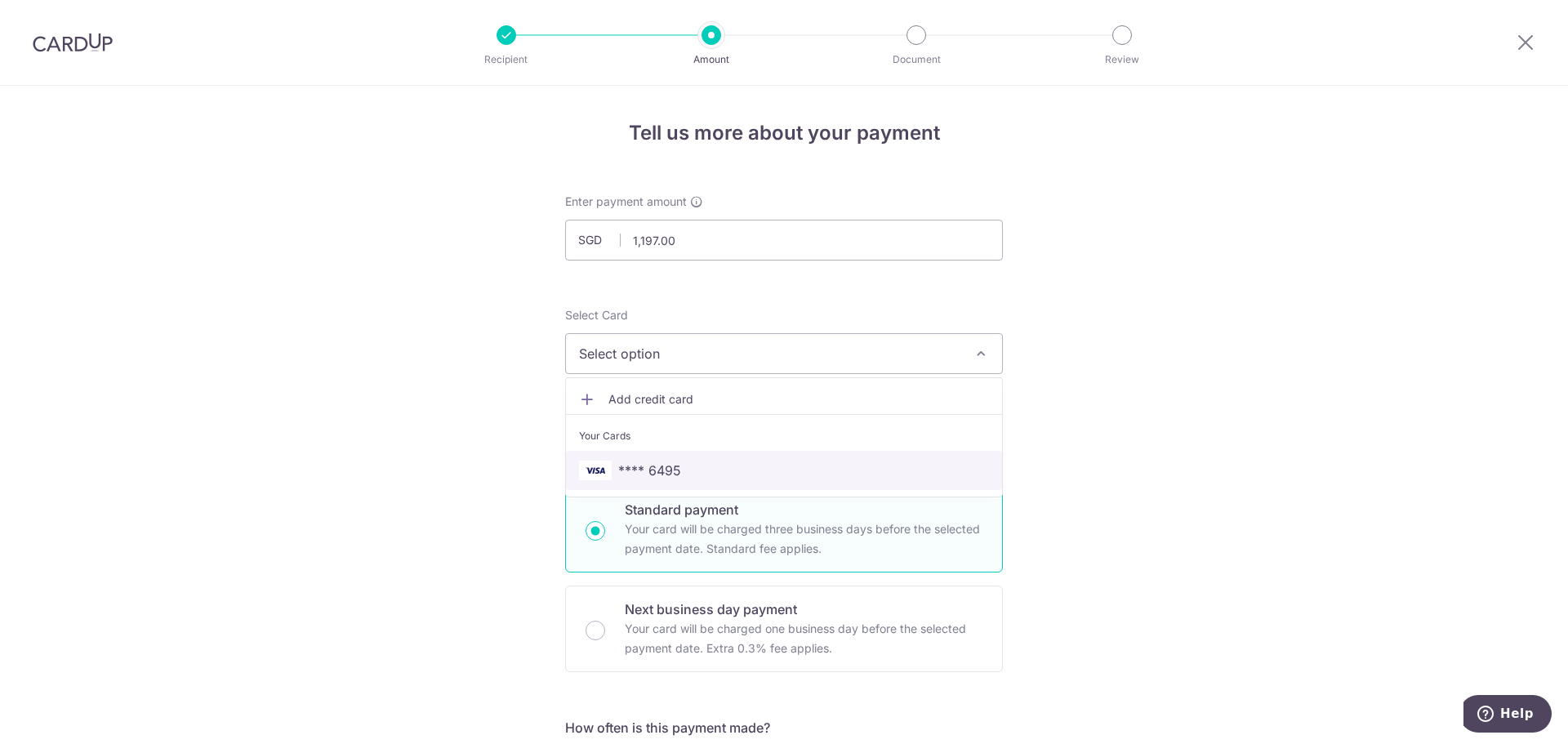
drag, startPoint x: 758, startPoint y: 470, endPoint x: 793, endPoint y: 468, distance: 35.1
click at [758, 470] on span "**** 6495" at bounding box center [784, 469] width 410 height 19
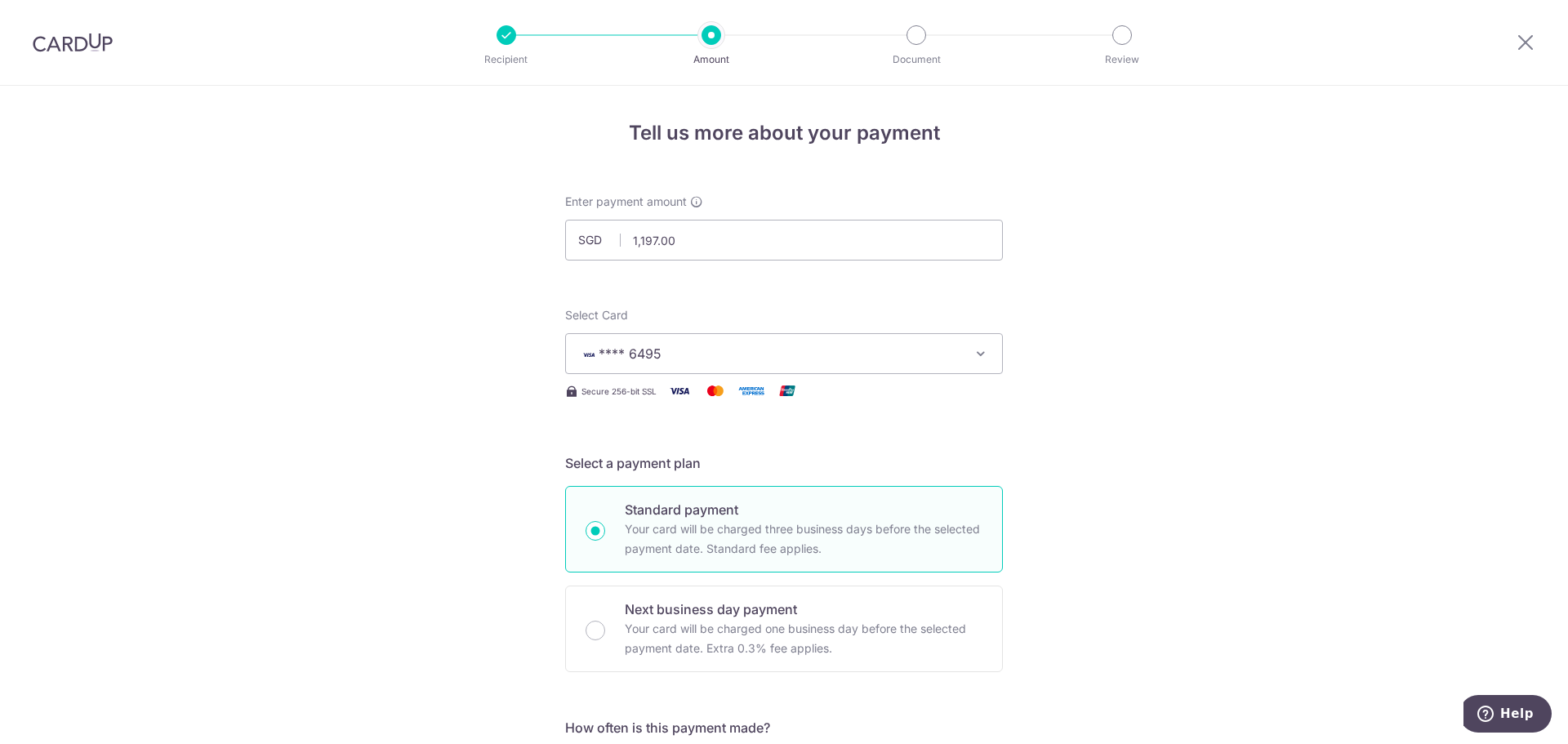
drag, startPoint x: 1045, startPoint y: 425, endPoint x: 1071, endPoint y: 426, distance: 26.0
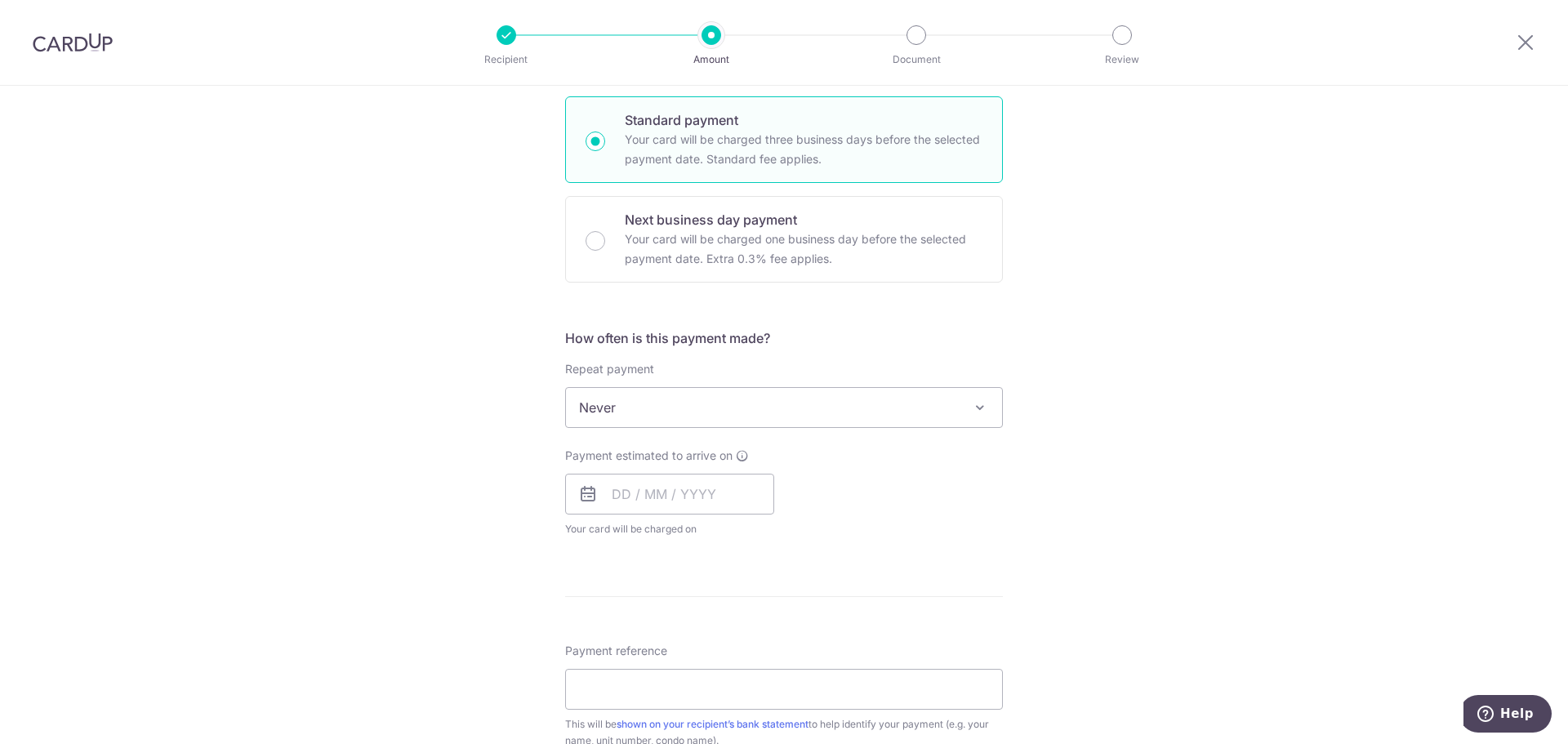
scroll to position [408, 0]
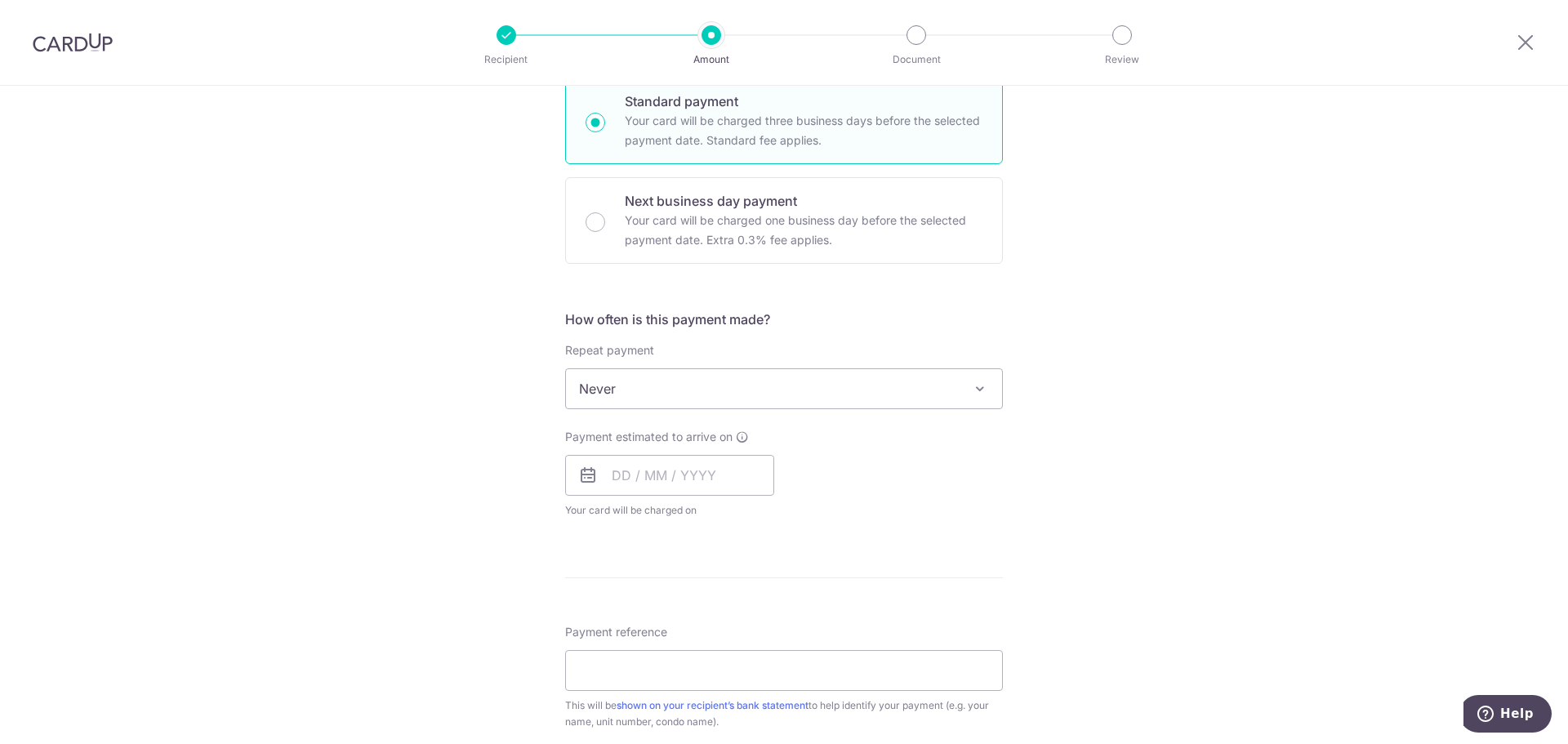
click at [945, 393] on span "Never" at bounding box center [783, 388] width 436 height 40
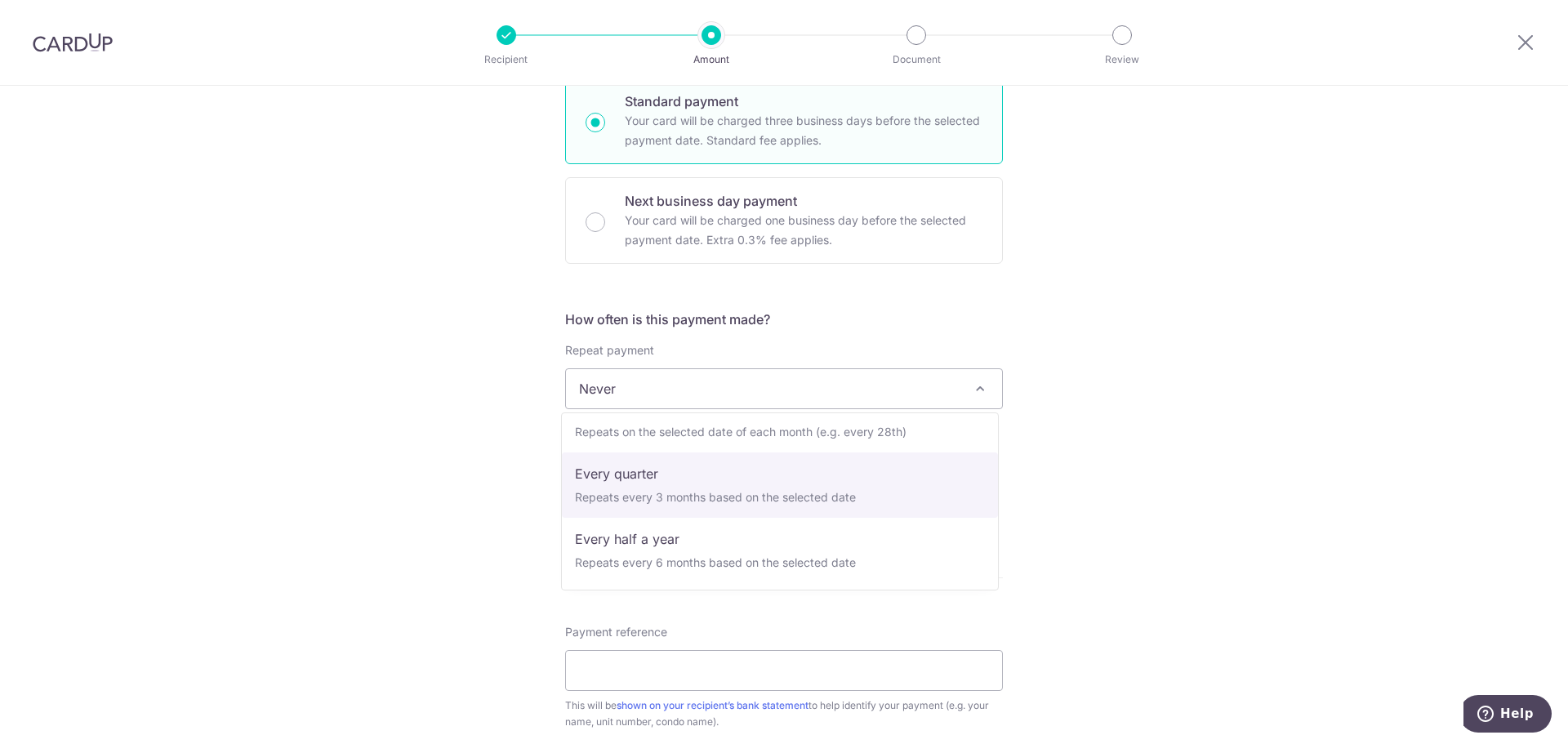
select select "4"
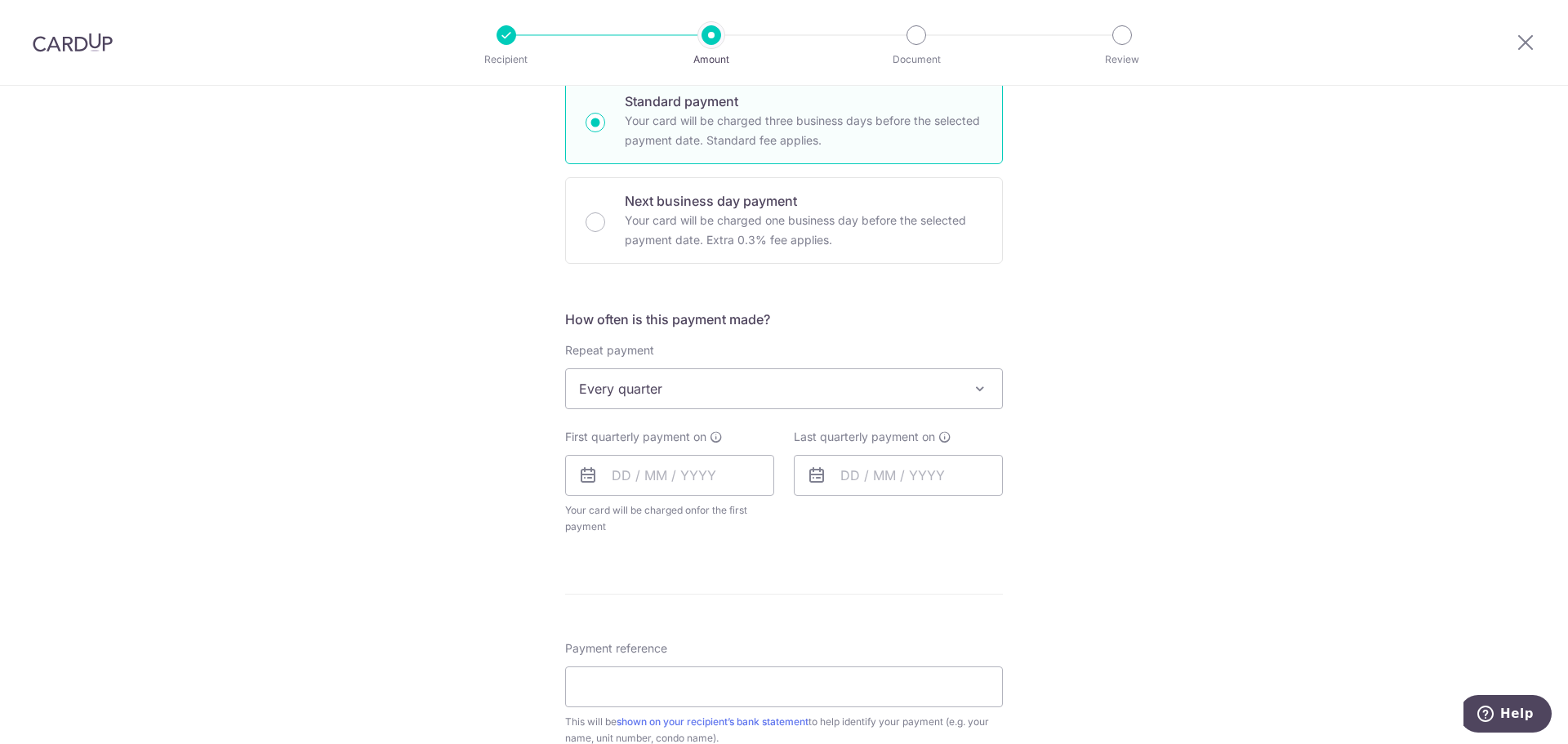
scroll to position [490, 0]
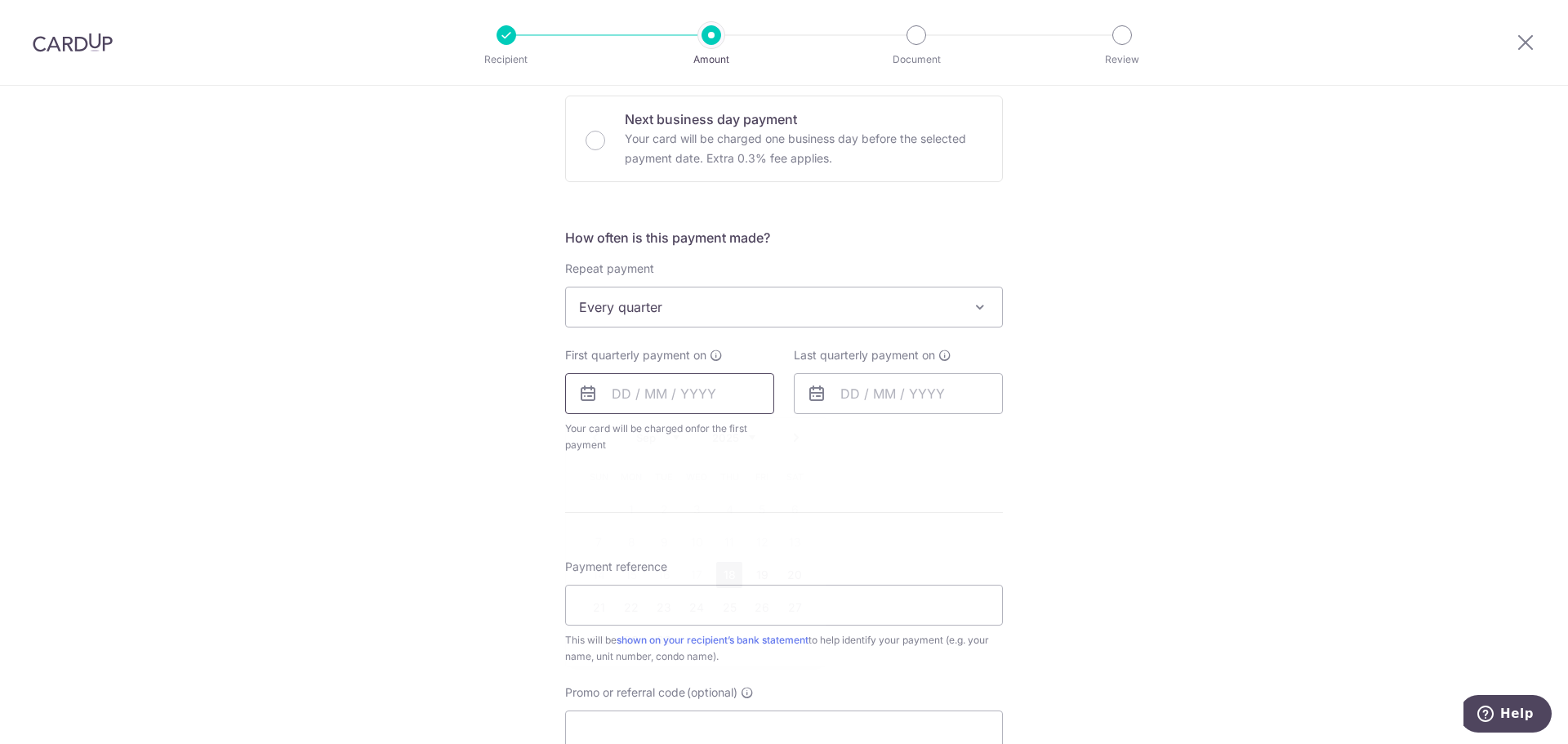
click at [709, 393] on input "text" at bounding box center [670, 393] width 209 height 40
click at [722, 572] on link "18" at bounding box center [729, 575] width 26 height 26
type input "[DATE]"
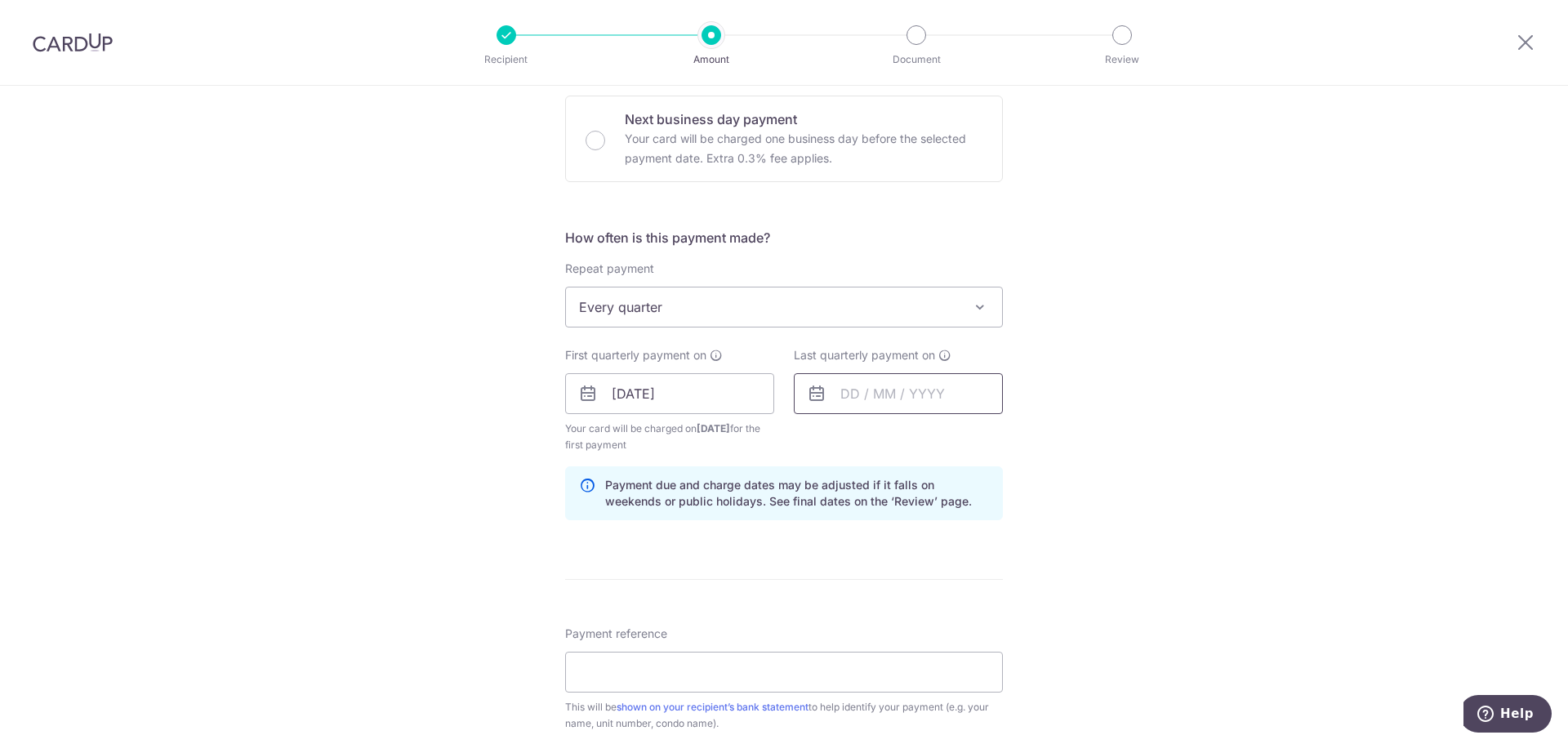
click at [960, 393] on input "text" at bounding box center [899, 393] width 209 height 40
click at [1018, 434] on link "Next" at bounding box center [1024, 437] width 19 height 19
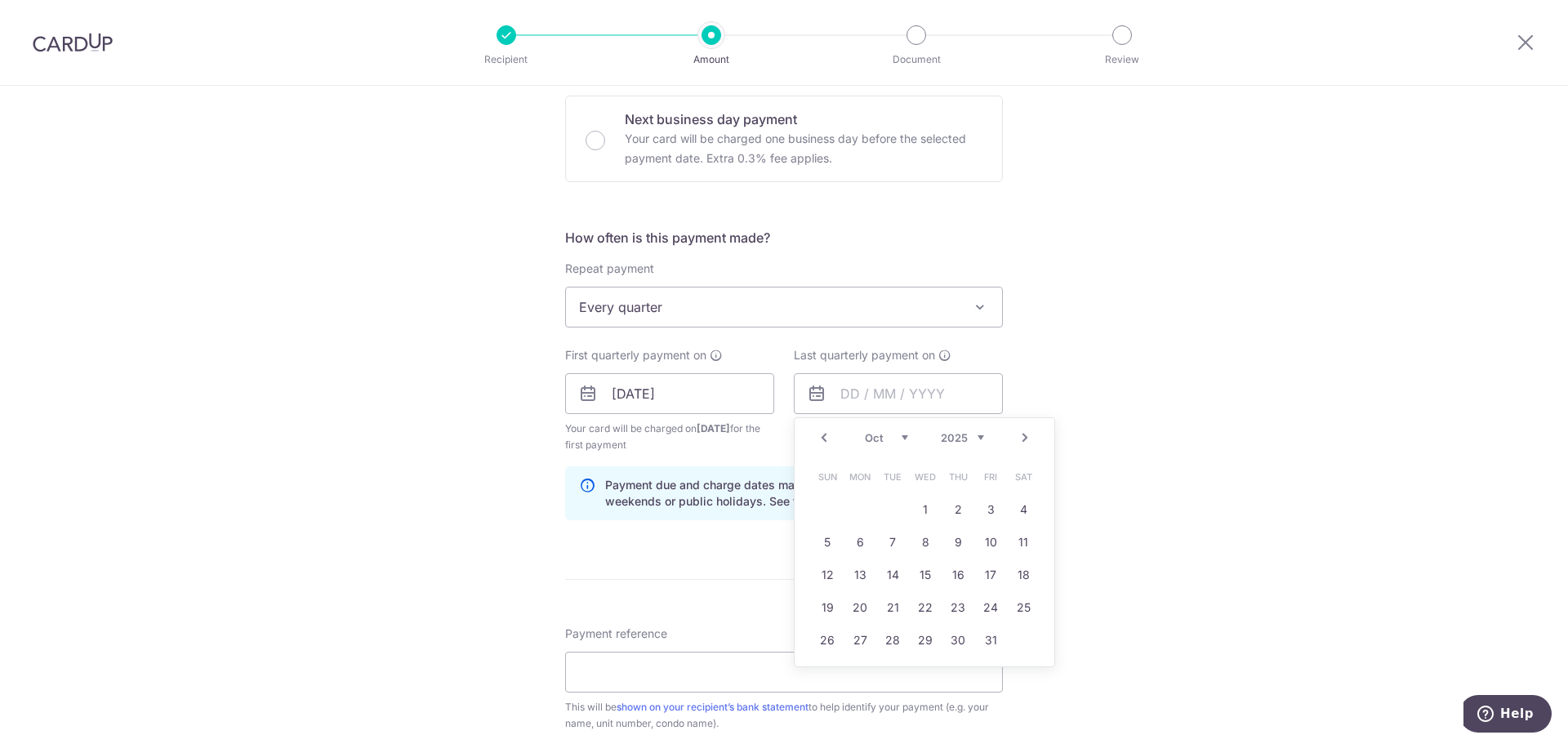
click at [1018, 434] on link "Next" at bounding box center [1024, 437] width 19 height 19
click at [951, 574] on link "18" at bounding box center [958, 575] width 26 height 26
type input "[DATE]"
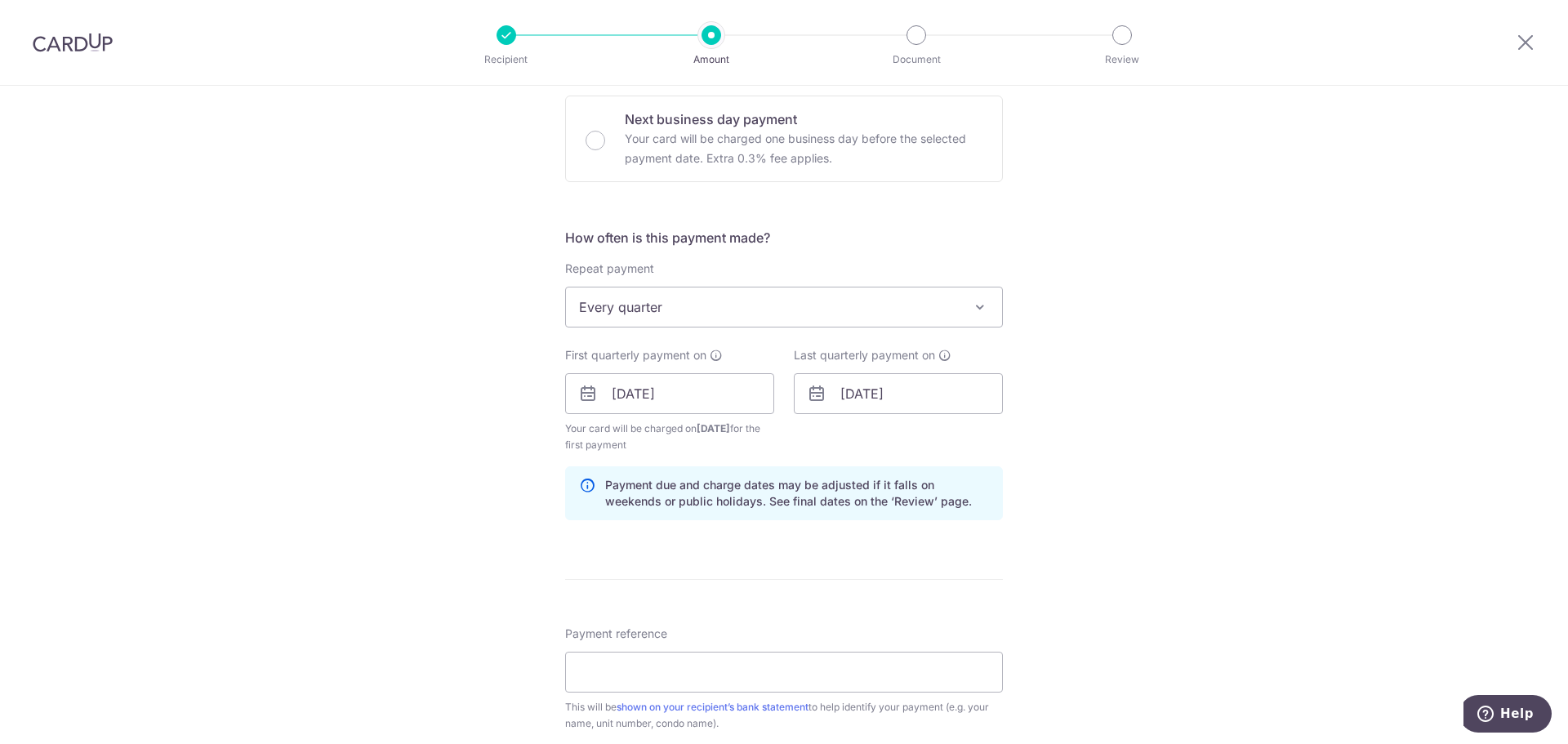
click at [1057, 544] on div "Tell us more about your payment Enter payment amount SGD 1,197.00 1197.00 Selec…" at bounding box center [784, 376] width 1568 height 1560
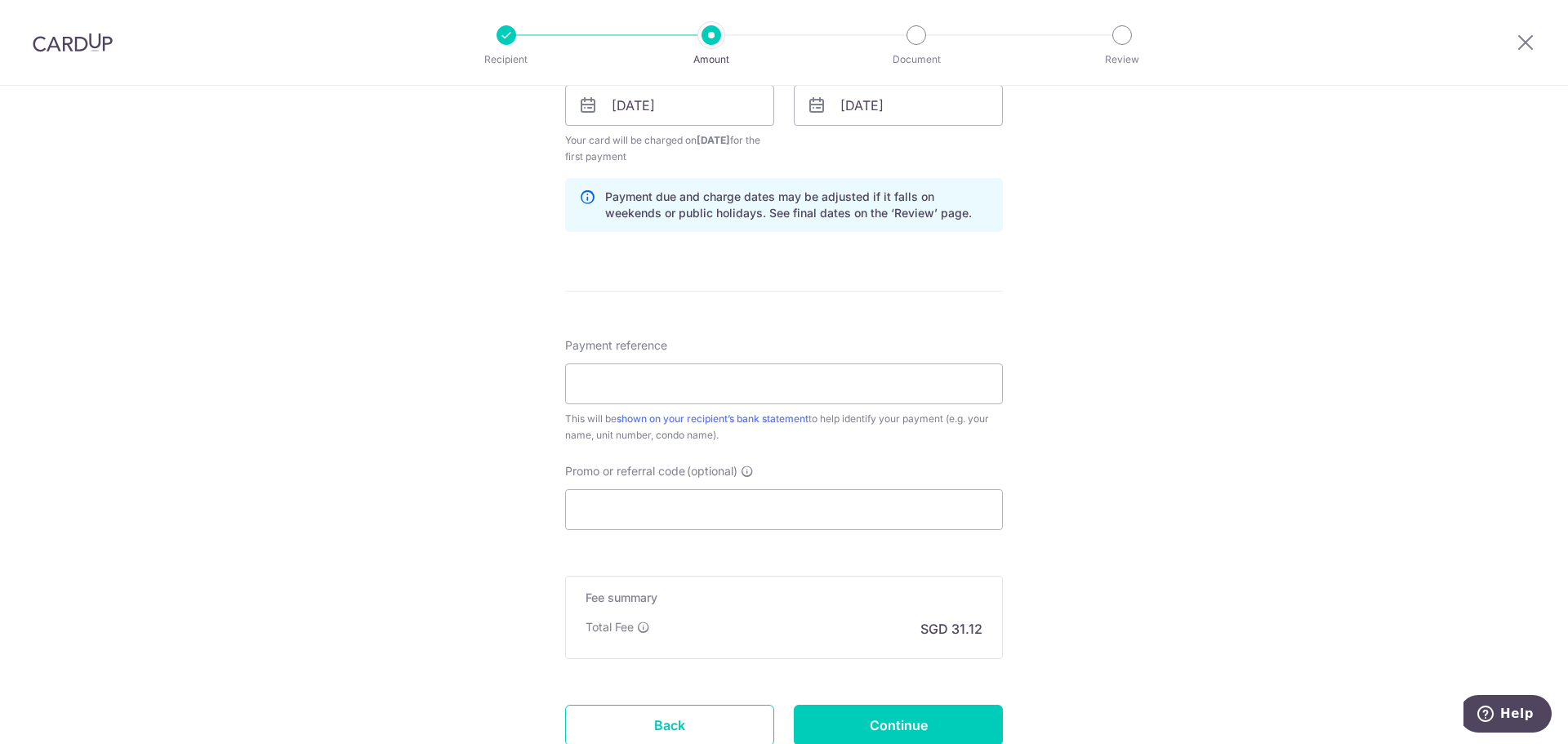
scroll to position [816, 0]
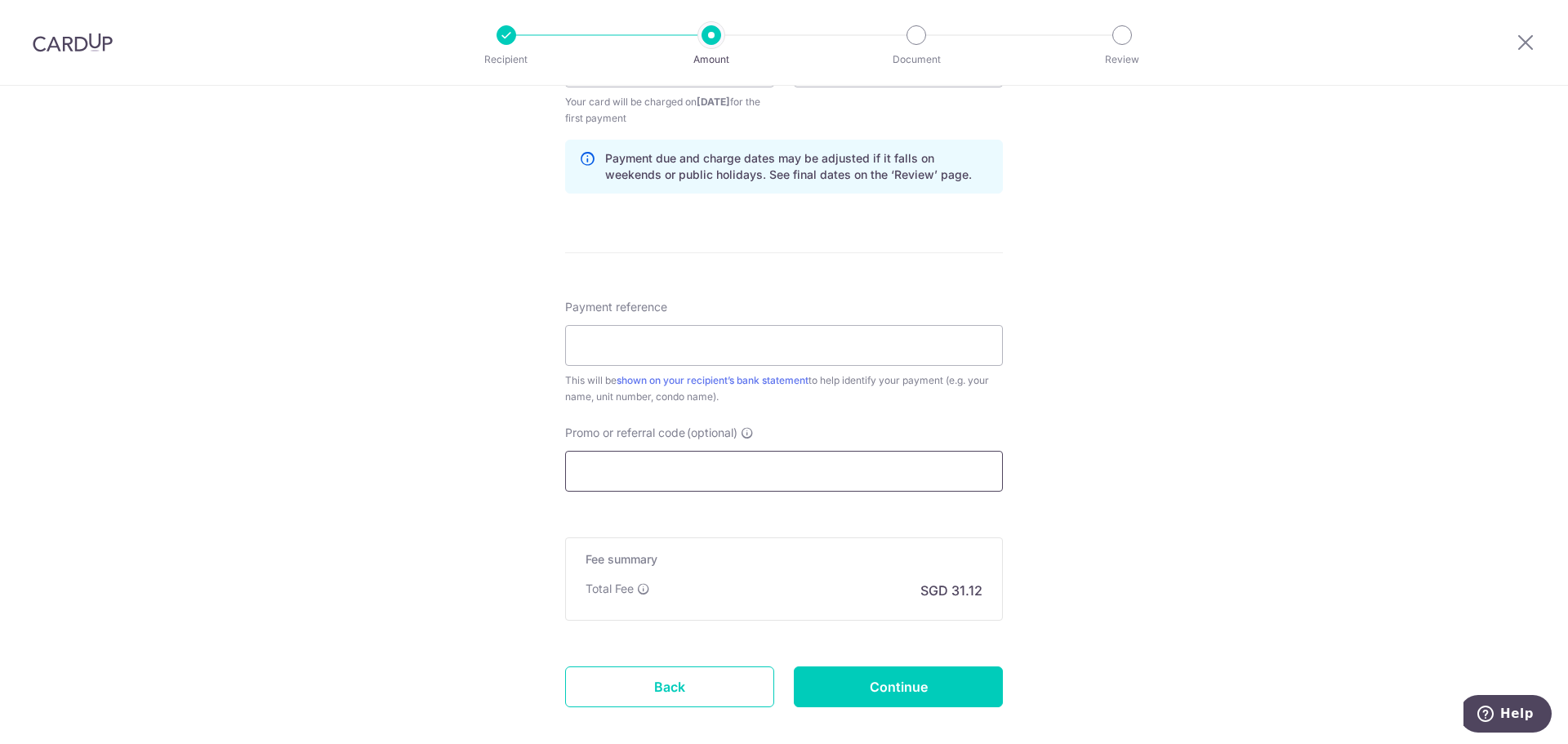
click at [692, 460] on input "Promo or referral code (optional)" at bounding box center [784, 471] width 438 height 40
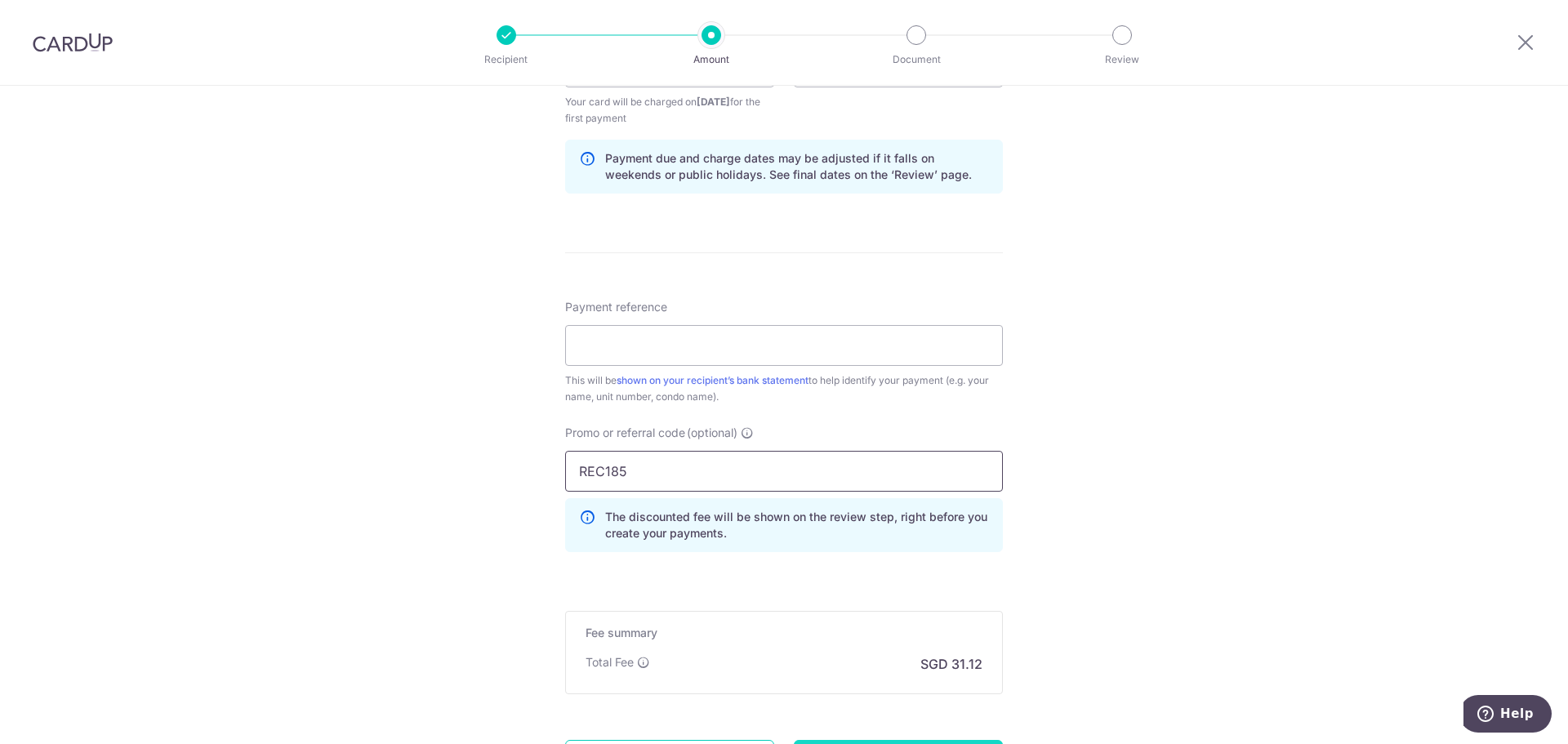
type input "REC185"
click at [733, 330] on input "Payment reference" at bounding box center [784, 345] width 438 height 40
type input "Blk 42 Unit 03-05"
click at [1114, 439] on div "Tell us more about your payment Enter payment amount SGD 1,197.00 1197.00 Selec…" at bounding box center [784, 86] width 1568 height 1634
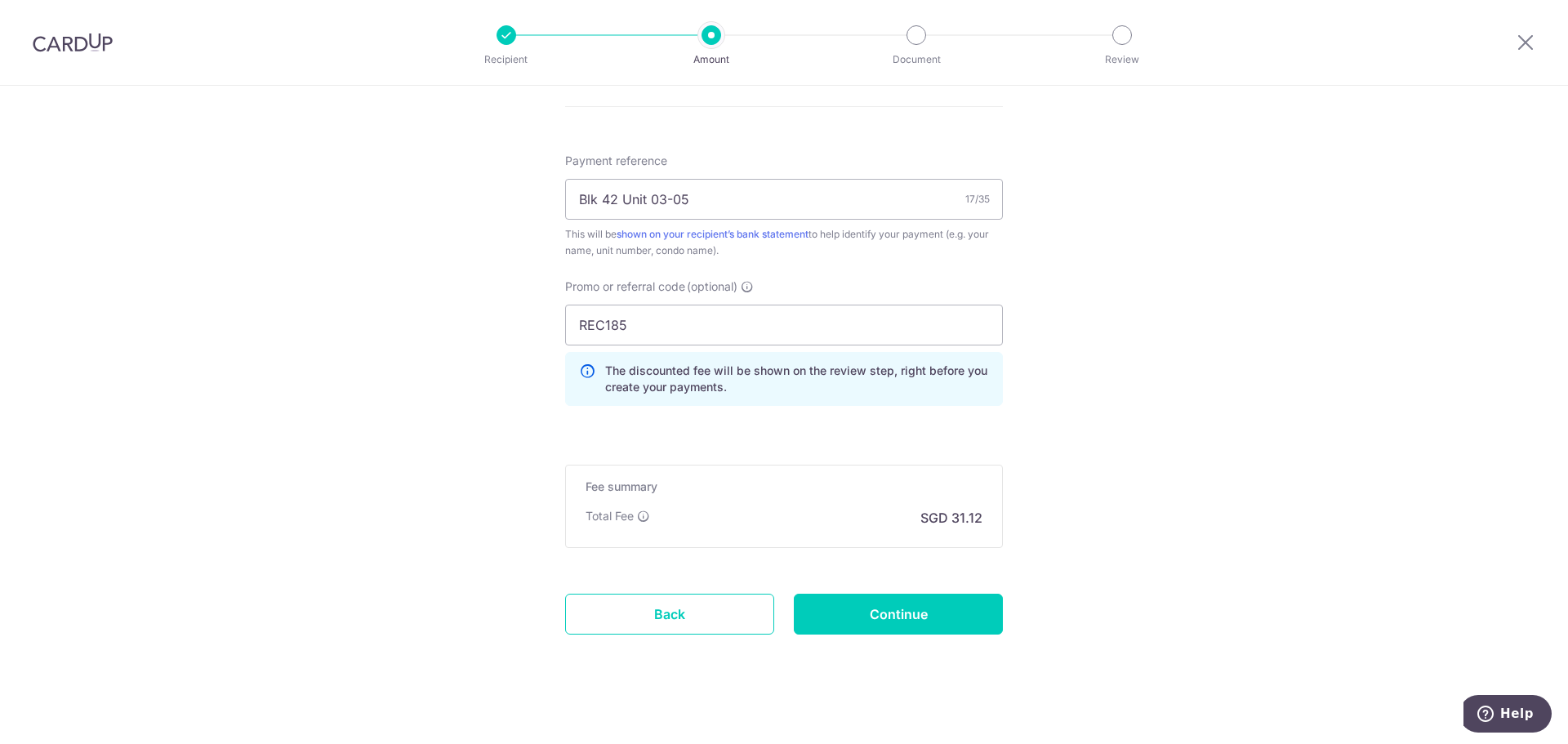
scroll to position [976, 0]
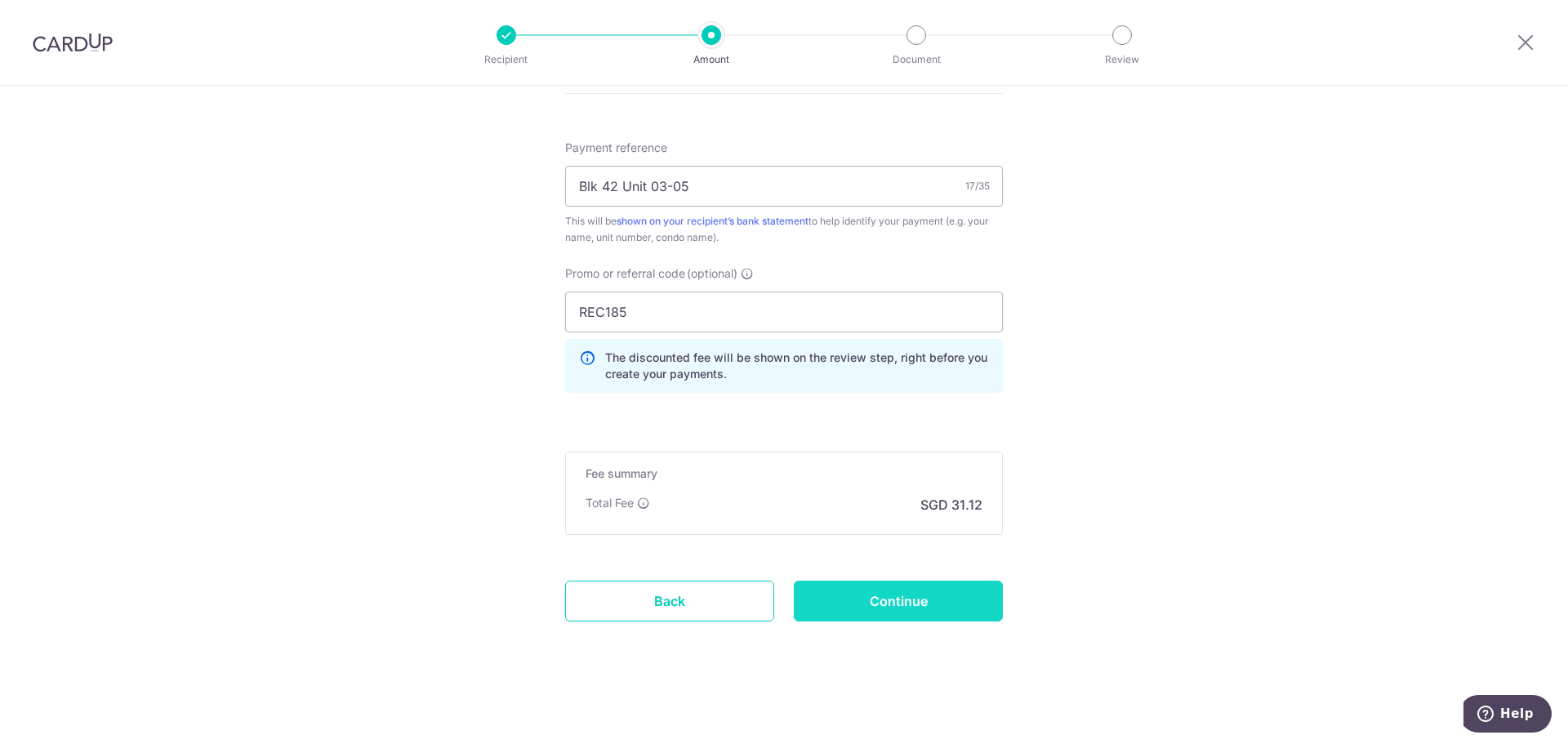
click at [936, 592] on input "Continue" at bounding box center [899, 601] width 209 height 40
type input "Create Schedule"
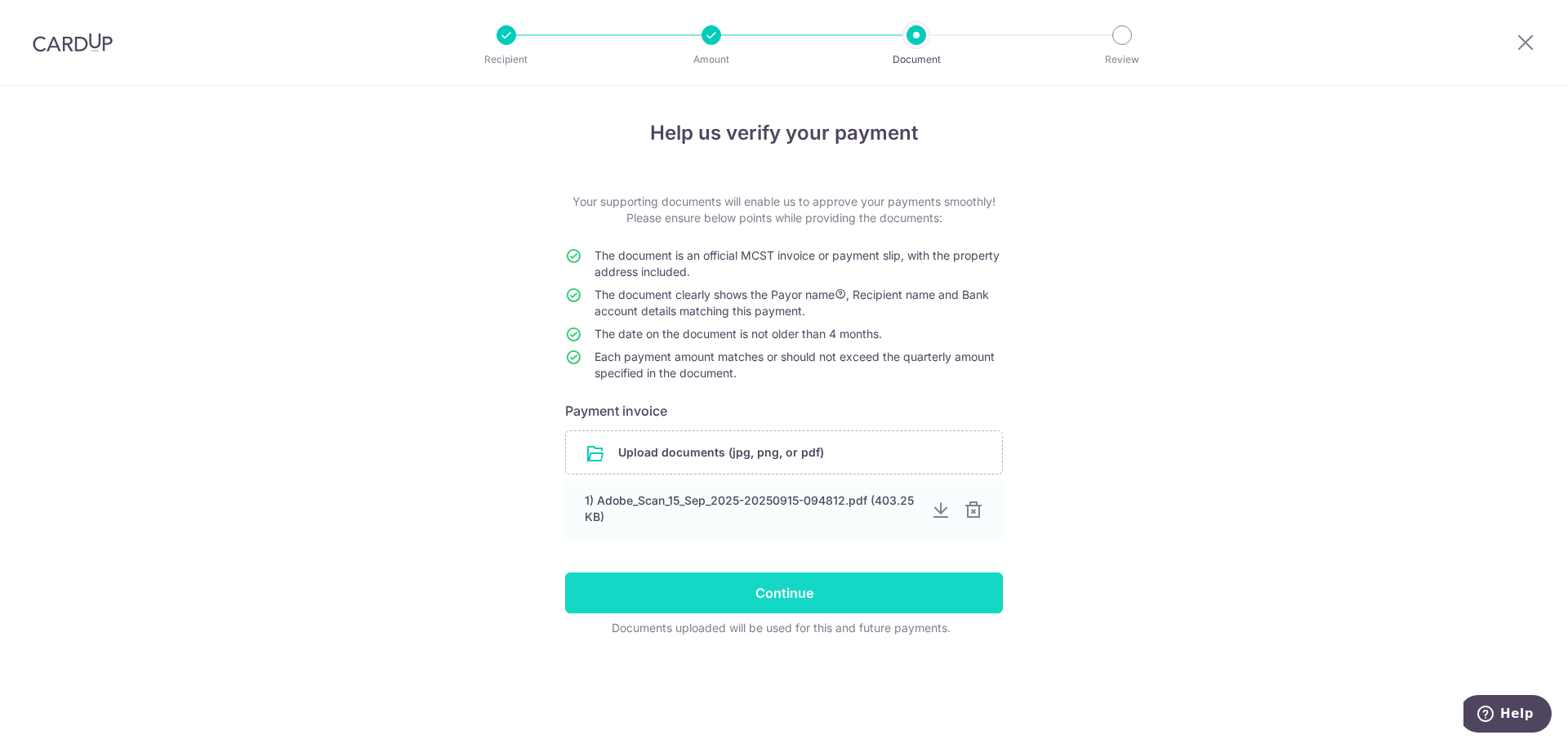
click at [805, 598] on input "Continue" at bounding box center [784, 592] width 438 height 40
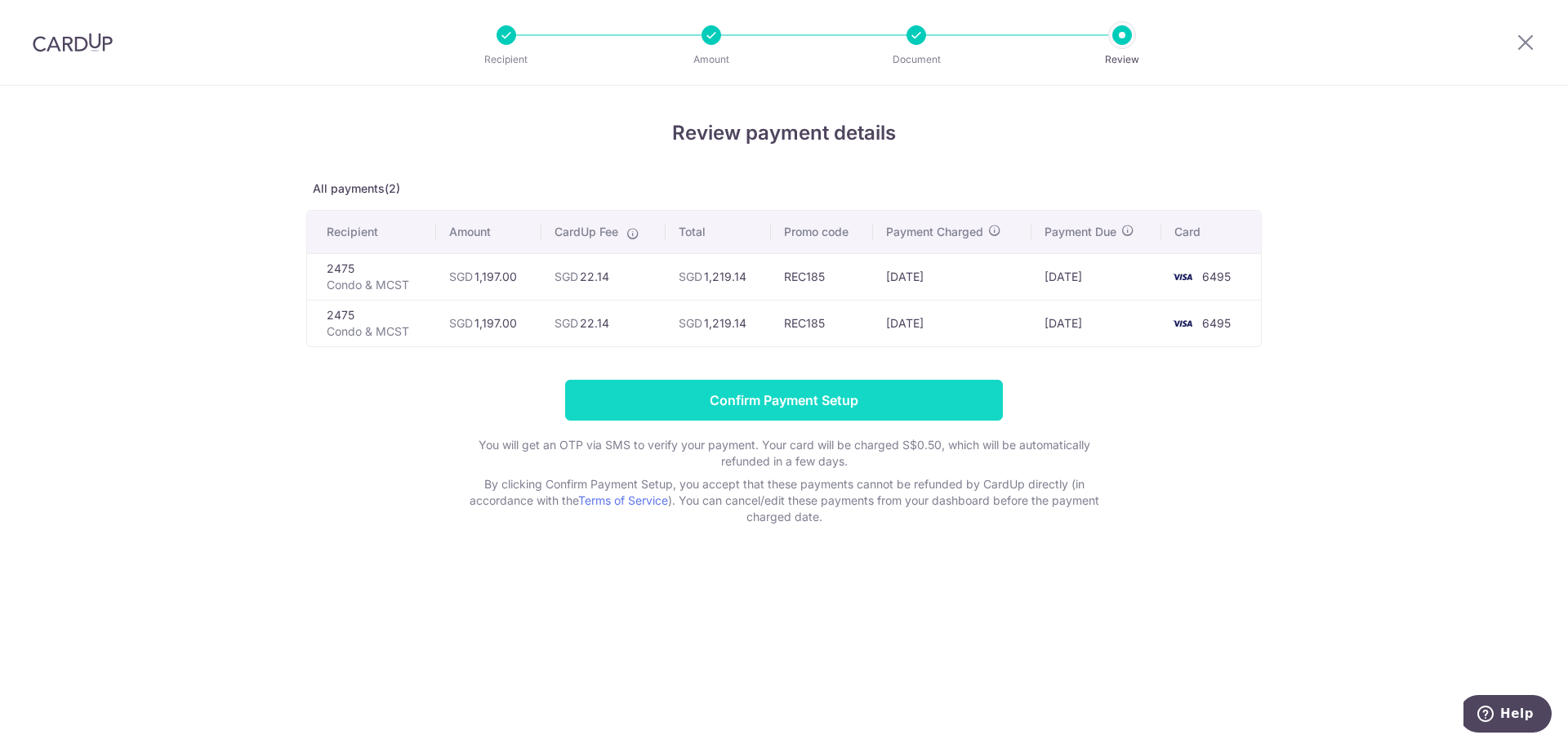
click at [804, 393] on input "Confirm Payment Setup" at bounding box center [784, 400] width 438 height 40
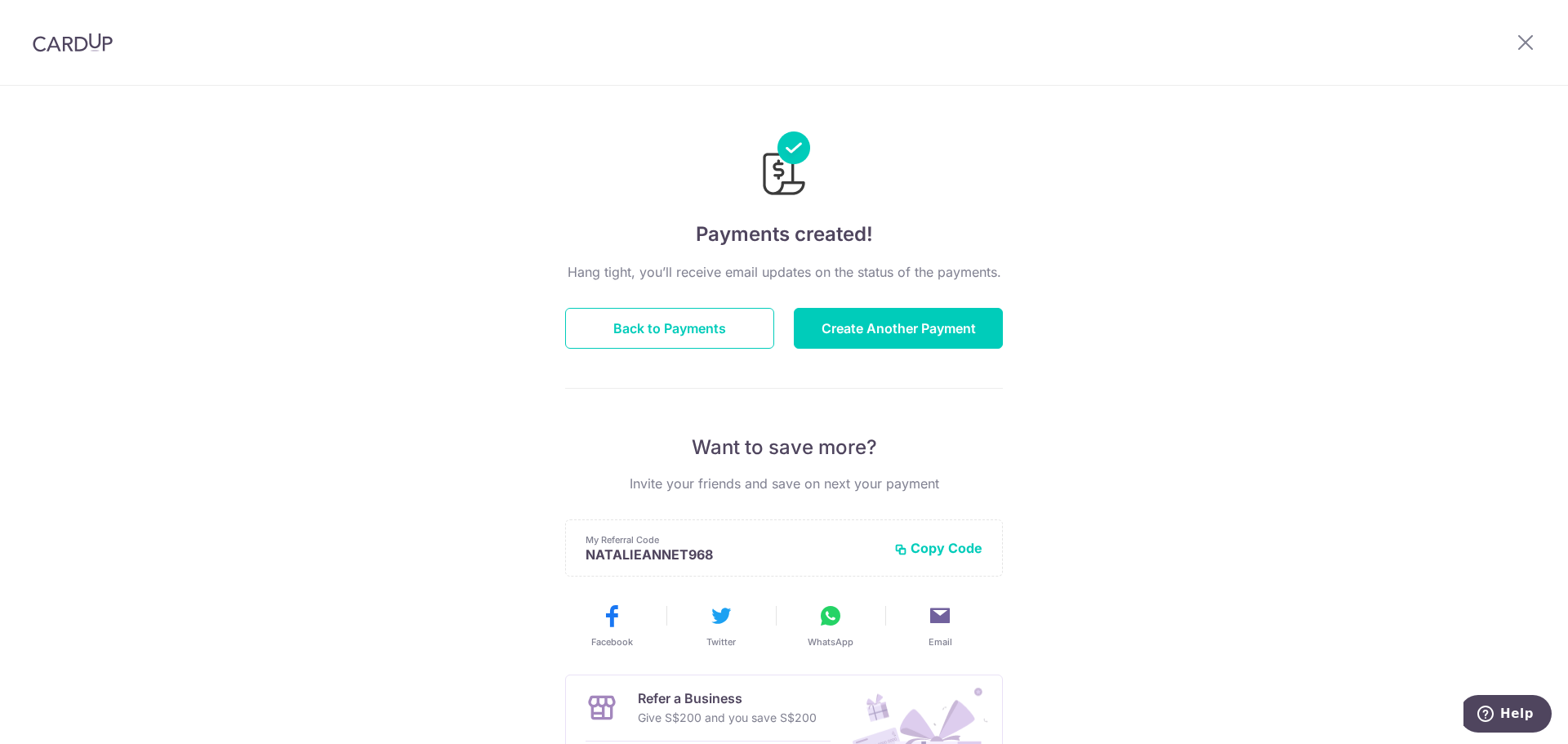
click at [1523, 32] on div at bounding box center [1526, 42] width 85 height 85
click at [733, 329] on button "Back to Payments" at bounding box center [670, 328] width 209 height 40
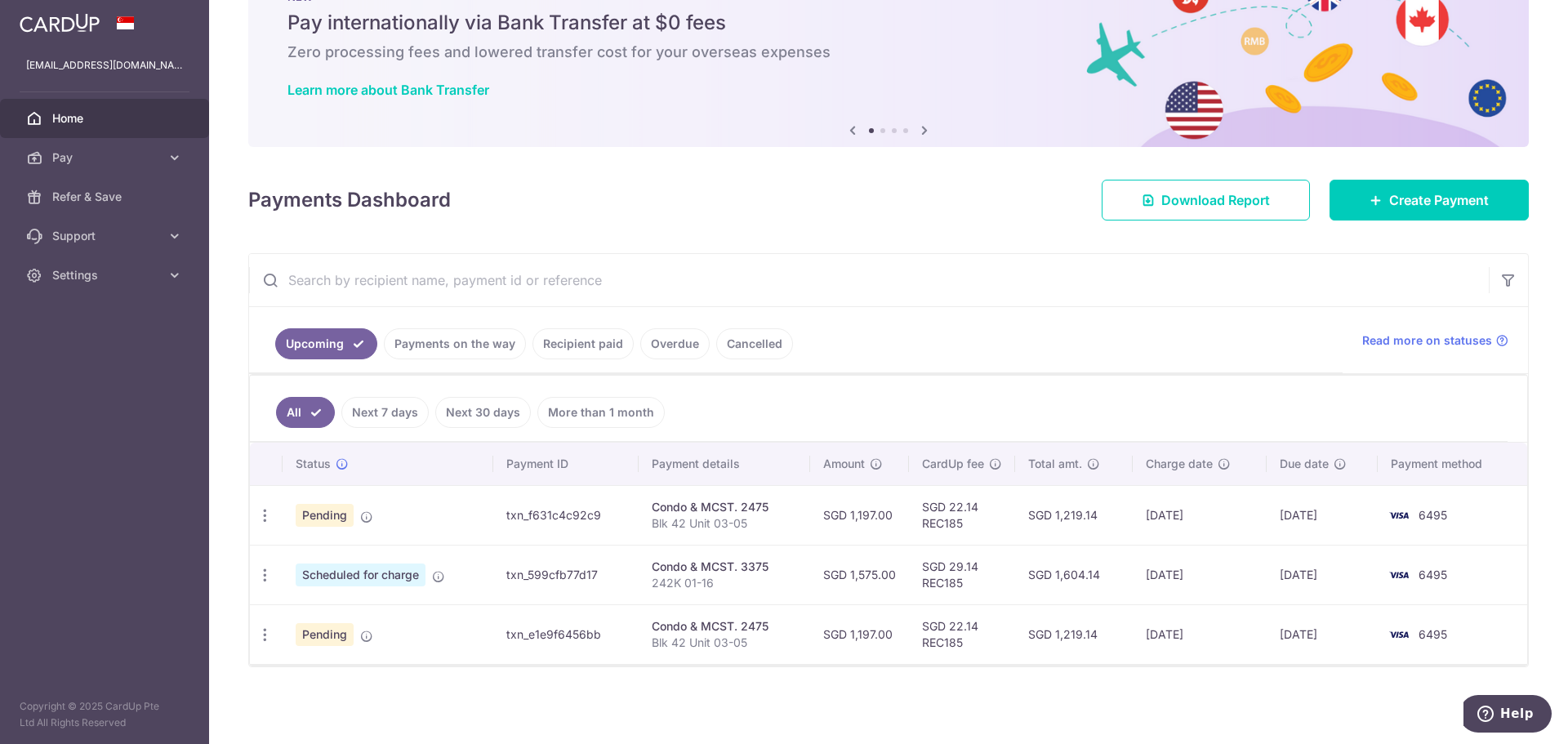
click at [495, 345] on link "Payments on the way" at bounding box center [454, 344] width 142 height 31
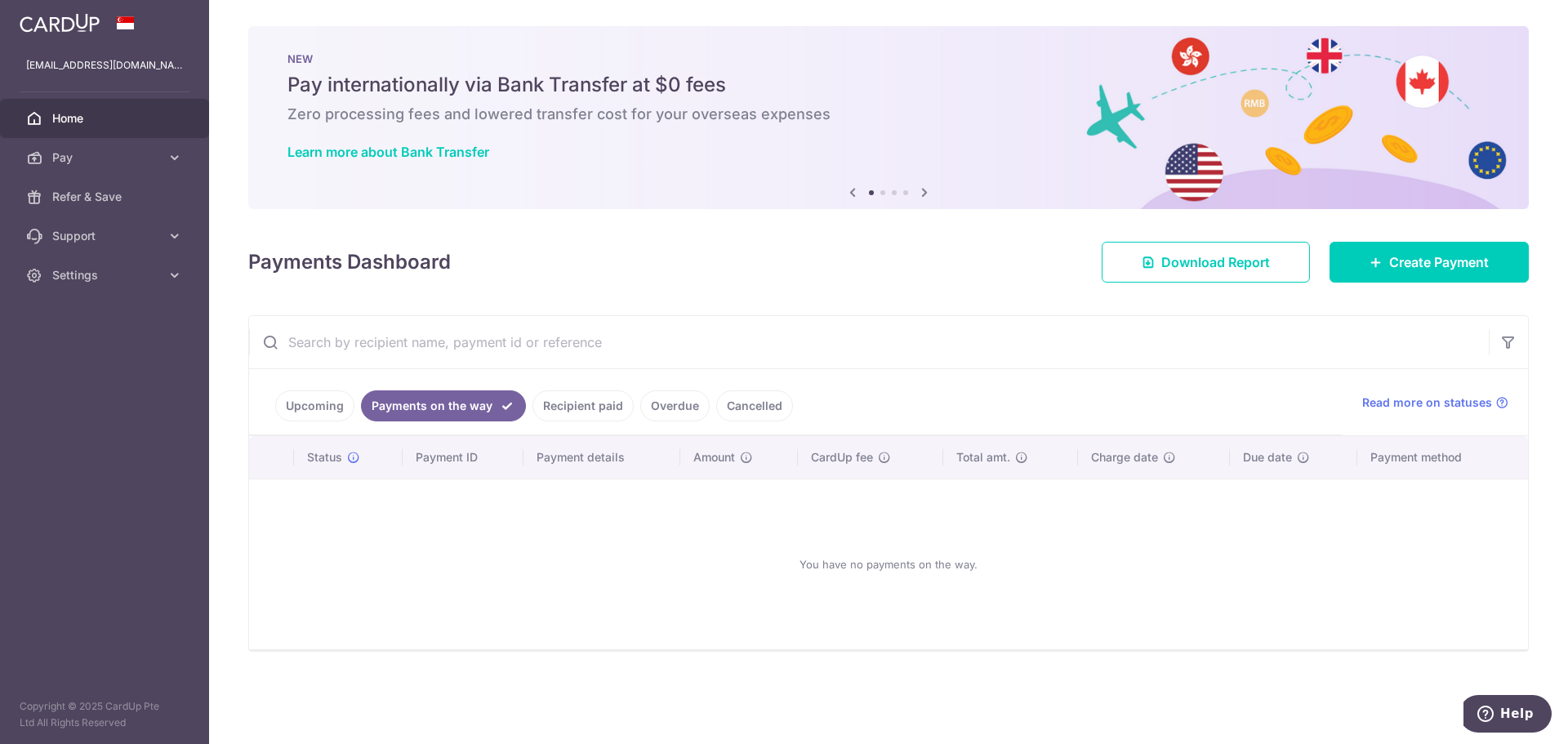
click at [615, 415] on link "Recipient paid" at bounding box center [583, 405] width 101 height 31
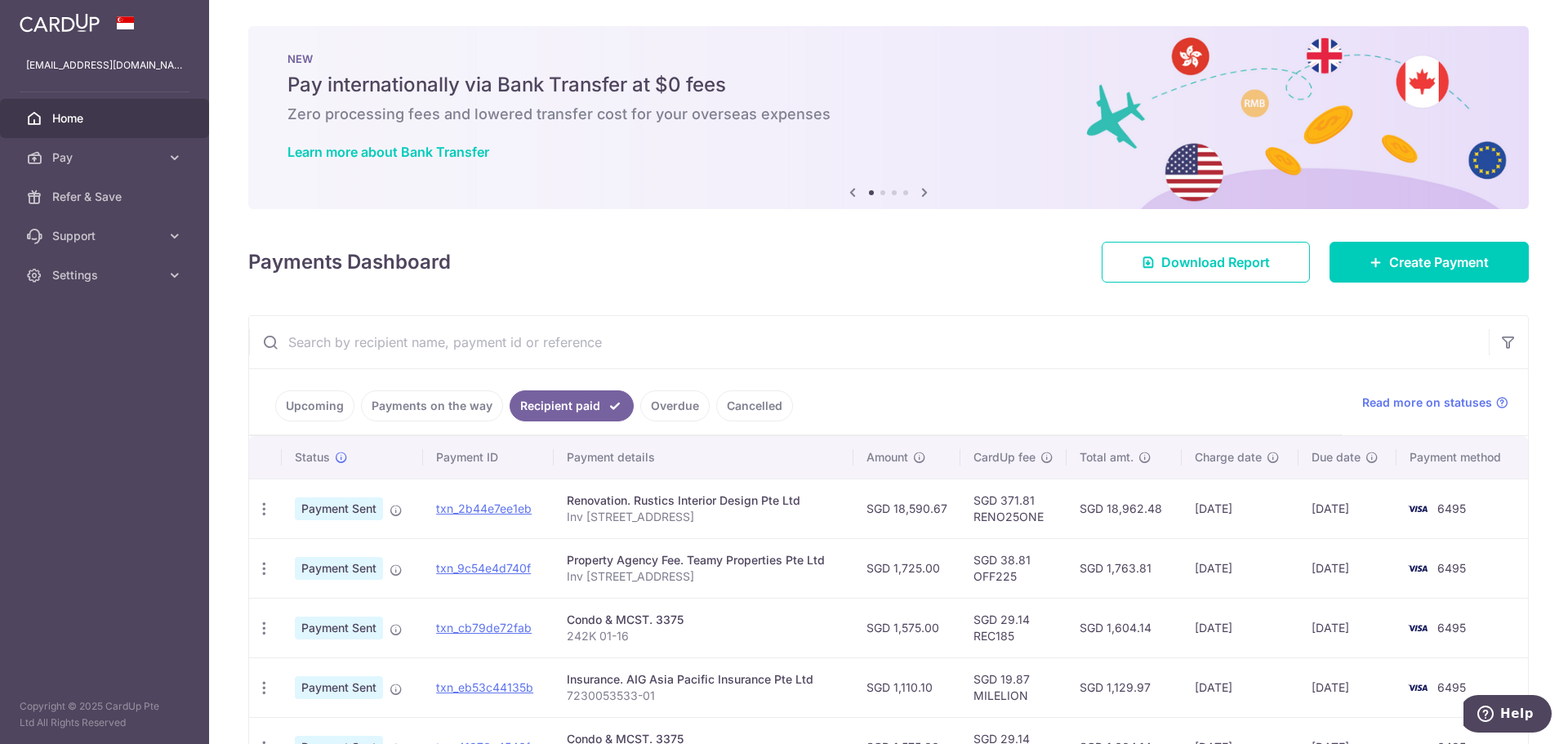
scroll to position [82, 0]
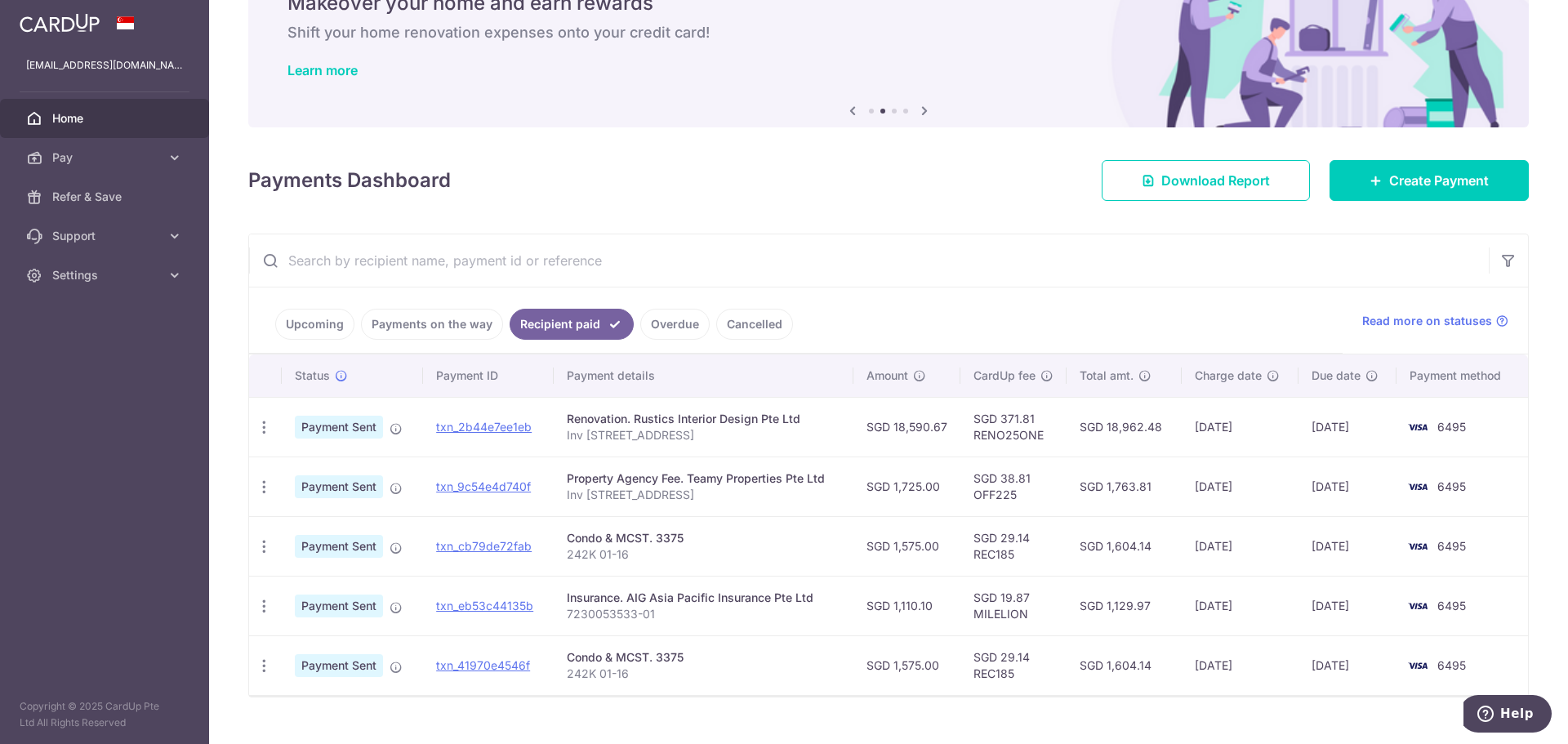
click at [659, 324] on link "Overdue" at bounding box center [675, 324] width 69 height 31
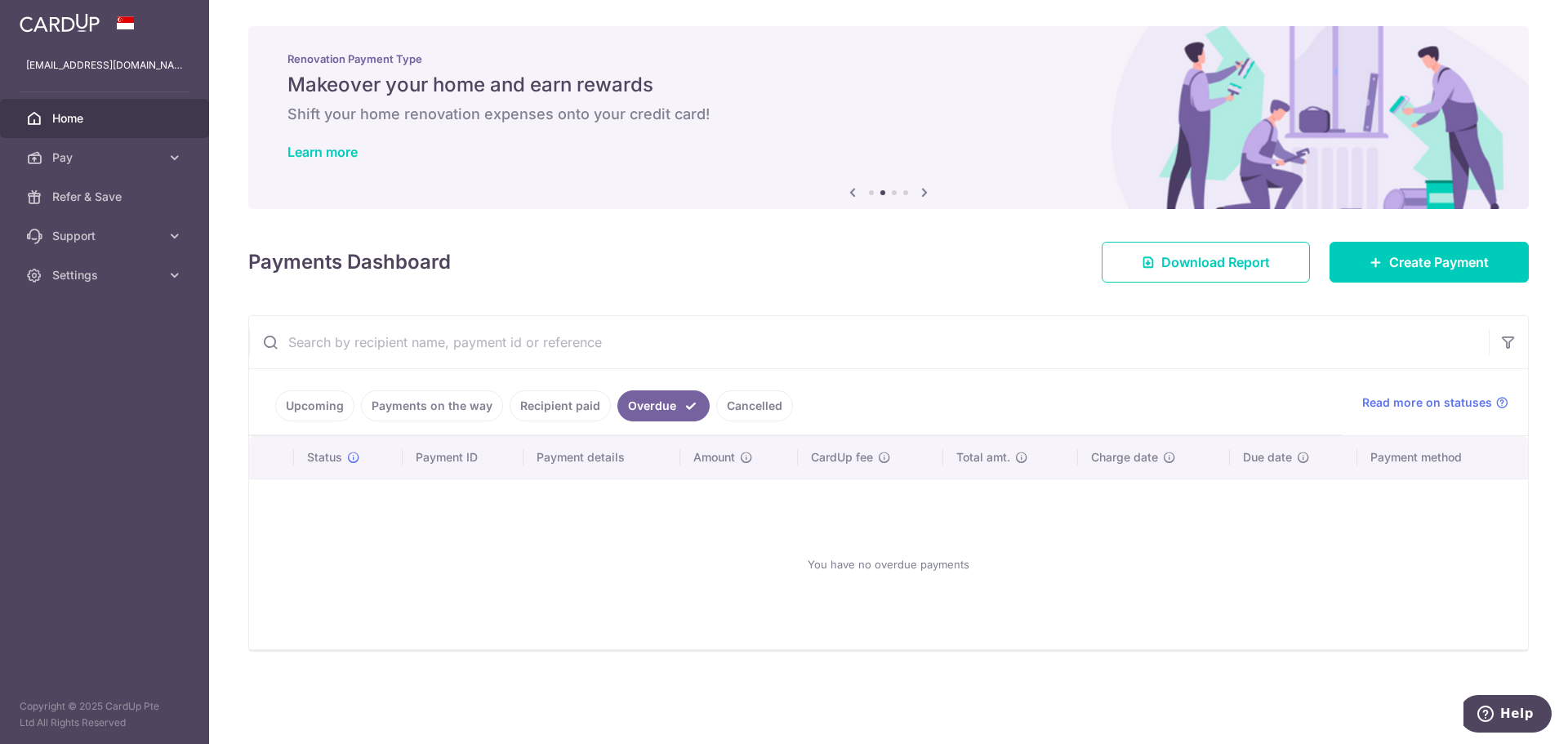
click at [732, 387] on ul "Upcoming Payments on the way Recipient paid Overdue Cancelled" at bounding box center [796, 402] width 1093 height 66
click at [742, 407] on link "Cancelled" at bounding box center [754, 405] width 77 height 31
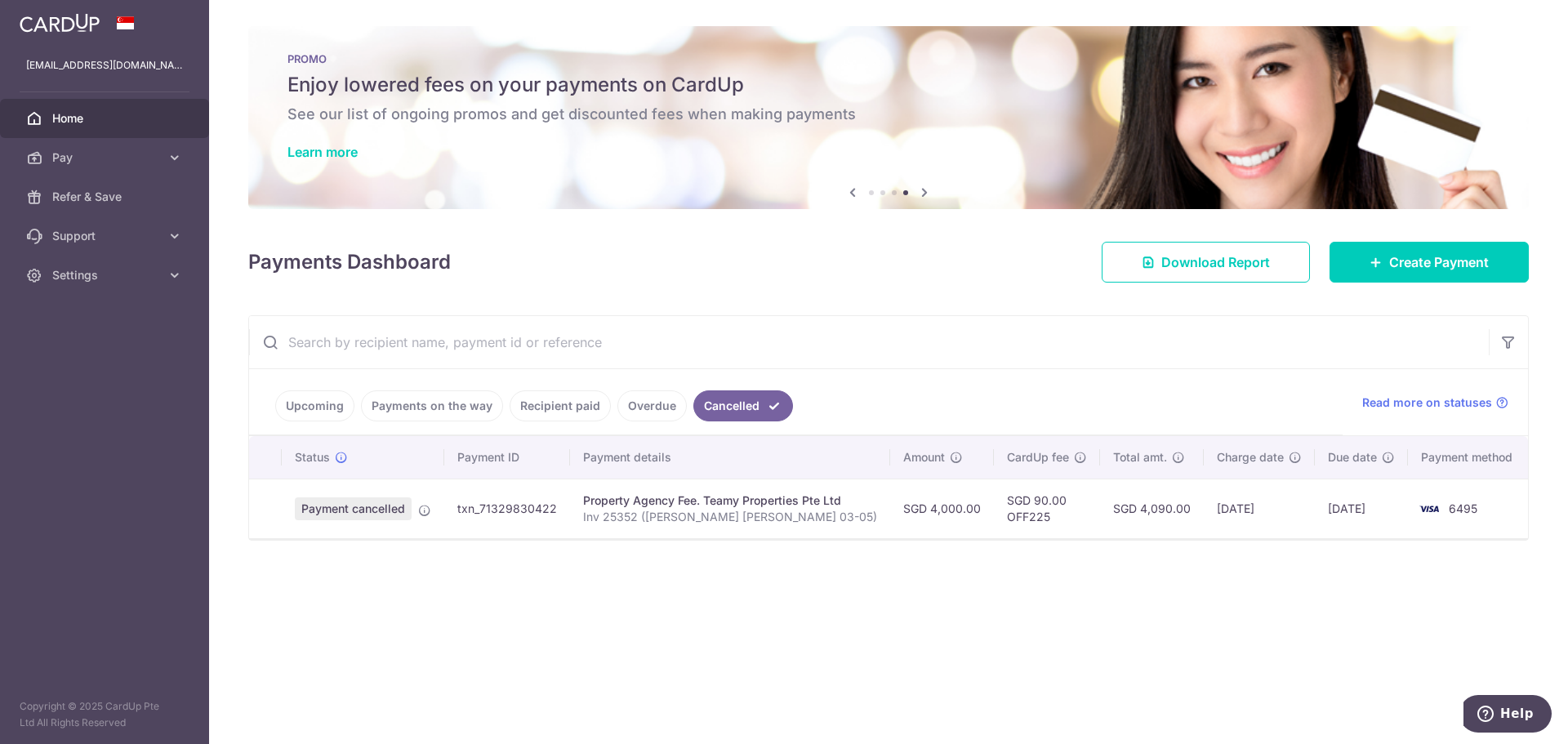
click at [330, 401] on link "Upcoming" at bounding box center [315, 405] width 79 height 31
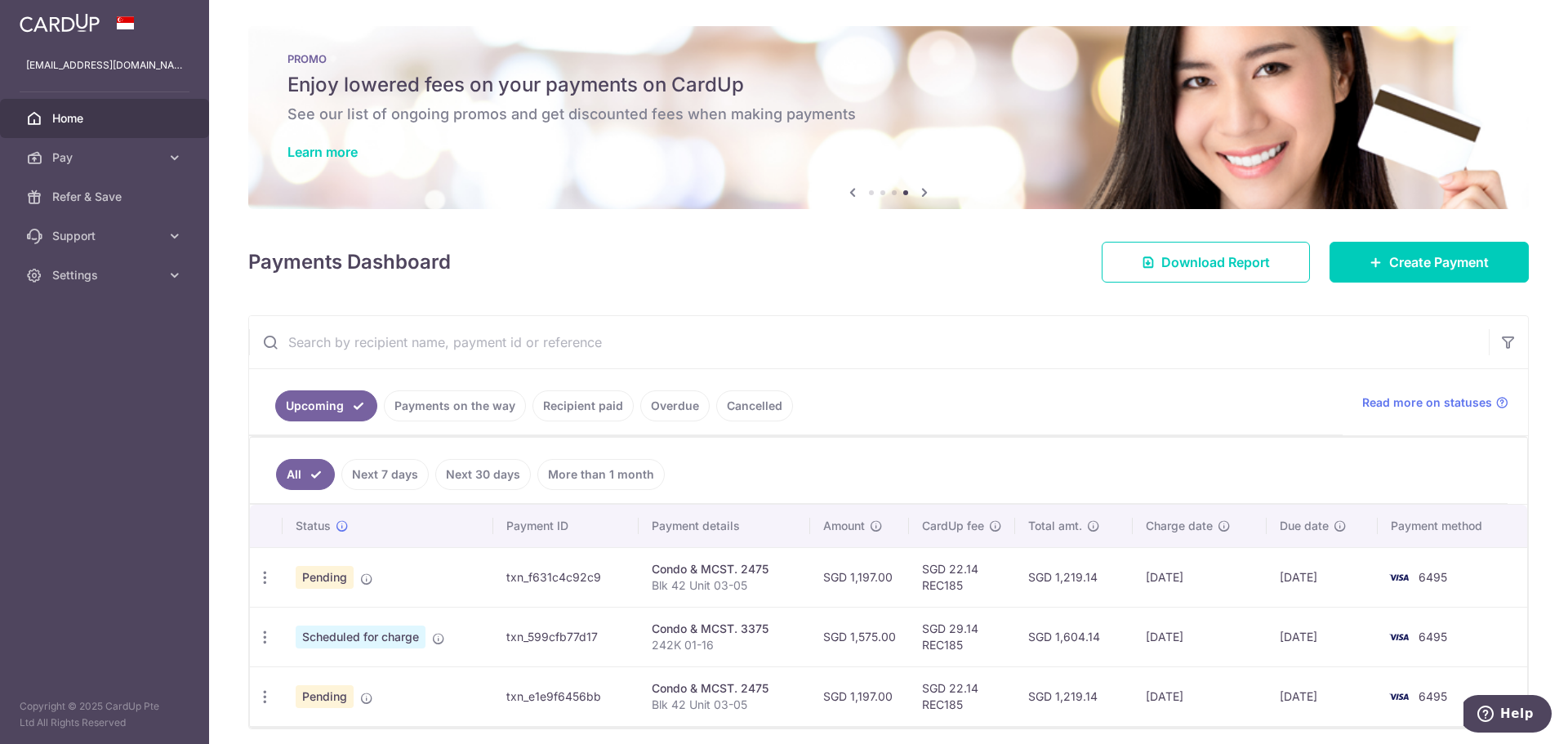
scroll to position [62, 0]
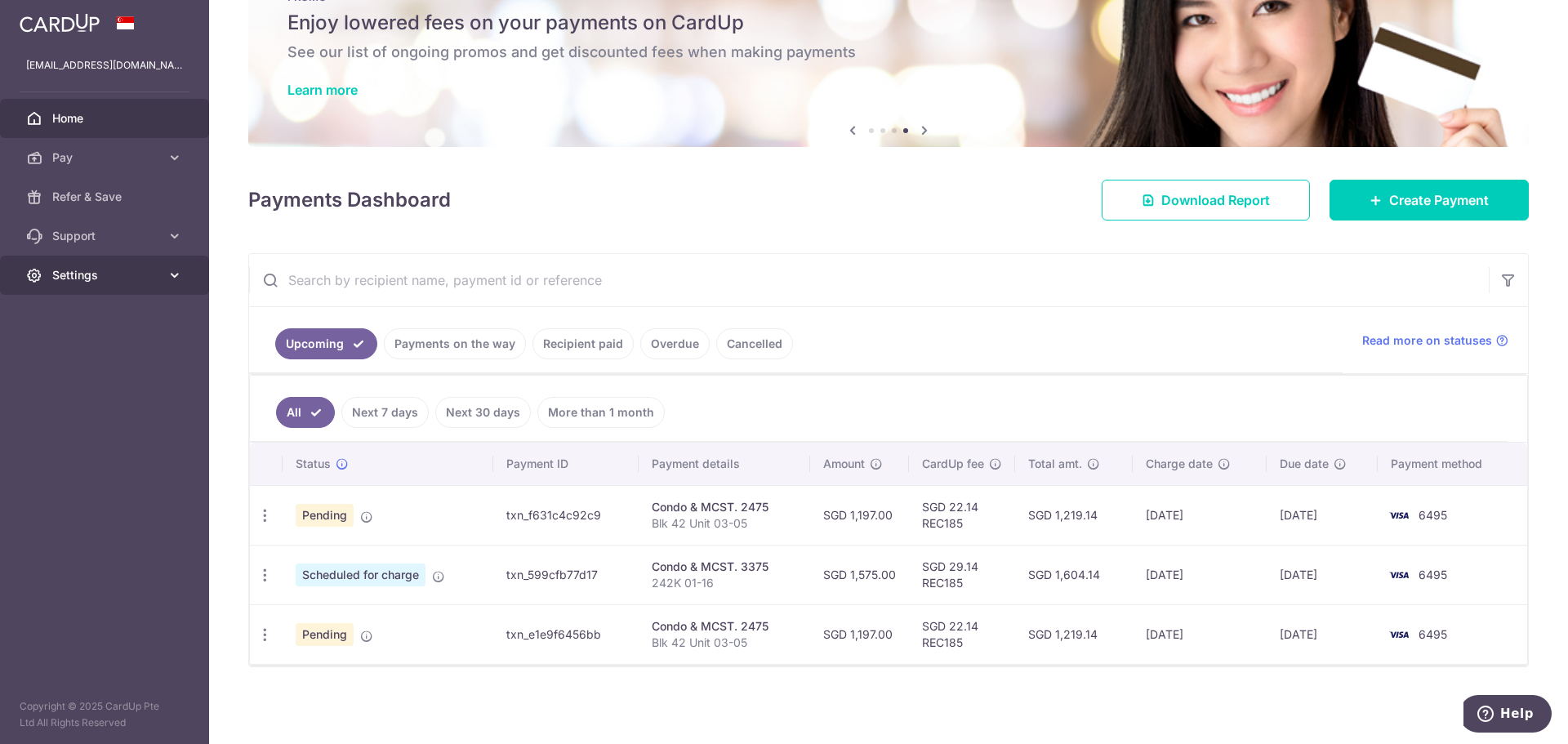
click at [164, 279] on link "Settings" at bounding box center [105, 275] width 209 height 40
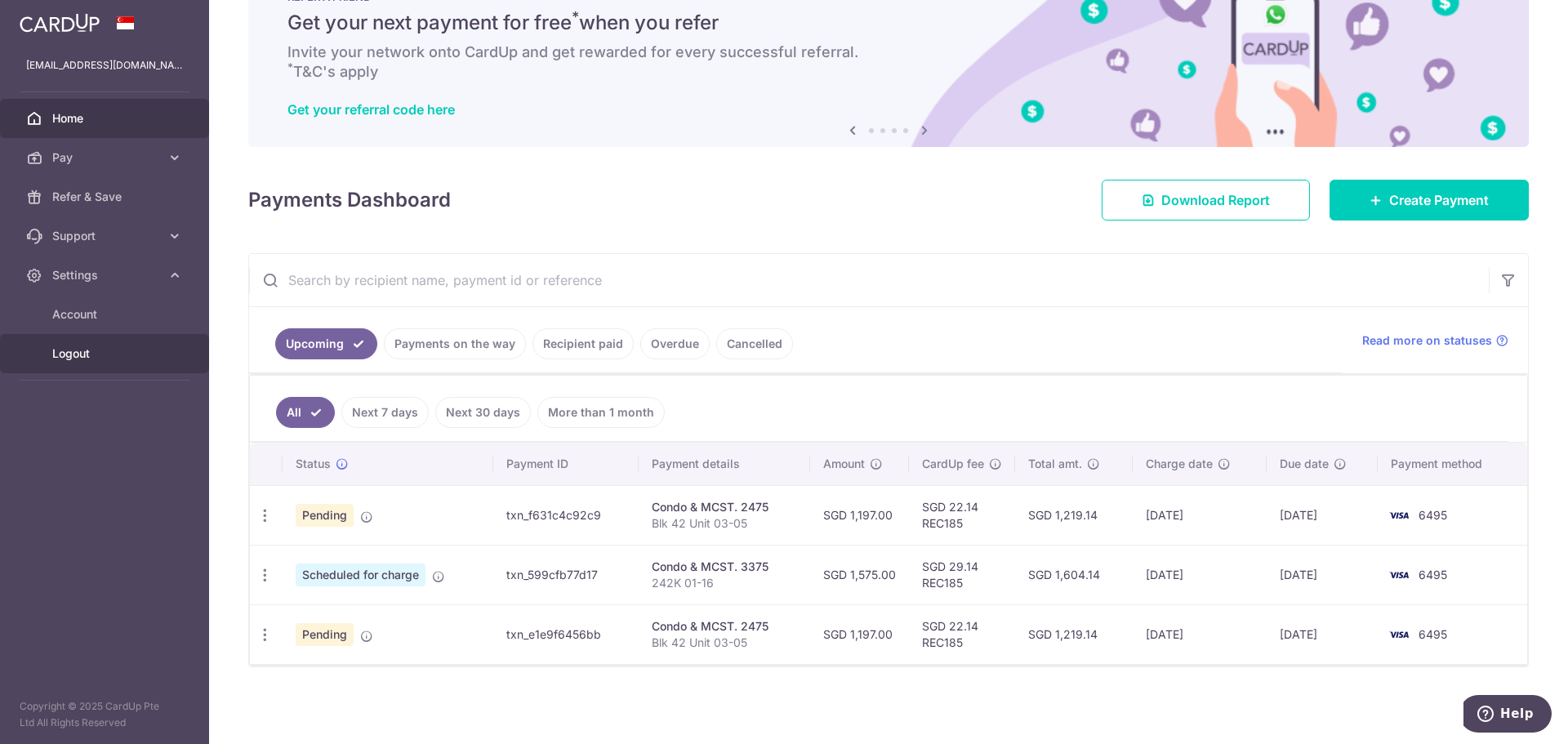
click at [96, 353] on span "Logout" at bounding box center [106, 353] width 108 height 16
